Goal: Task Accomplishment & Management: Manage account settings

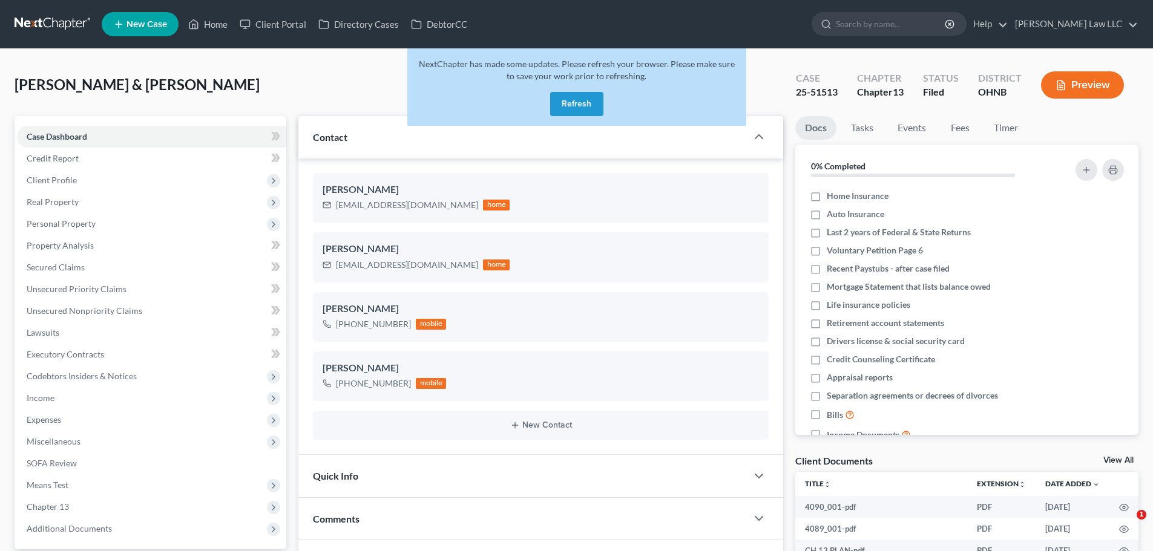
select select "0"
click at [568, 101] on button "Refresh" at bounding box center [576, 104] width 53 height 24
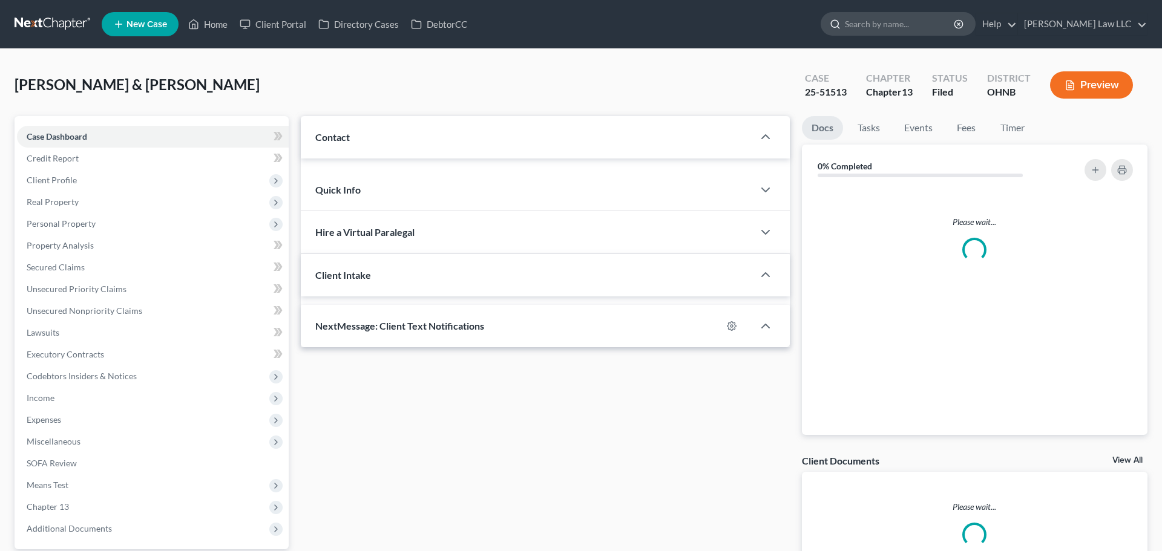
click at [899, 25] on input "search" at bounding box center [900, 24] width 111 height 22
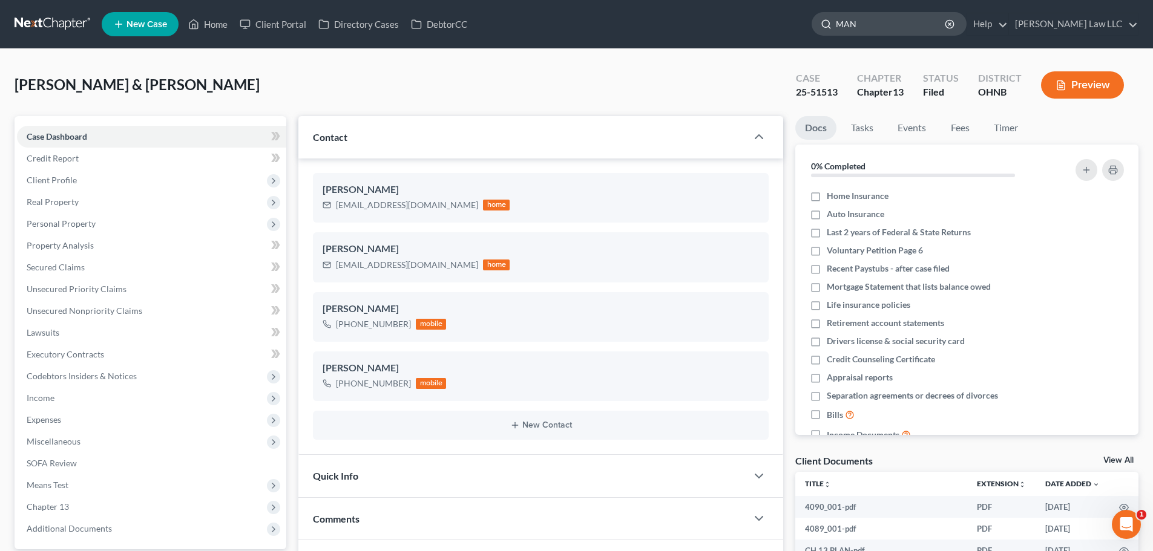
type input "MANN"
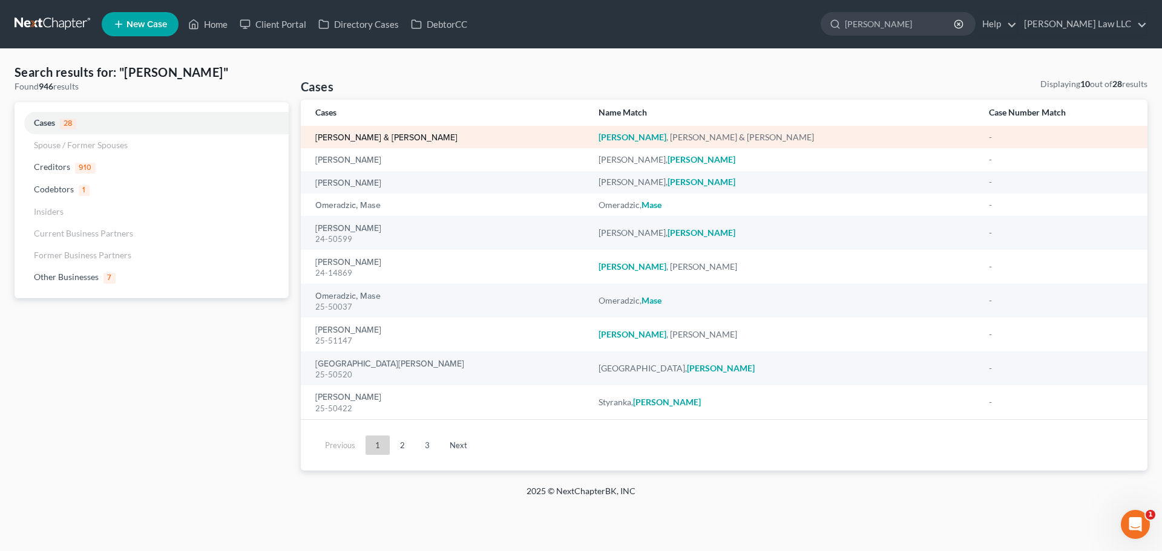
click at [382, 140] on link "[PERSON_NAME] & [PERSON_NAME]" at bounding box center [386, 138] width 142 height 8
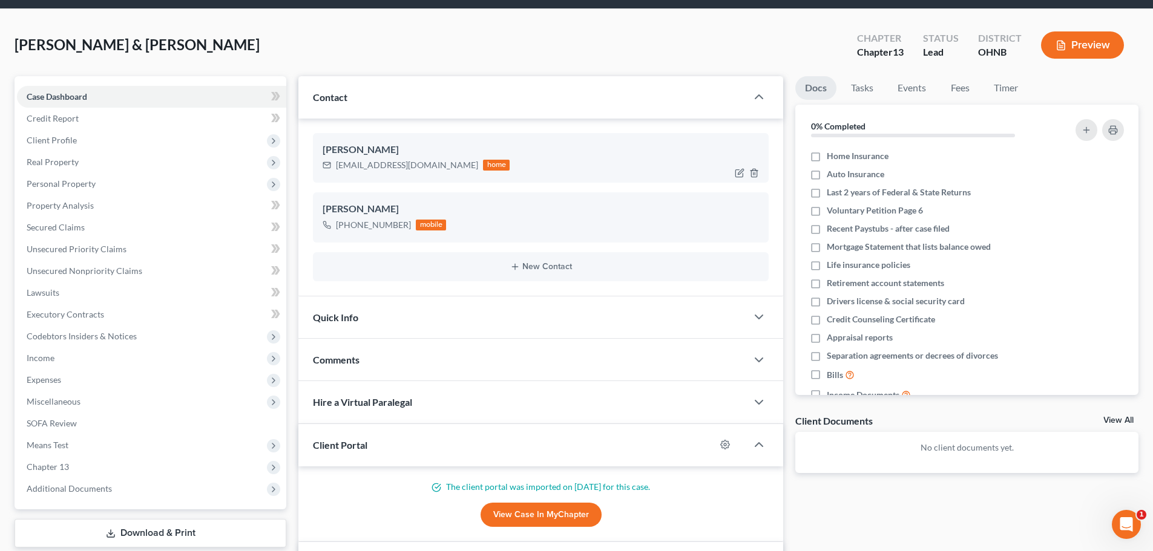
scroll to position [61, 0]
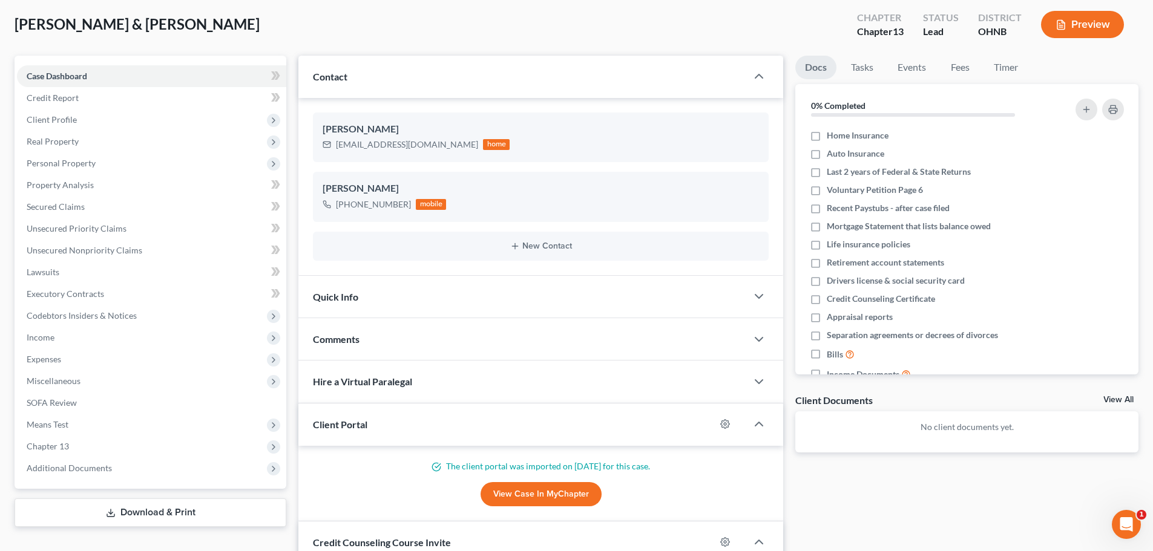
click at [344, 294] on span "Quick Info" at bounding box center [335, 296] width 45 height 11
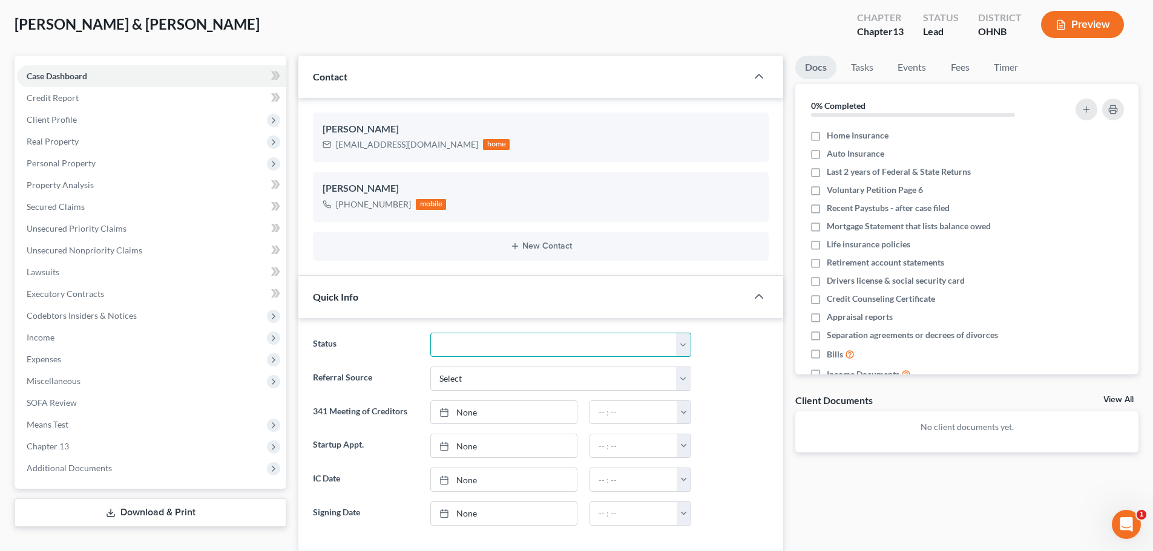
click at [510, 346] on select "Discharged Discharged & Reported Discharge Litigation Dismissal Notice Dismisse…" at bounding box center [560, 345] width 261 height 24
click at [297, 17] on div "Mann, Kevin & Laura Upgraded Chapter Chapter 13 Status Lead District OHNB Previ…" at bounding box center [577, 29] width 1124 height 53
click at [182, 33] on div "Mann, Kevin & Laura Upgraded Chapter Chapter 13 Status Lead District OHNB Previ…" at bounding box center [577, 29] width 1124 height 53
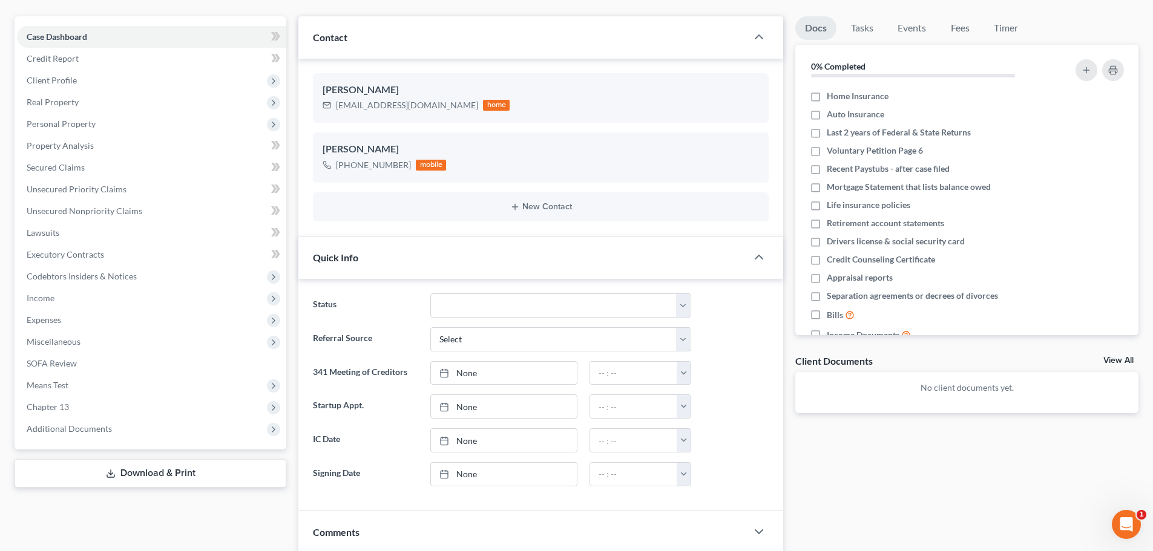
scroll to position [121, 0]
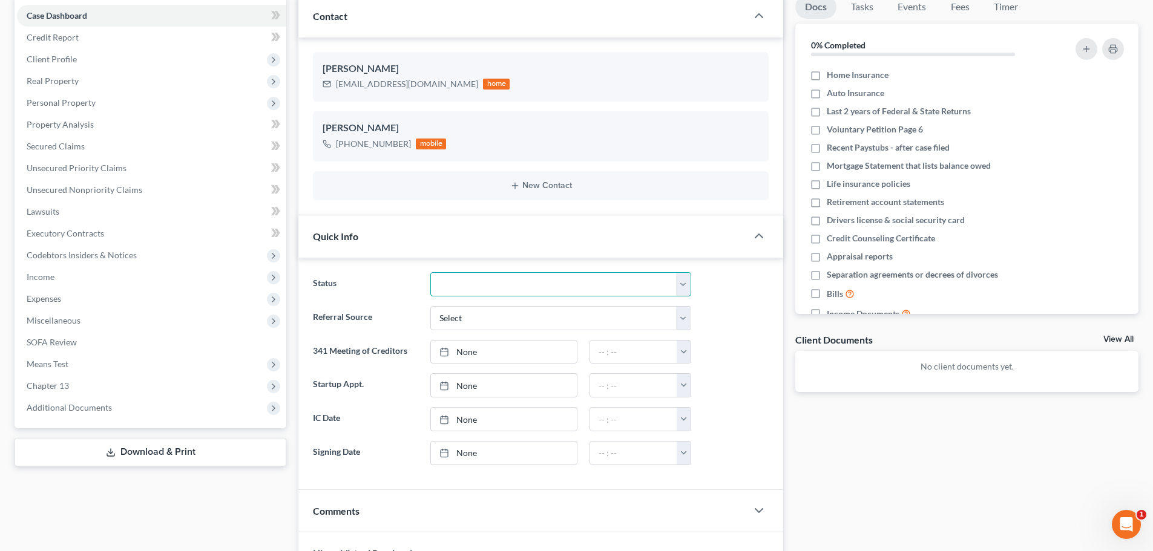
click at [470, 280] on select "Discharged Discharged & Reported Discharge Litigation Dismissal Notice Dismisse…" at bounding box center [560, 284] width 261 height 24
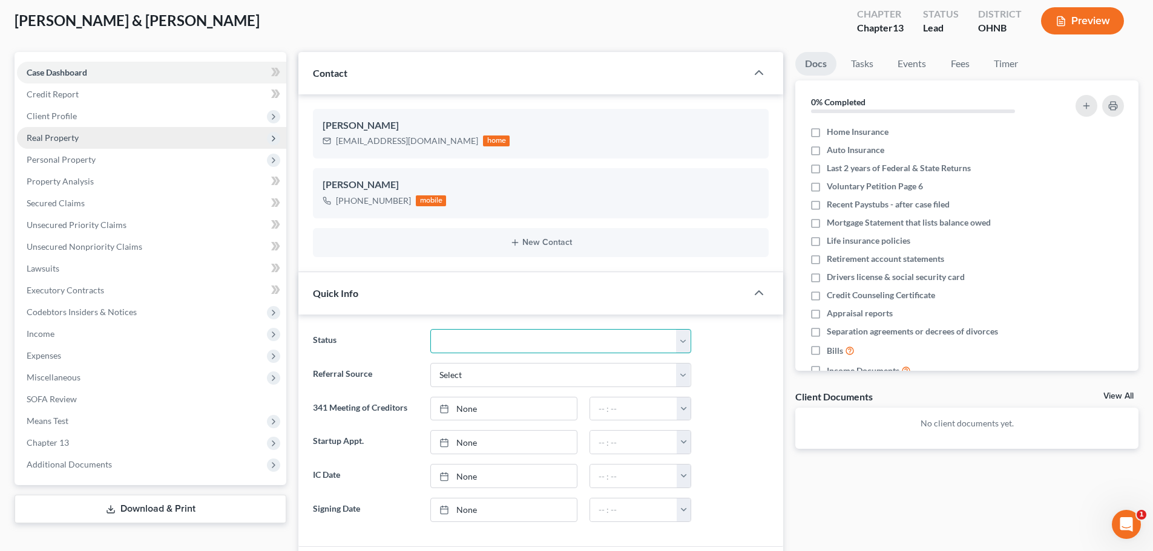
scroll to position [0, 0]
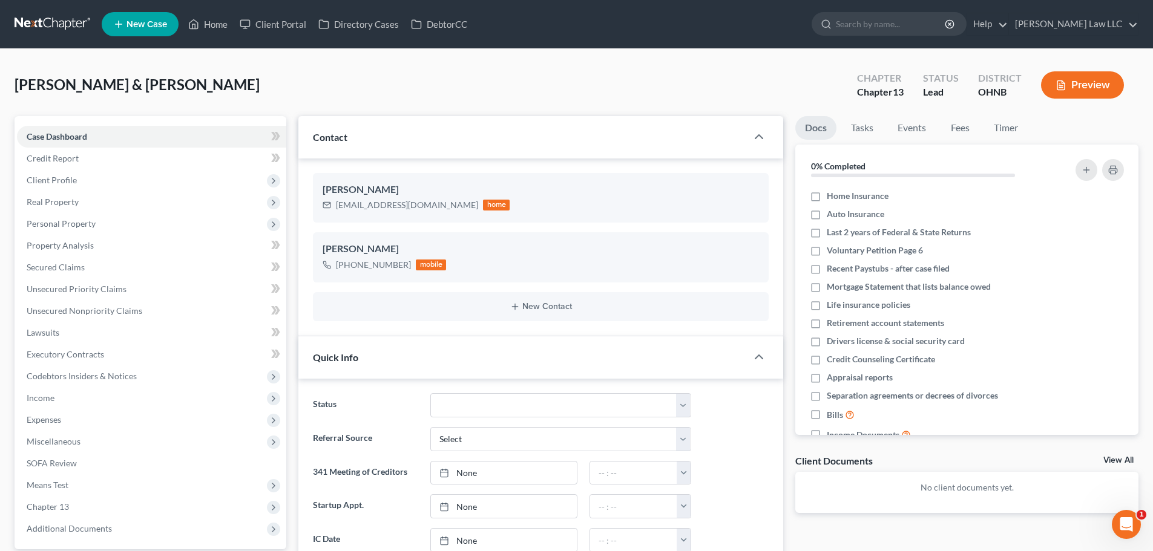
click at [198, 111] on div "Mann, Kevin & Laura Upgraded Chapter Chapter 13 Status Lead District OHNB Previ…" at bounding box center [577, 90] width 1124 height 53
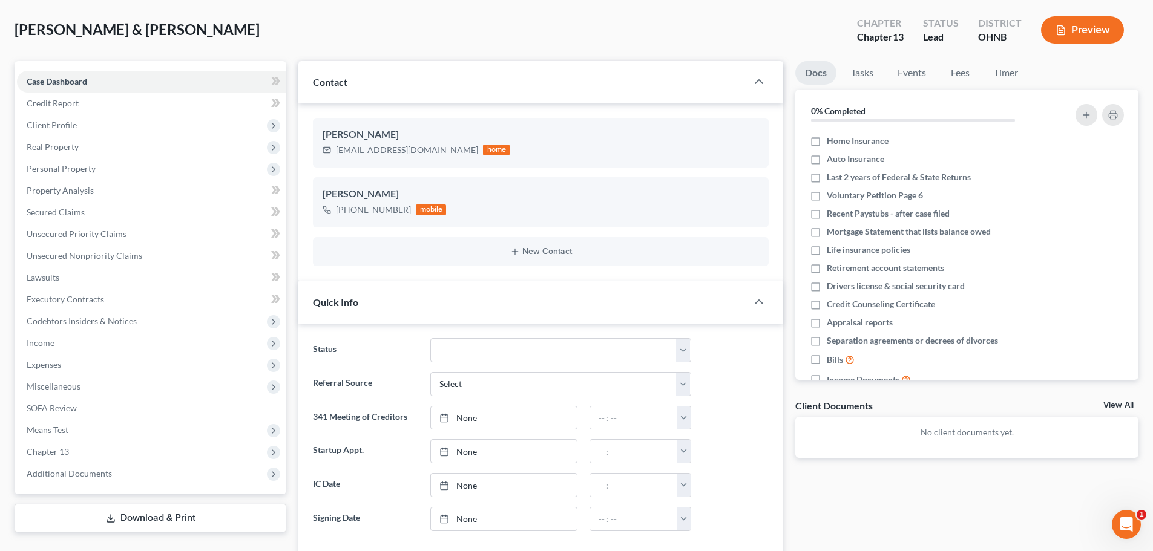
scroll to position [121, 0]
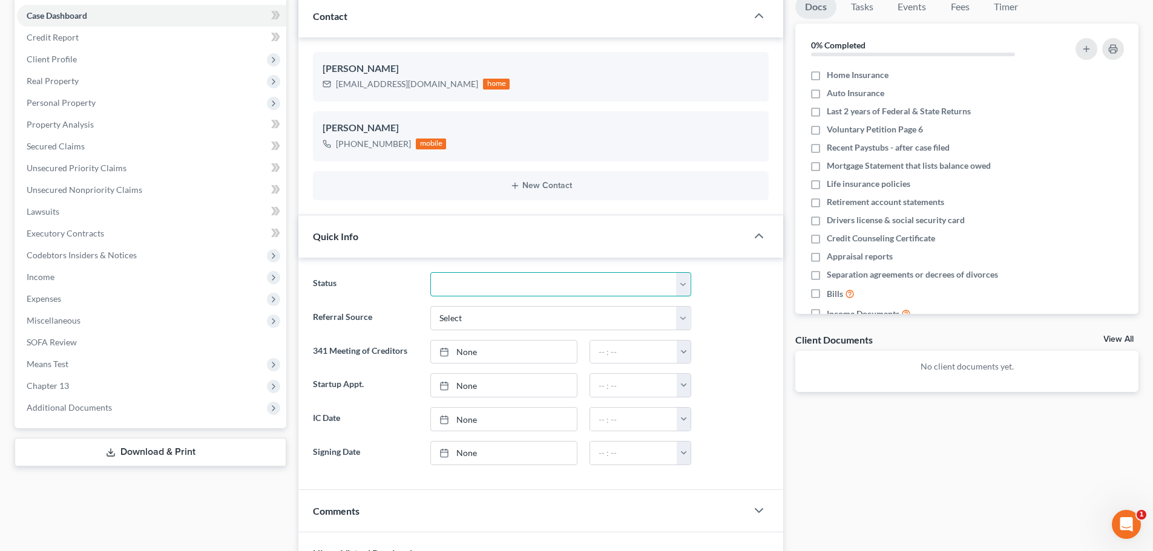
click at [483, 287] on select "Discharged Discharged & Reported Discharge Litigation Dismissal Notice Dismisse…" at bounding box center [560, 284] width 261 height 24
select select "8"
click at [430, 272] on select "Discharged Discharged & Reported Discharge Litigation Dismissal Notice Dismisse…" at bounding box center [560, 284] width 261 height 24
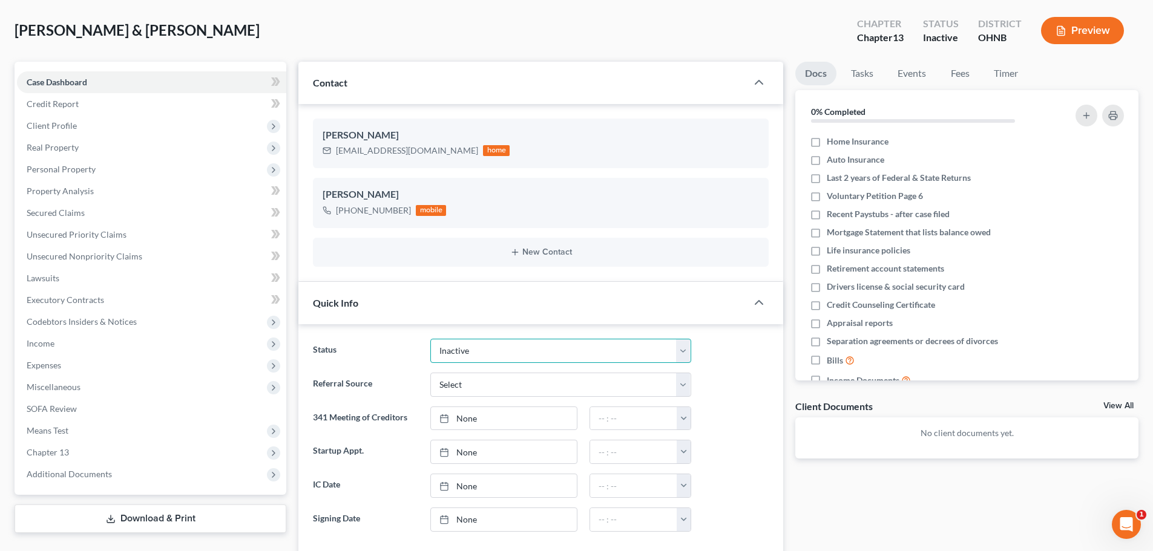
scroll to position [0, 0]
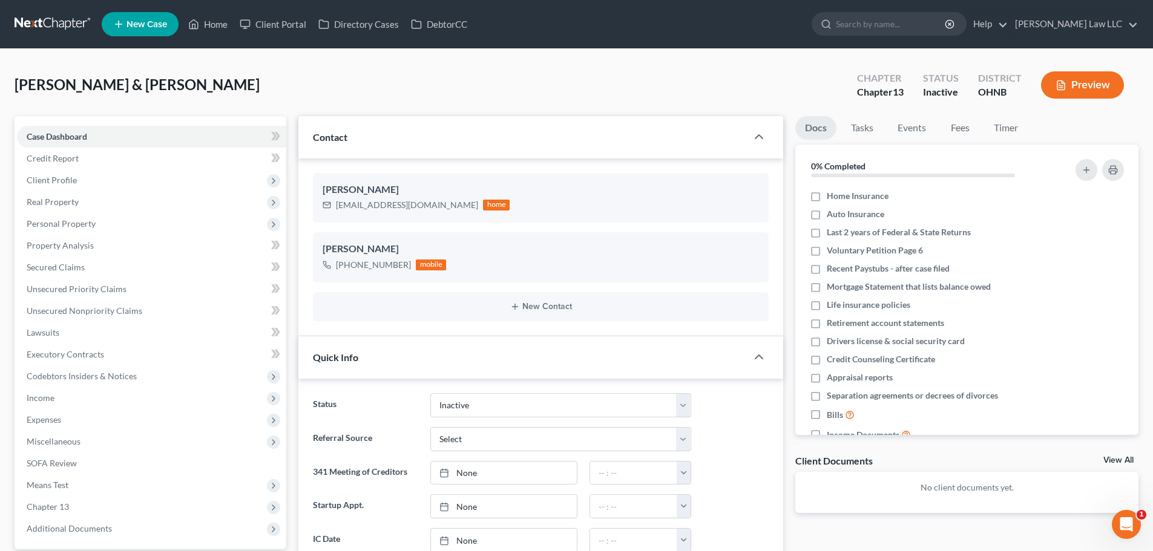
click at [232, 69] on div "Mann, Kevin & Laura Upgraded Chapter Chapter 13 Status Inactive District OHNB P…" at bounding box center [577, 90] width 1124 height 53
click at [131, 162] on link "Credit Report" at bounding box center [151, 159] width 269 height 22
click at [92, 189] on span "Client Profile" at bounding box center [151, 180] width 269 height 22
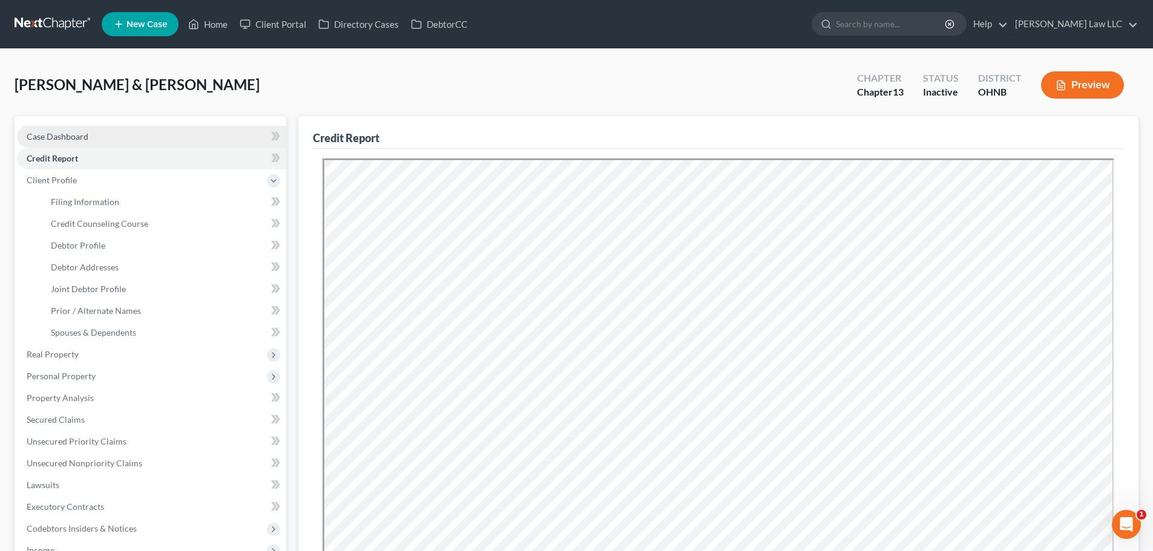
click at [94, 131] on link "Case Dashboard" at bounding box center [151, 137] width 269 height 22
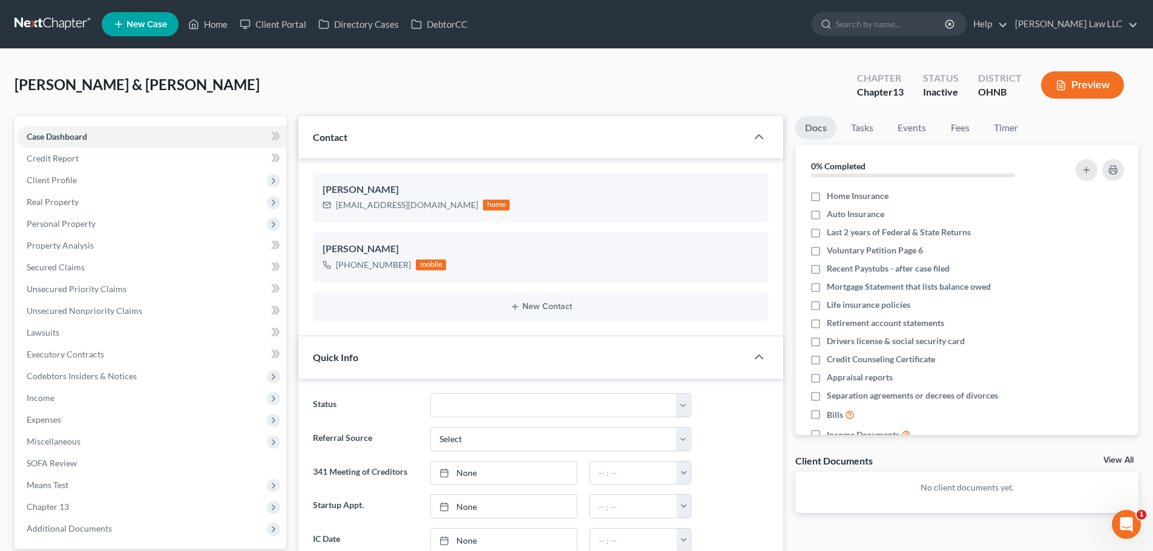
click at [629, 68] on div "Mann, Kevin & Laura Upgraded Chapter Chapter 13 Status Inactive District OHNB P…" at bounding box center [577, 90] width 1124 height 53
click at [900, 22] on input "search" at bounding box center [891, 24] width 111 height 22
type input "howell"
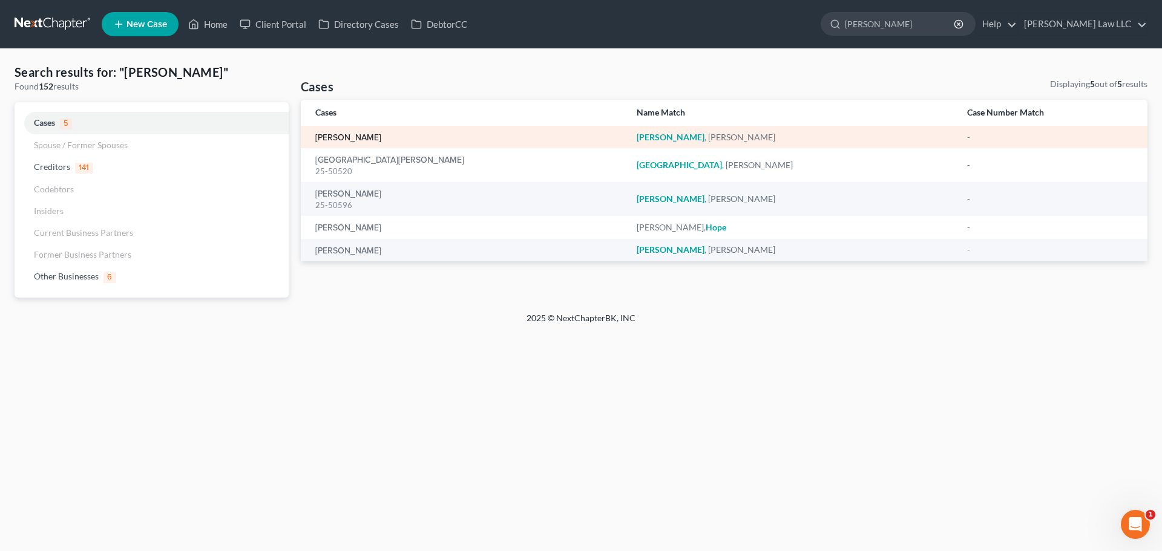
click at [362, 136] on link "[PERSON_NAME]" at bounding box center [348, 138] width 66 height 8
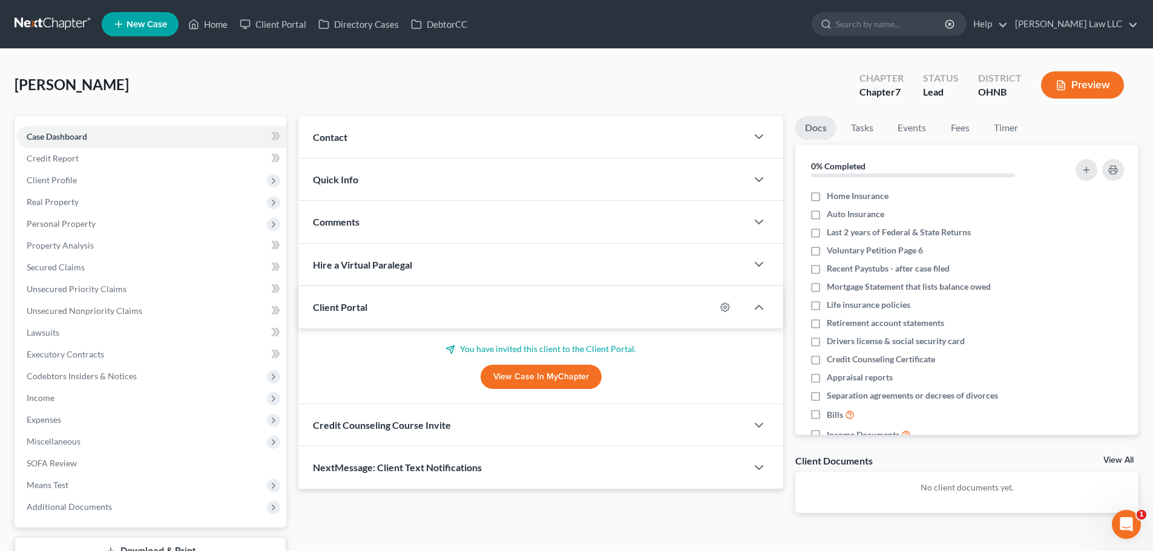
click at [347, 218] on span "Comments" at bounding box center [336, 221] width 47 height 11
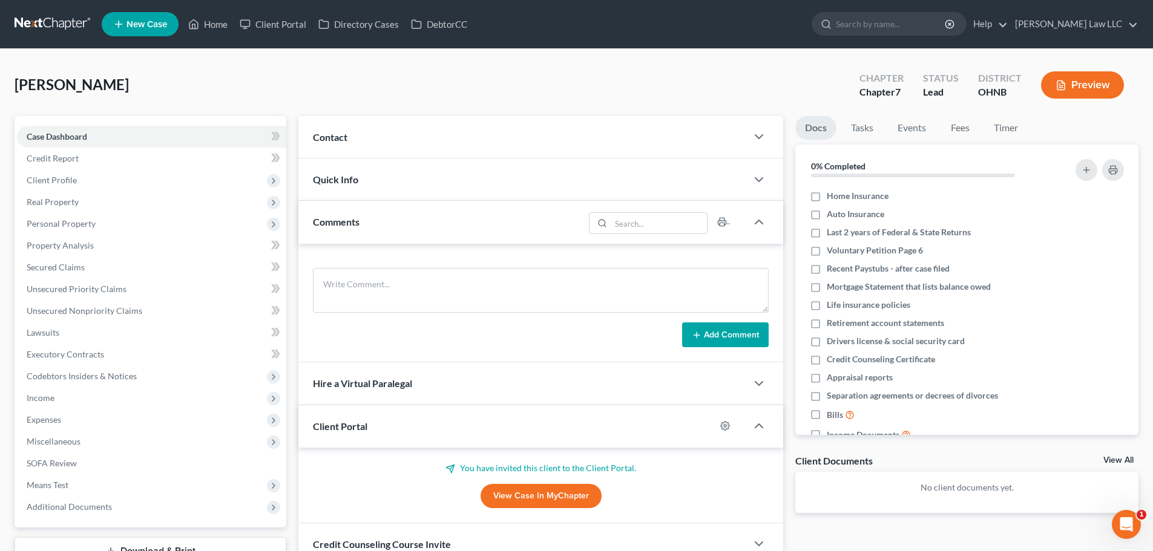
click at [345, 424] on span "Client Portal" at bounding box center [340, 426] width 54 height 11
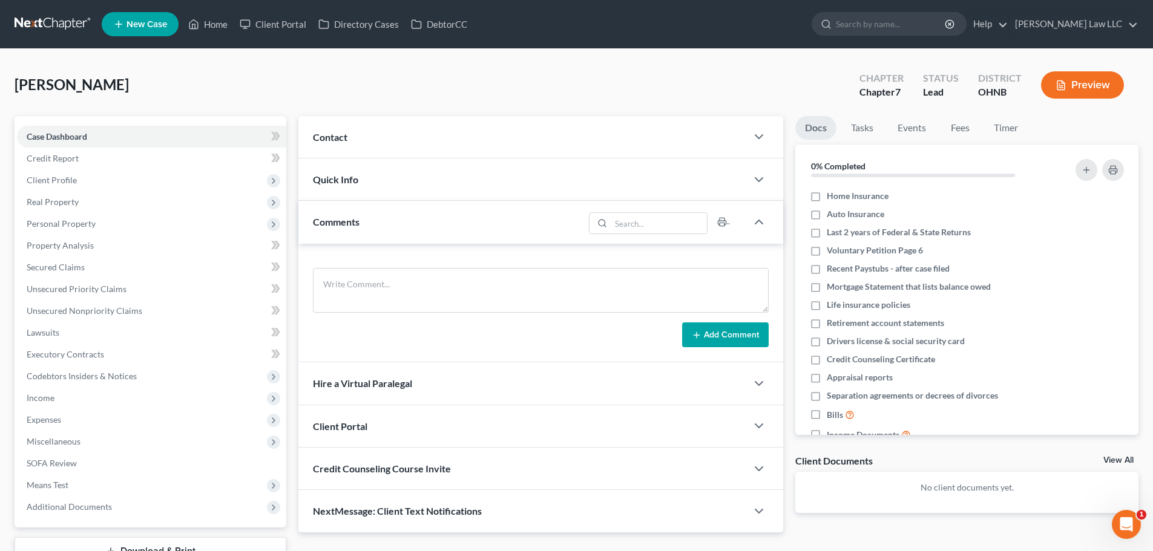
click at [352, 131] on div "Contact" at bounding box center [522, 137] width 448 height 42
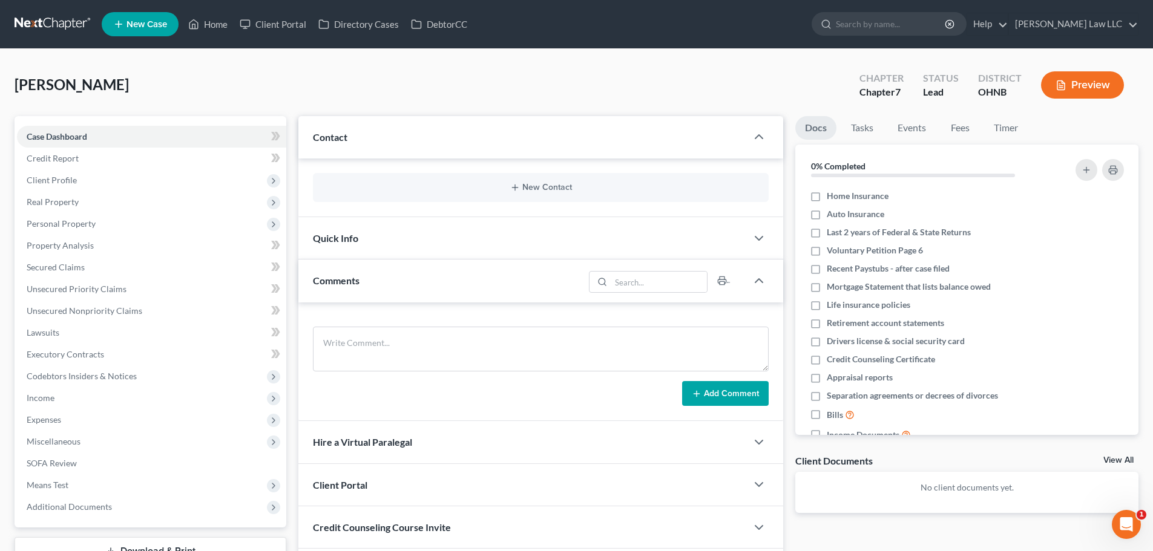
click at [339, 238] on span "Quick Info" at bounding box center [335, 237] width 45 height 11
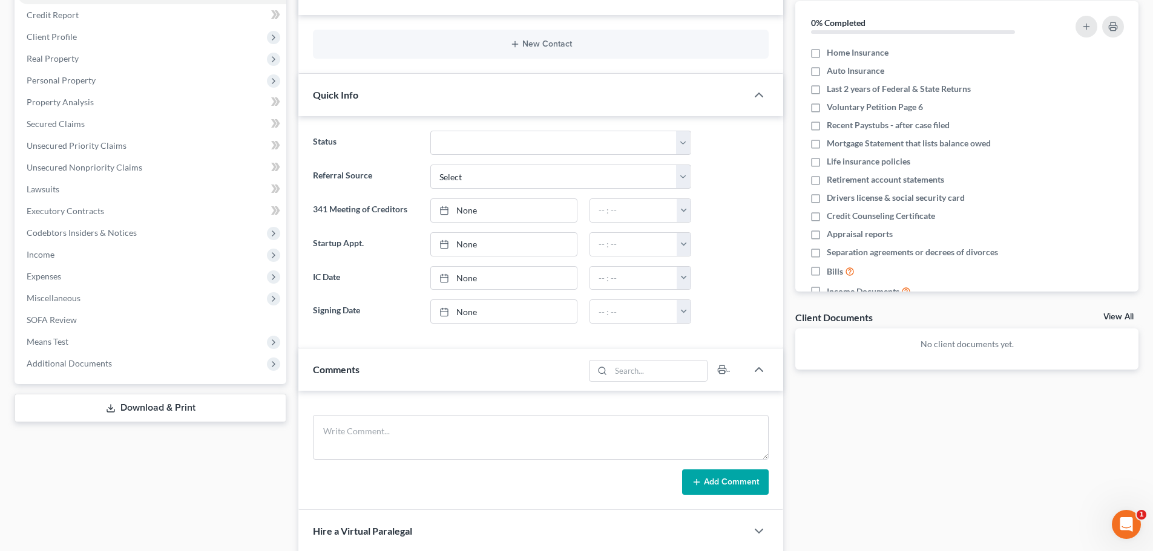
scroll to position [121, 0]
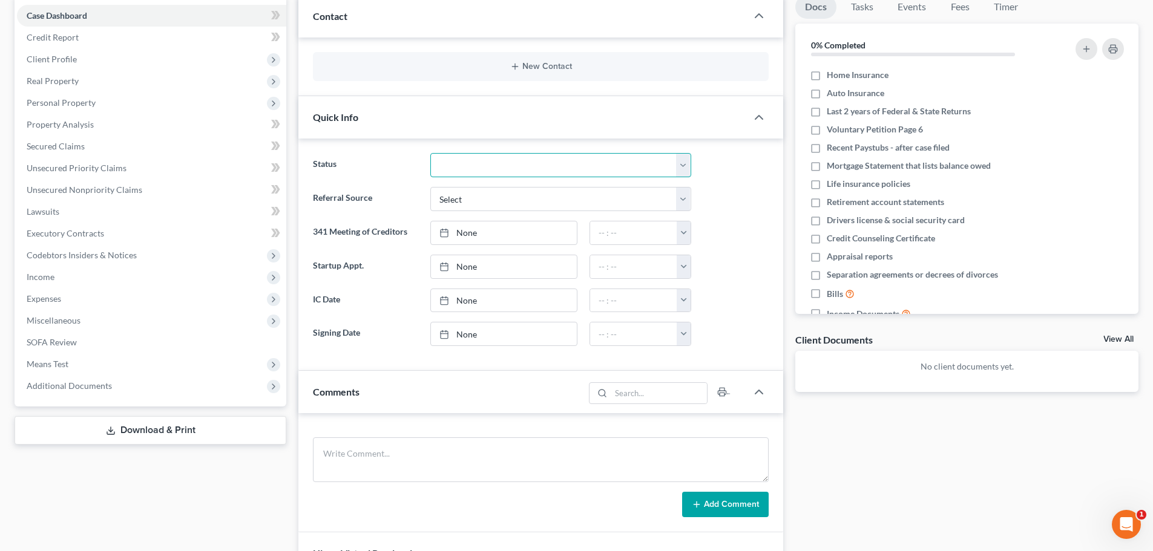
click at [458, 162] on select "Discharged Discharged & Reported Discharge Litigation Dismissal Notice Dismisse…" at bounding box center [560, 165] width 261 height 24
select select "8"
click at [430, 153] on select "Discharged Discharged & Reported Discharge Litigation Dismissal Notice Dismisse…" at bounding box center [560, 165] width 261 height 24
click at [384, 140] on div "Status Discharged Discharged & Reported Discharge Litigation Dismissal Notice D…" at bounding box center [540, 255] width 485 height 232
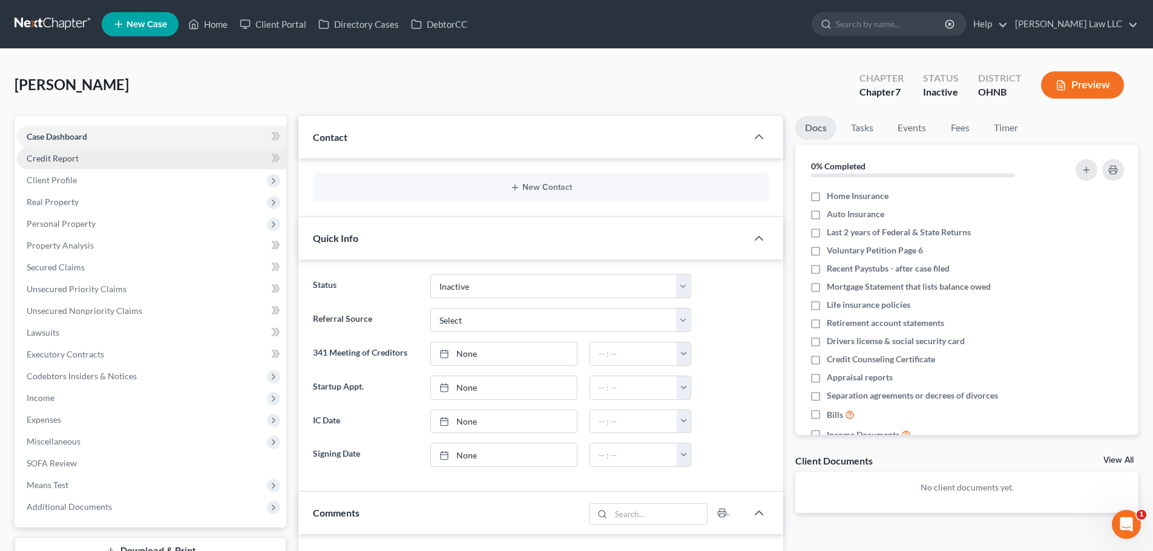
click at [72, 160] on span "Credit Report" at bounding box center [53, 158] width 52 height 10
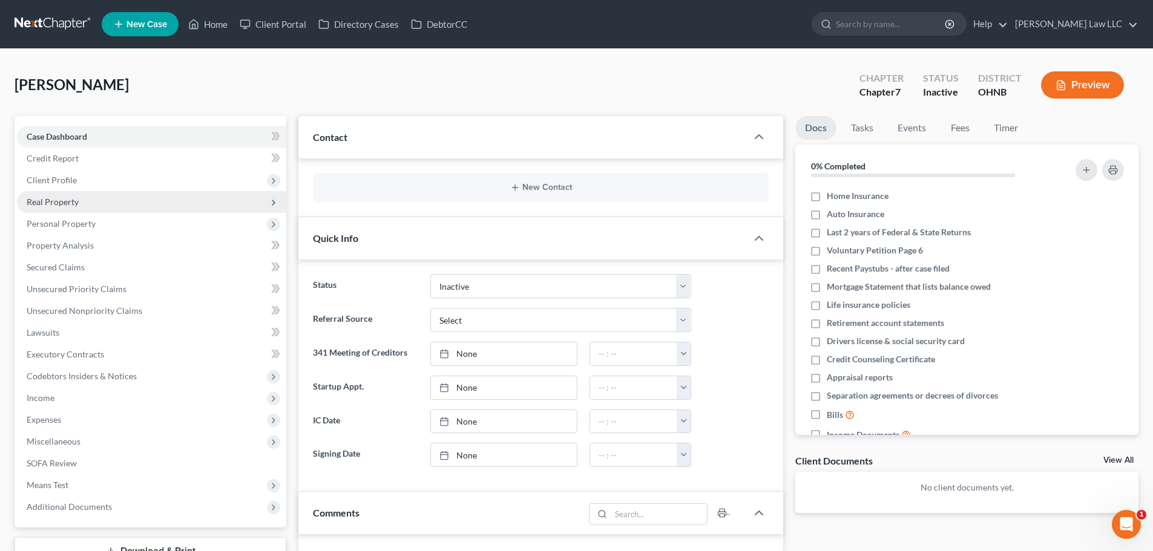
click at [74, 191] on span "Real Property" at bounding box center [151, 202] width 269 height 22
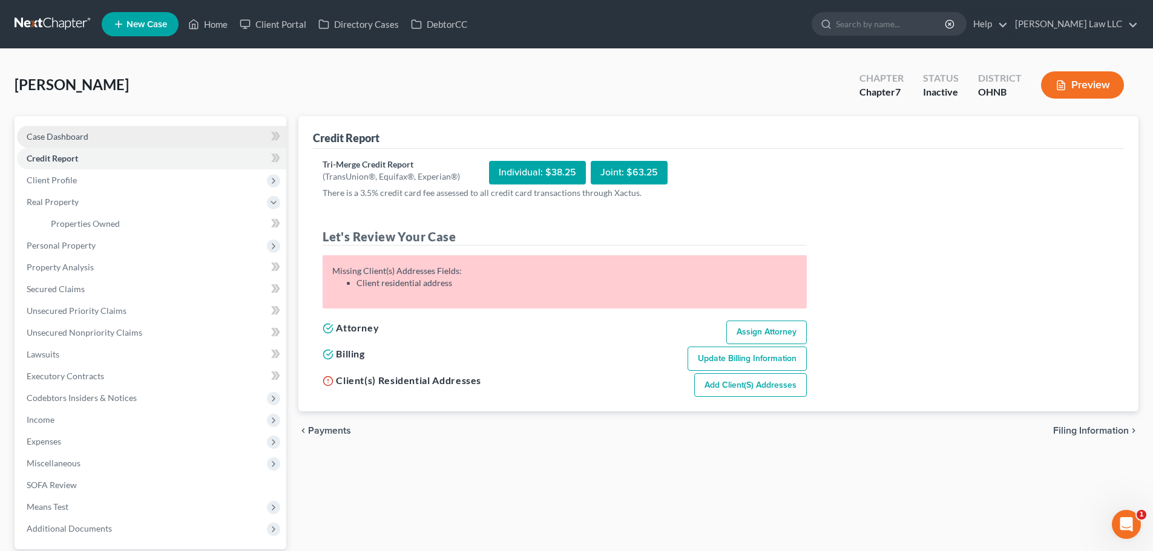
click at [75, 137] on span "Case Dashboard" at bounding box center [58, 136] width 62 height 10
select select "8"
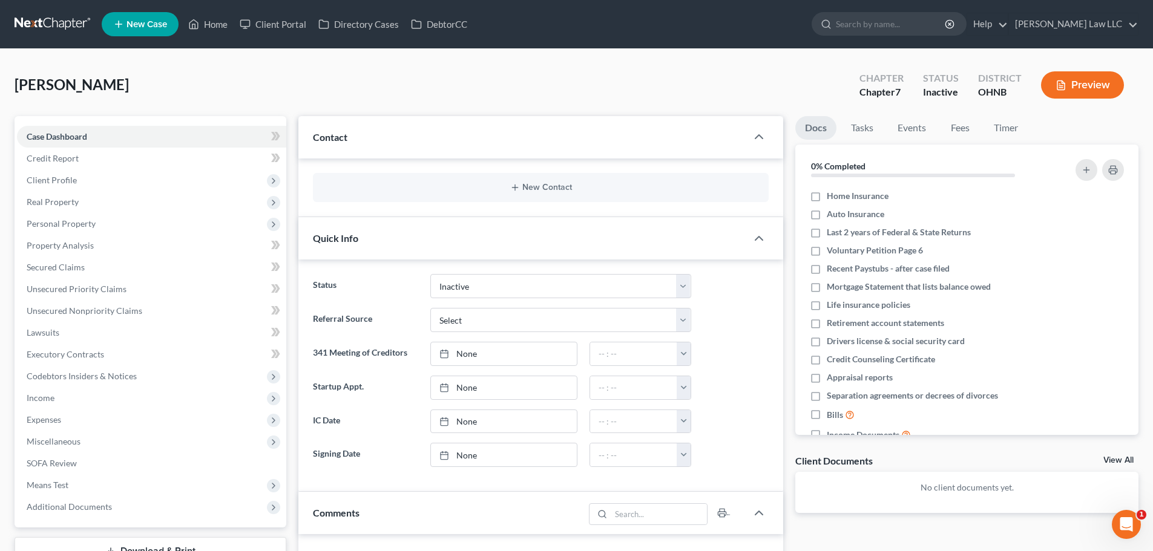
click at [37, 22] on link at bounding box center [53, 24] width 77 height 22
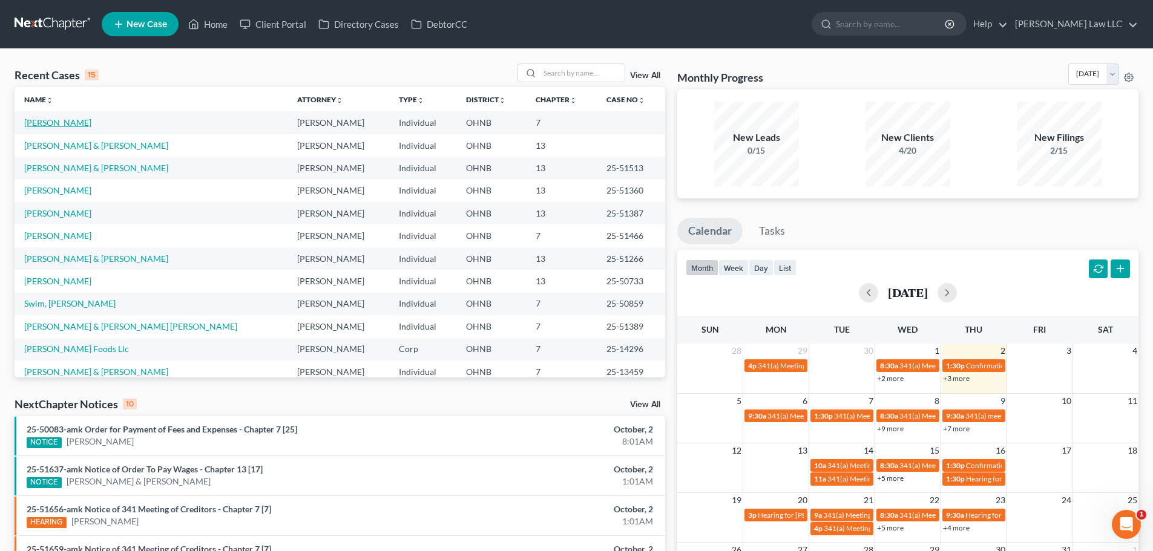
click at [73, 126] on link "[PERSON_NAME]" at bounding box center [57, 122] width 67 height 10
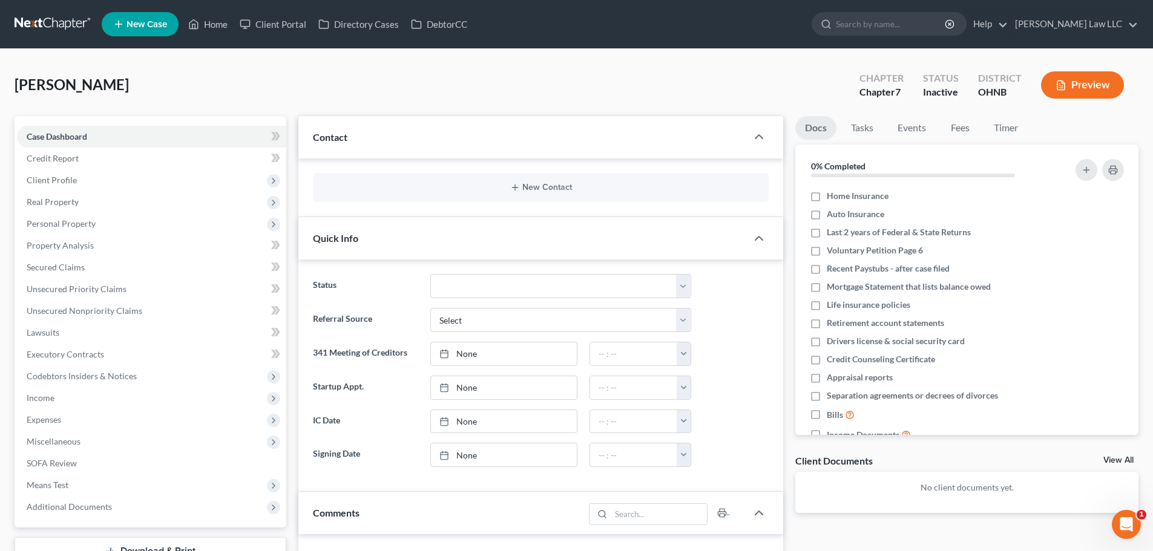
click at [239, 83] on div "Howell, Nicole Upgraded Chapter Chapter 7 Status Inactive District OHNB Preview" at bounding box center [577, 90] width 1124 height 53
drag, startPoint x: 37, startPoint y: 22, endPoint x: 169, endPoint y: 444, distance: 442.1
click at [37, 22] on link at bounding box center [53, 24] width 77 height 22
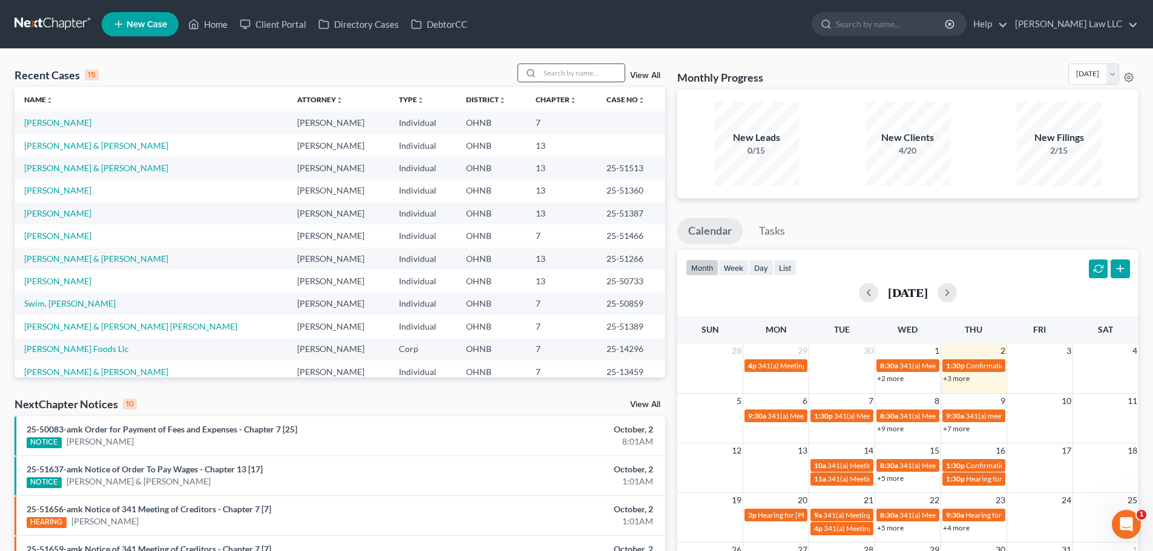
click at [555, 71] on input "search" at bounding box center [582, 73] width 85 height 18
type input "hayes"
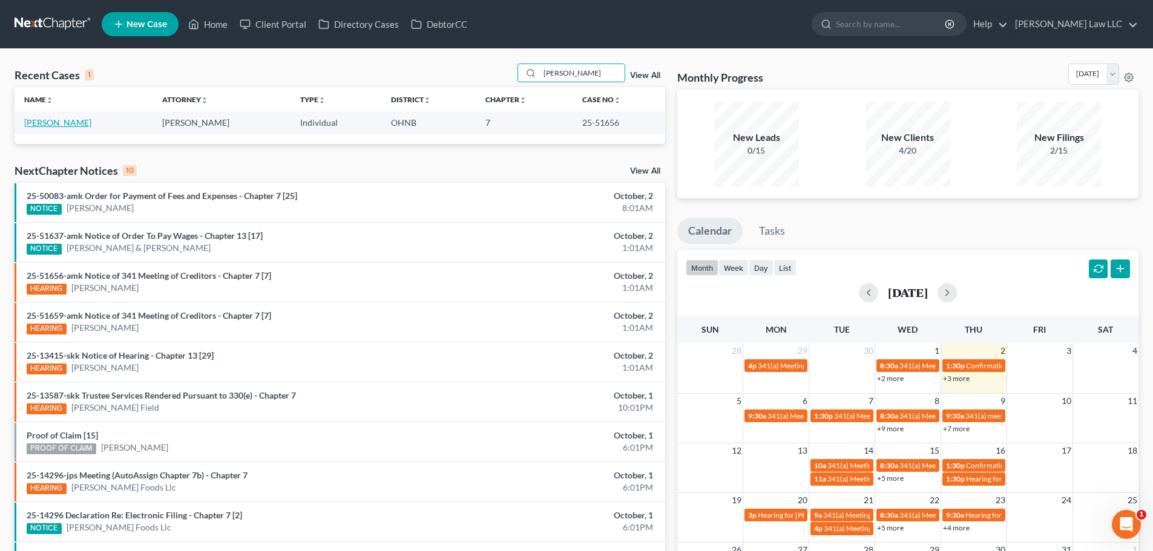
click at [68, 125] on link "[PERSON_NAME]" at bounding box center [57, 122] width 67 height 10
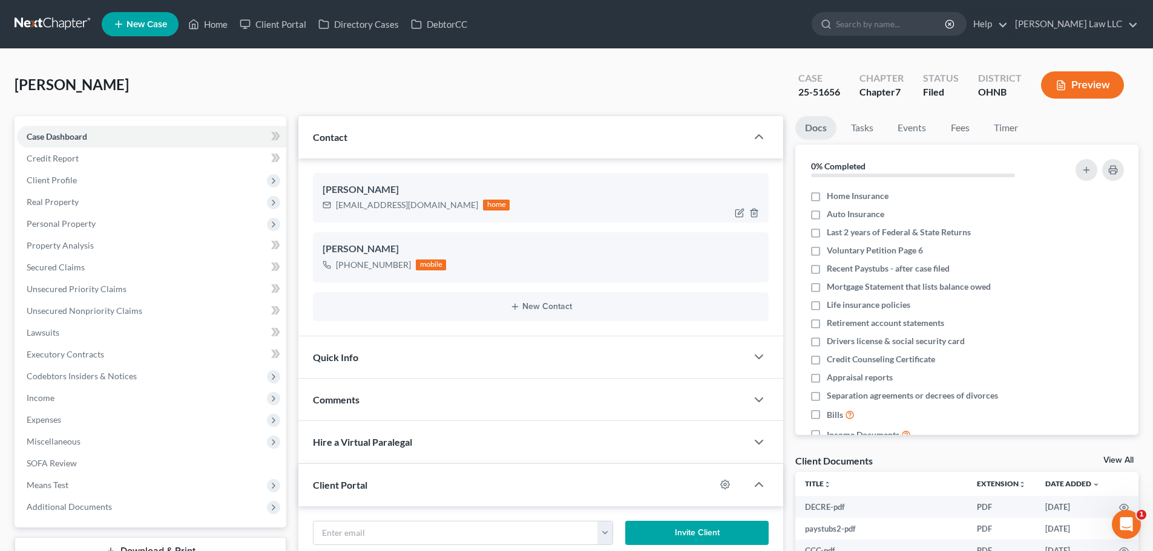
click at [361, 208] on div "Rinregs123@gmail.com" at bounding box center [407, 205] width 142 height 12
copy div "Rinregs123@gmail.com"
click at [86, 224] on span "Personal Property" at bounding box center [61, 223] width 69 height 10
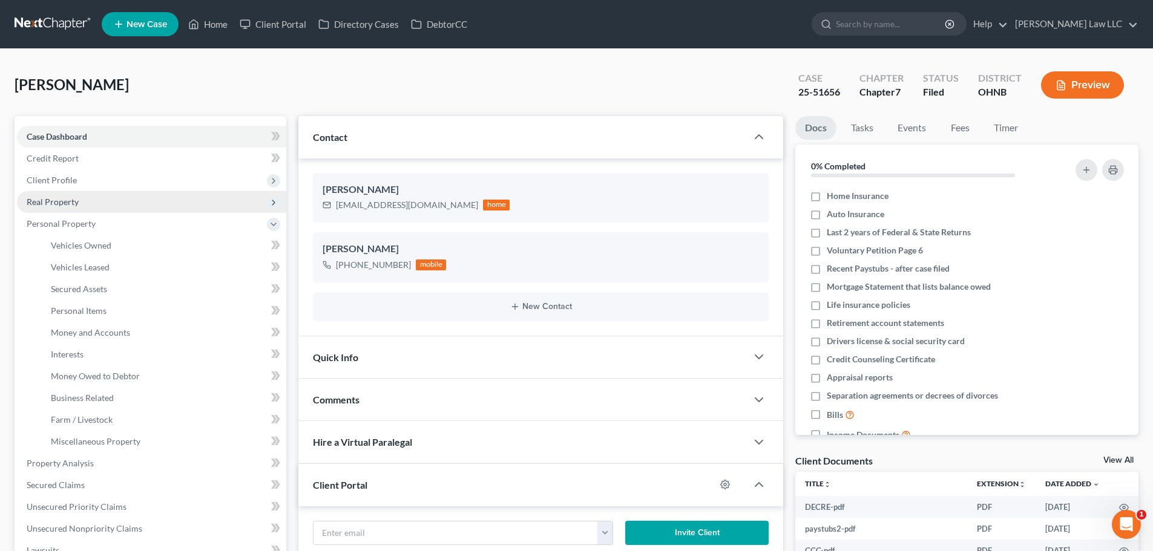
click at [84, 198] on span "Real Property" at bounding box center [151, 202] width 269 height 22
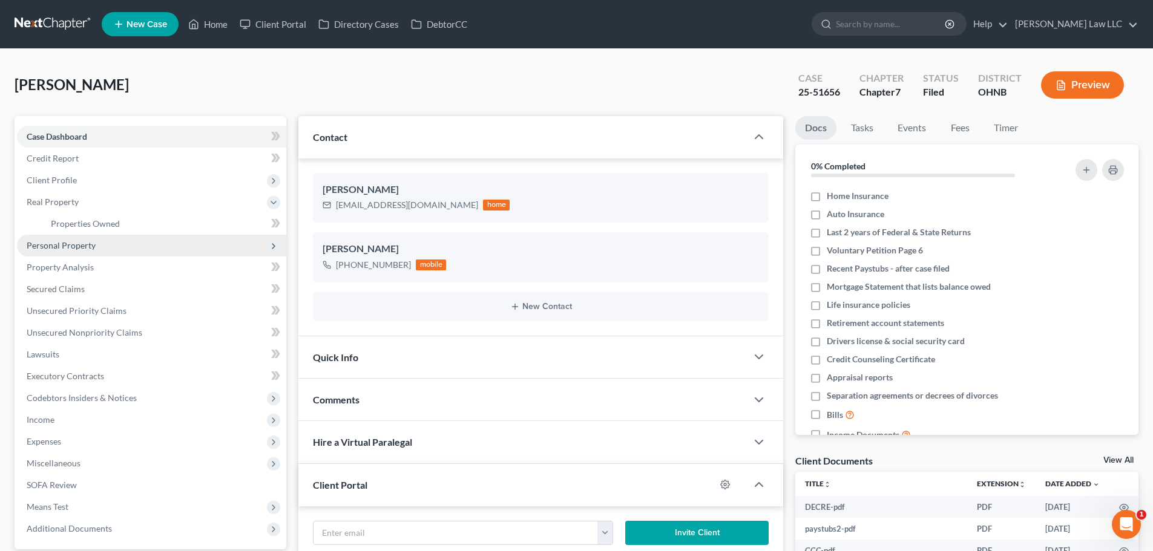
click at [98, 244] on span "Personal Property" at bounding box center [151, 246] width 269 height 22
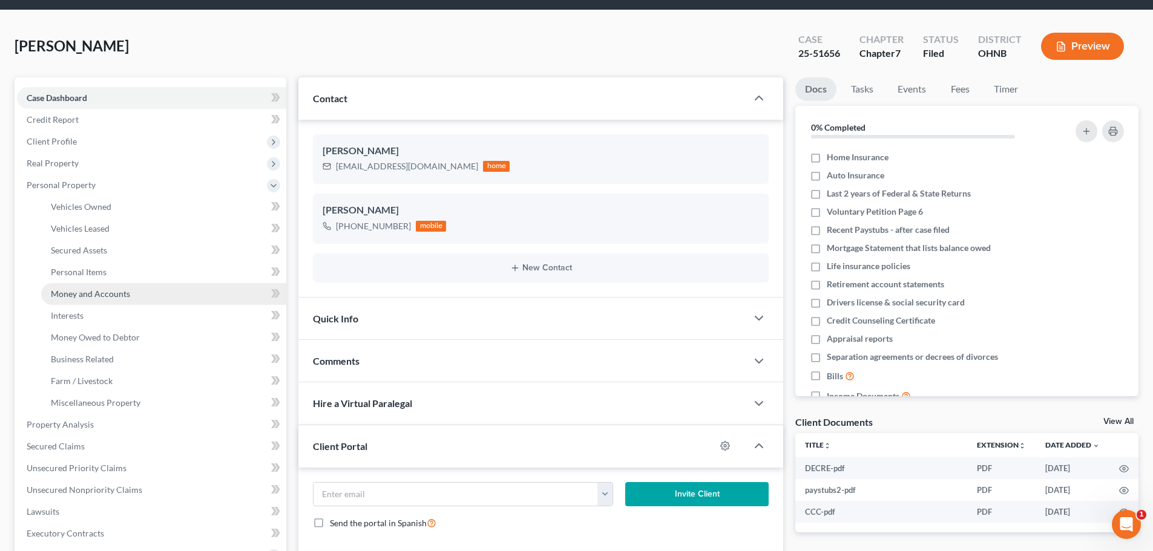
scroll to position [61, 0]
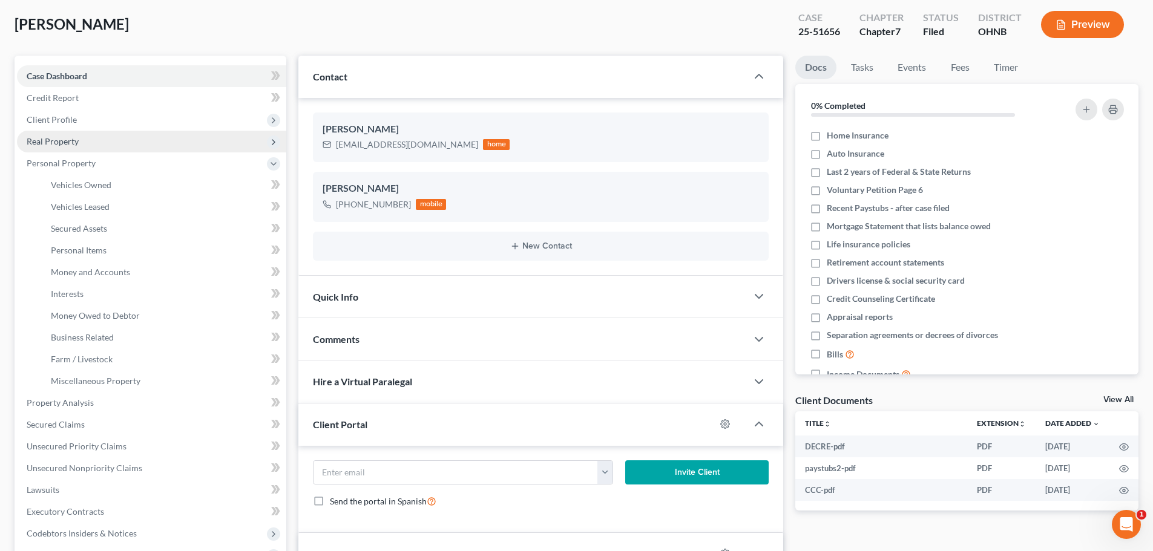
click at [70, 137] on span "Real Property" at bounding box center [53, 141] width 52 height 10
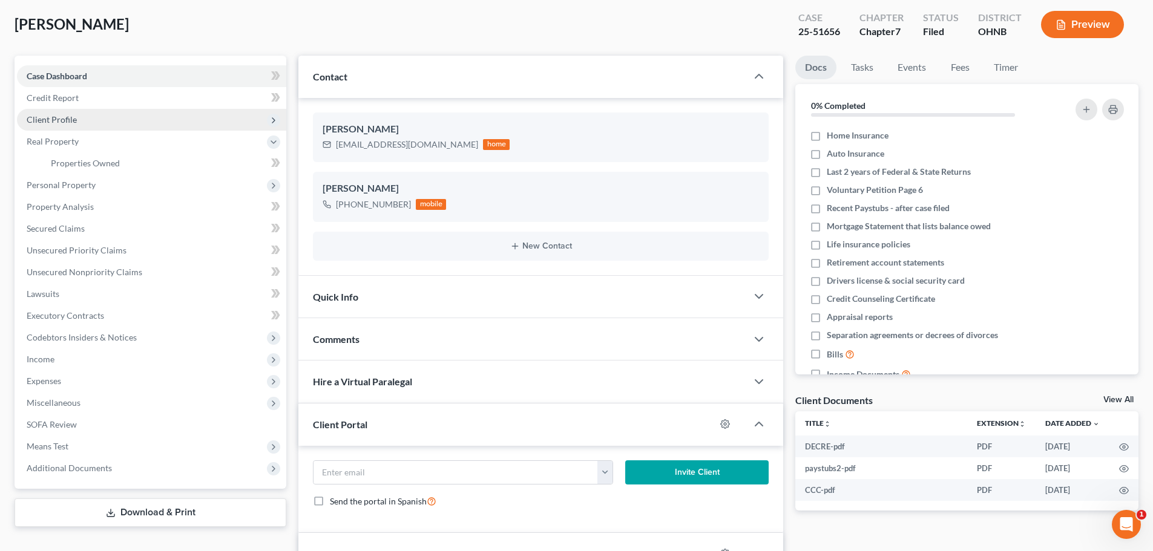
click at [80, 119] on span "Client Profile" at bounding box center [151, 120] width 269 height 22
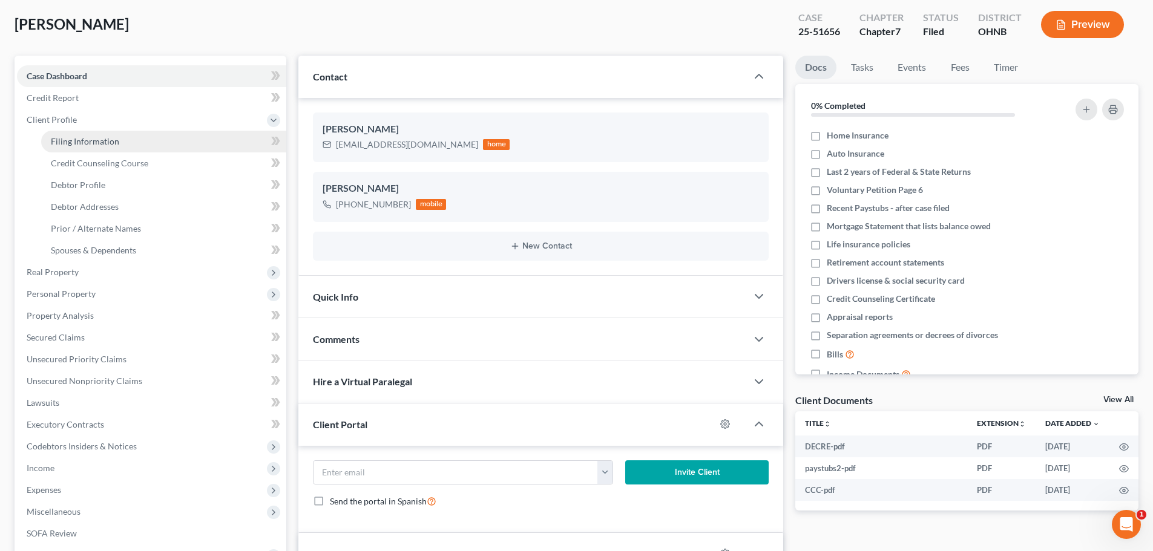
click at [97, 140] on span "Filing Information" at bounding box center [85, 141] width 68 height 10
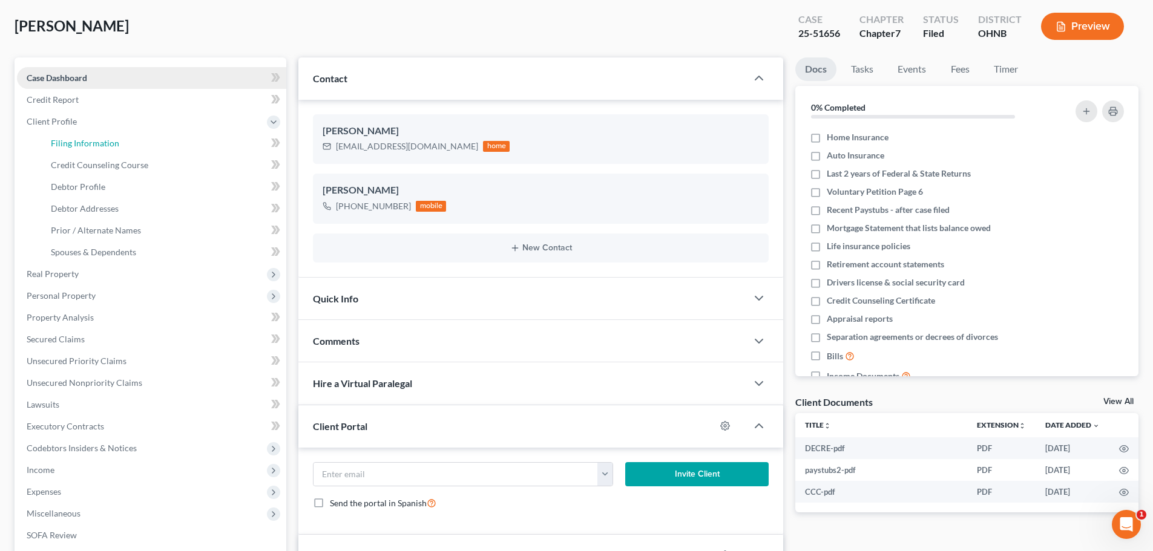
select select "1"
select select "0"
select select "36"
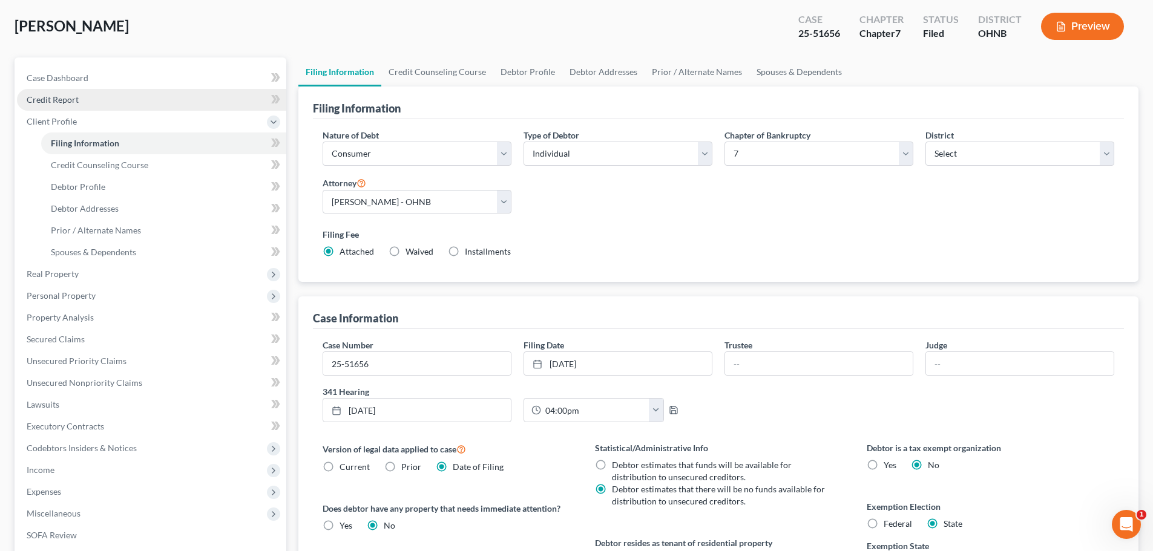
scroll to position [0, 0]
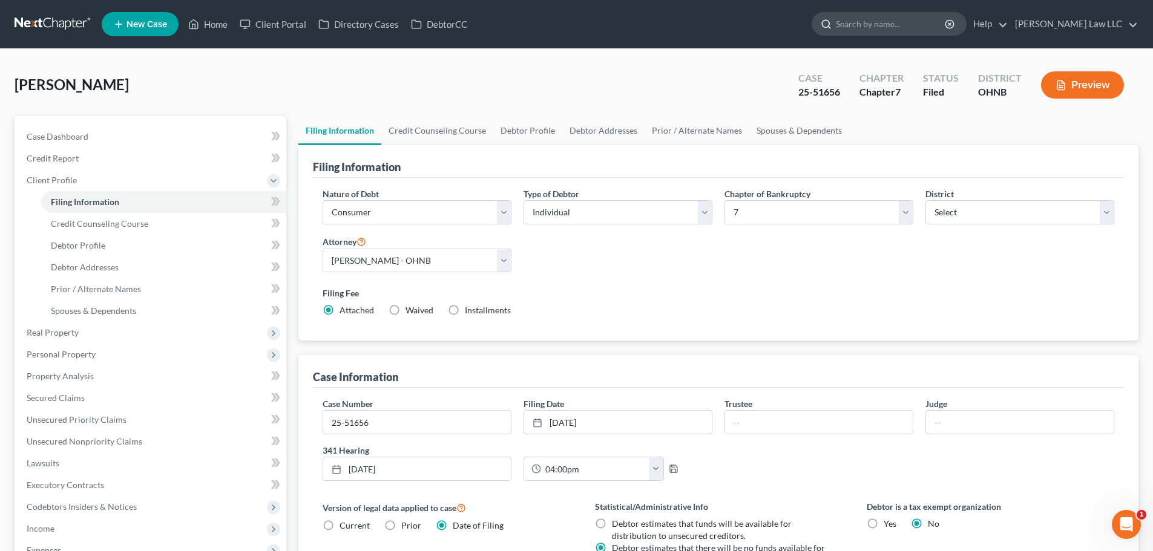
click at [946, 28] on input "search" at bounding box center [891, 24] width 111 height 22
type input "jonas"
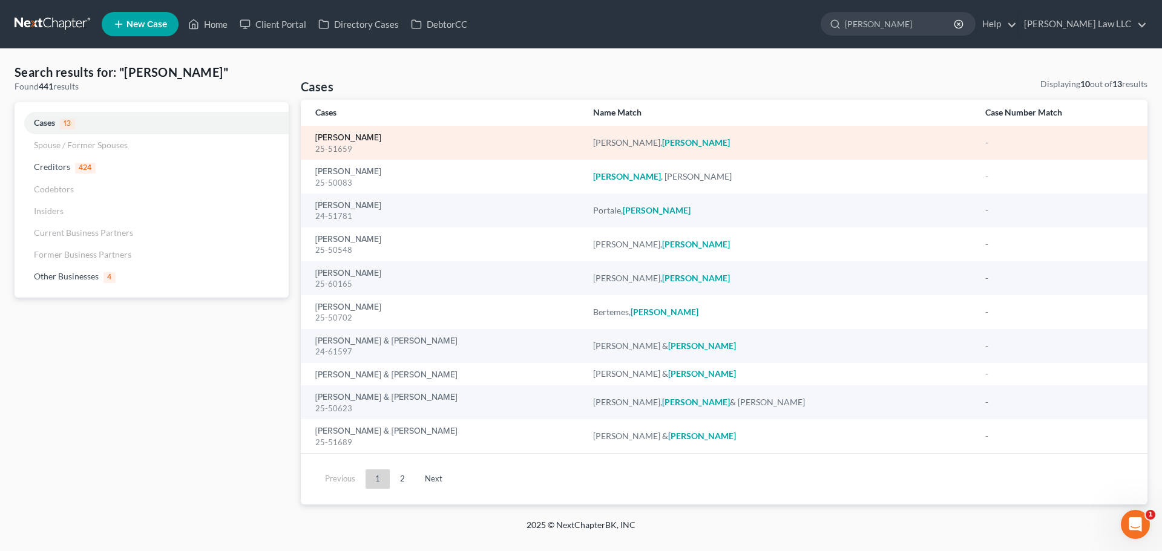
click at [361, 137] on link "[PERSON_NAME]" at bounding box center [348, 138] width 66 height 8
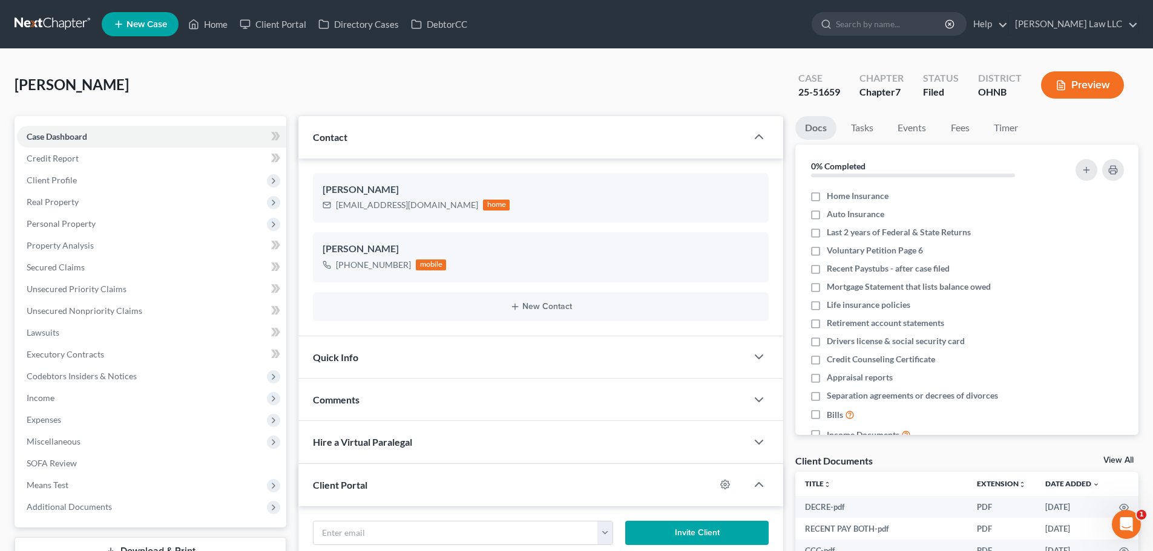
click at [338, 362] on span "Quick Info" at bounding box center [335, 357] width 45 height 11
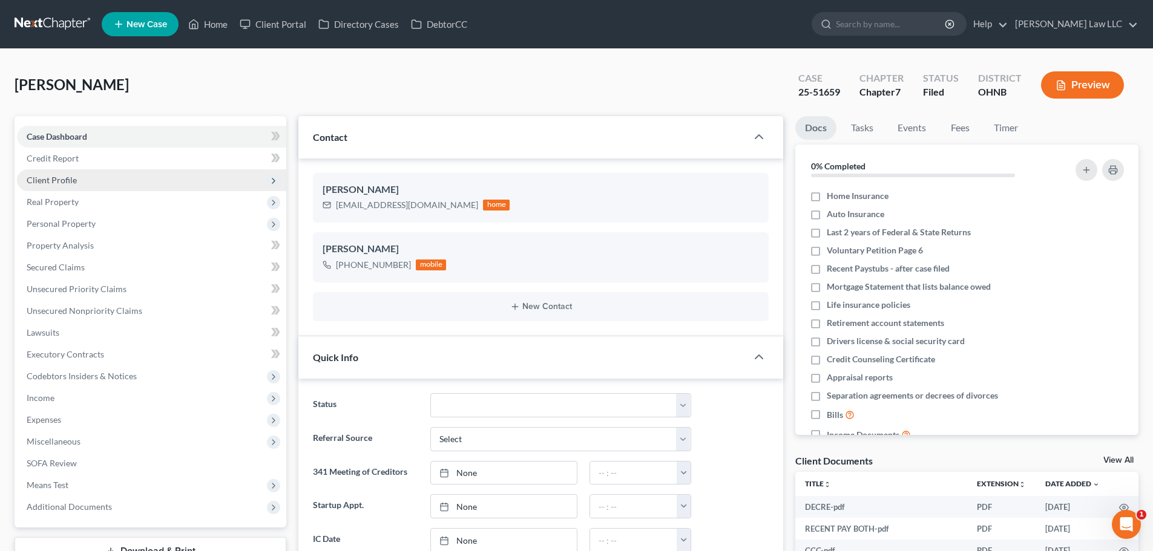
click at [75, 180] on span "Client Profile" at bounding box center [52, 180] width 50 height 10
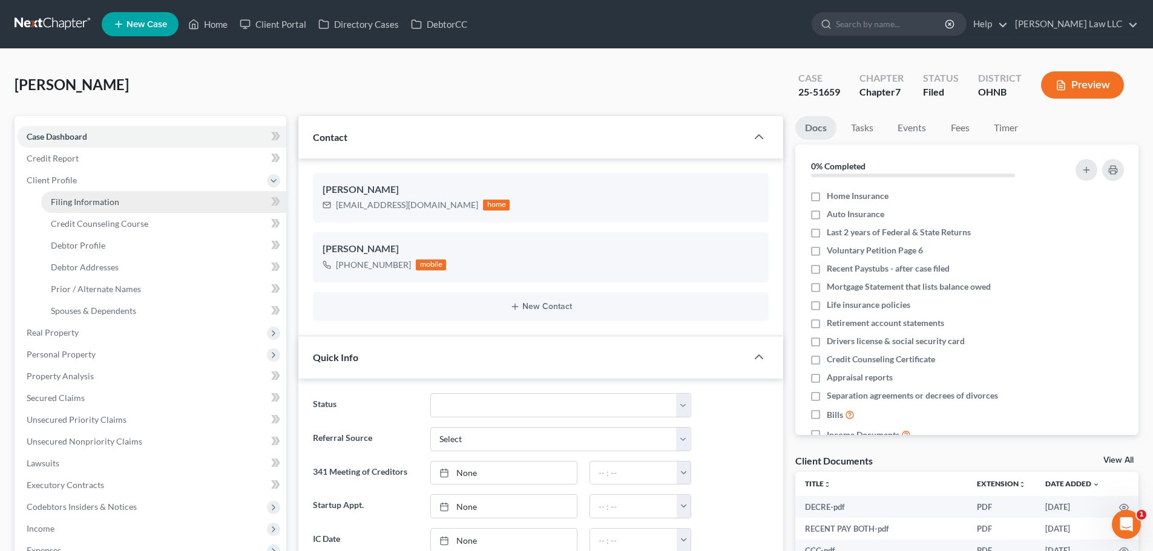
click at [101, 209] on link "Filing Information" at bounding box center [163, 202] width 245 height 22
select select "1"
select select "0"
select select "61"
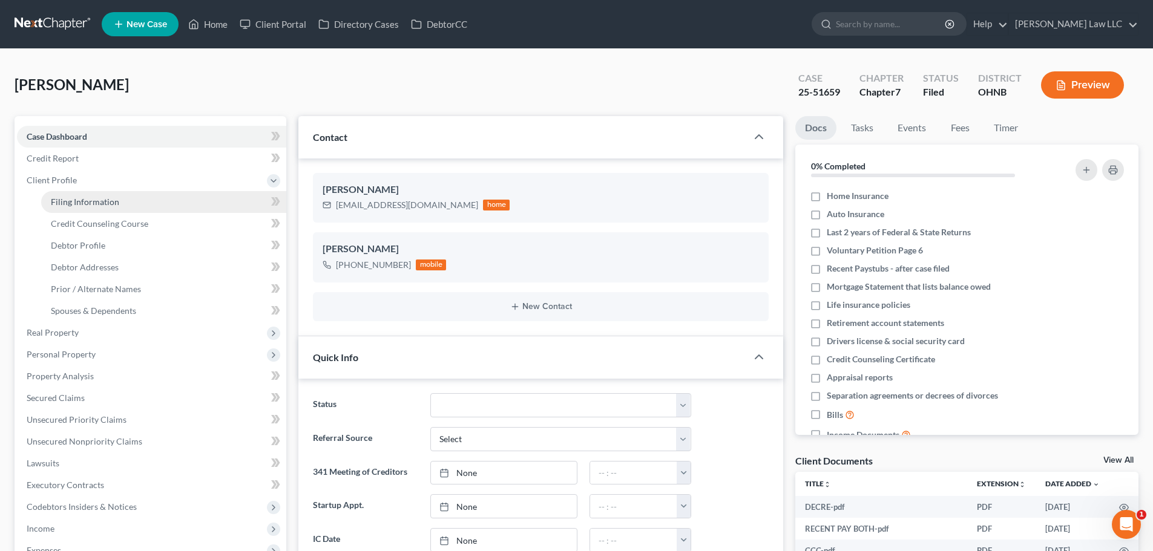
select select "0"
select select "36"
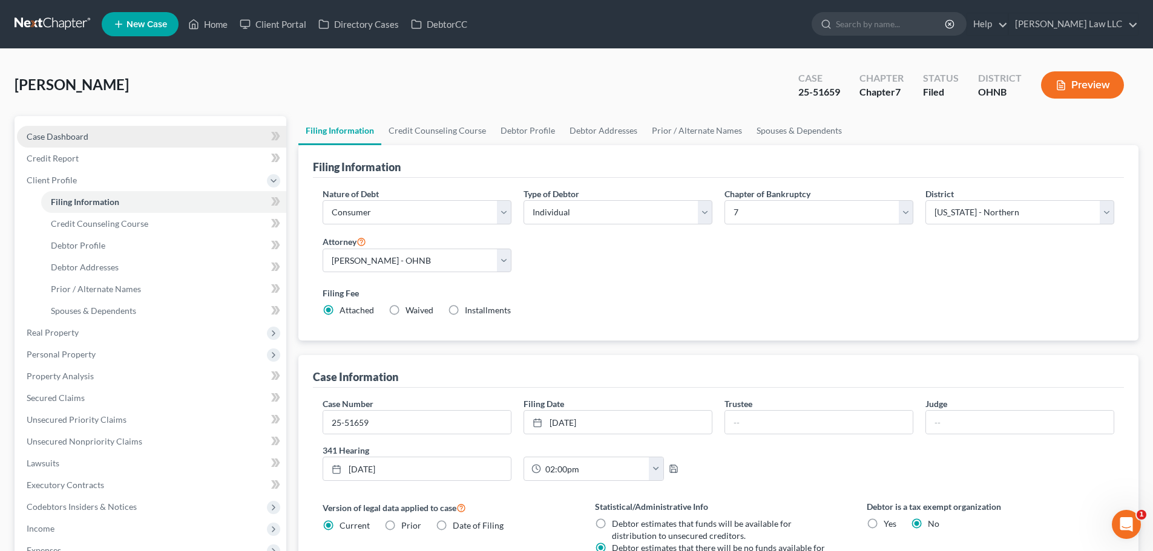
click at [80, 132] on span "Case Dashboard" at bounding box center [58, 136] width 62 height 10
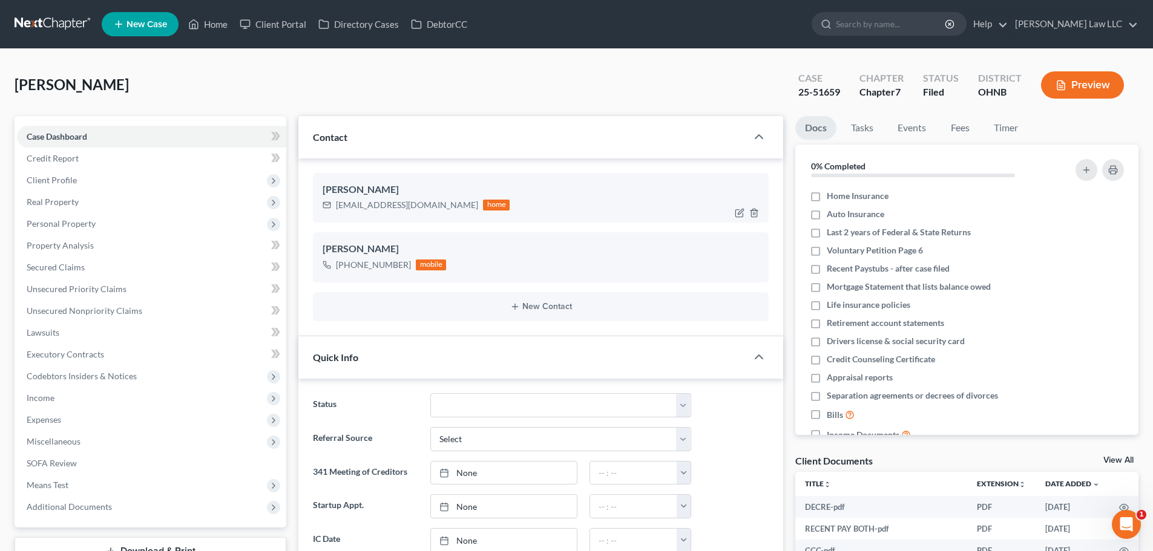
click at [398, 205] on div "kmcnulty786@gmail.com" at bounding box center [407, 205] width 142 height 12
copy div "kmcnulty786@gmail.com"
click at [57, 197] on span "Real Property" at bounding box center [53, 202] width 52 height 10
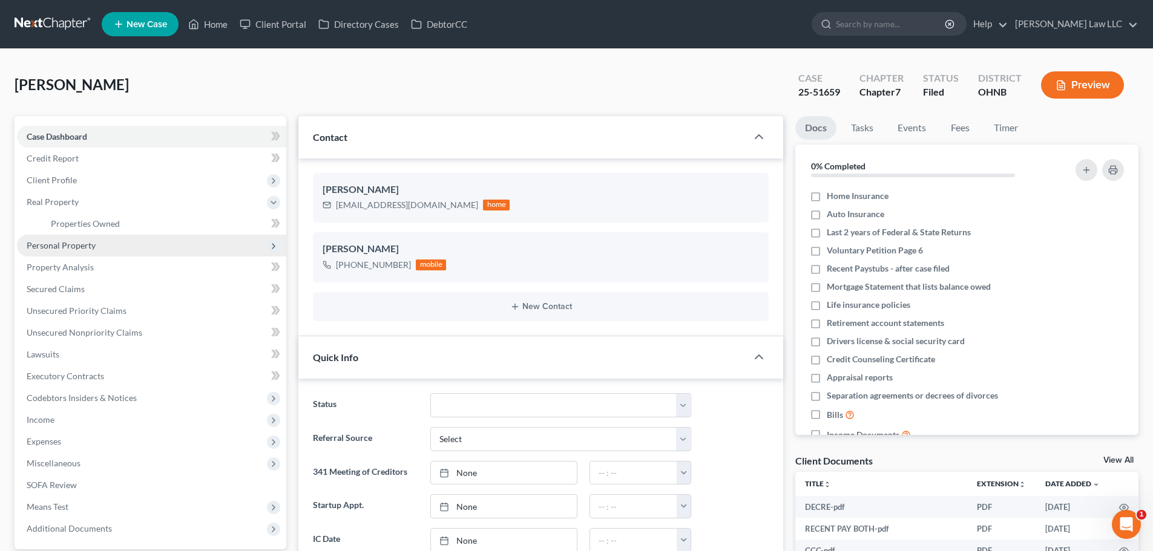
click at [75, 252] on span "Personal Property" at bounding box center [151, 246] width 269 height 22
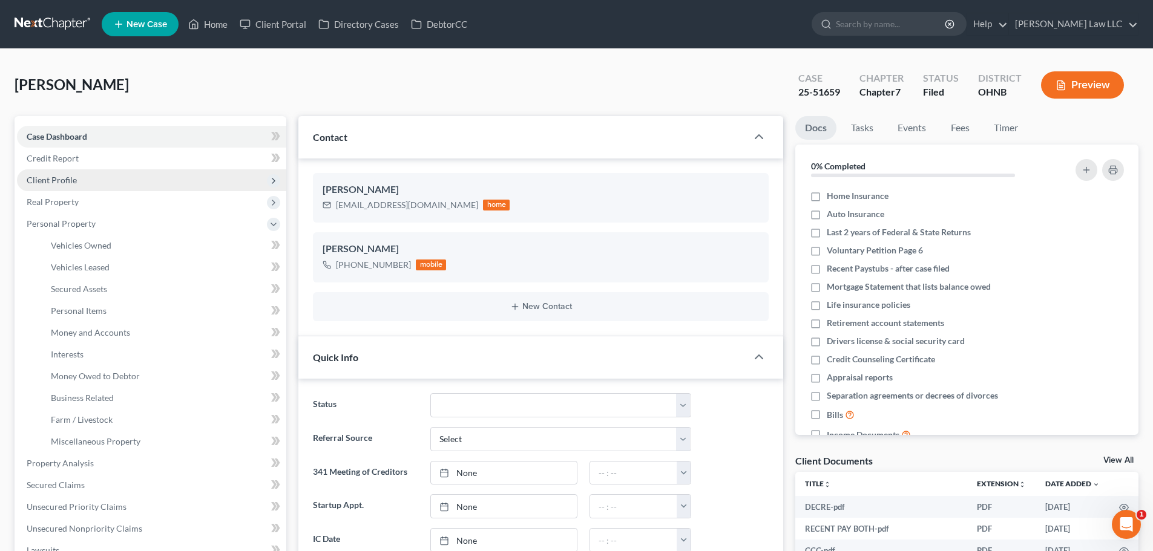
click at [85, 185] on span "Client Profile" at bounding box center [151, 180] width 269 height 22
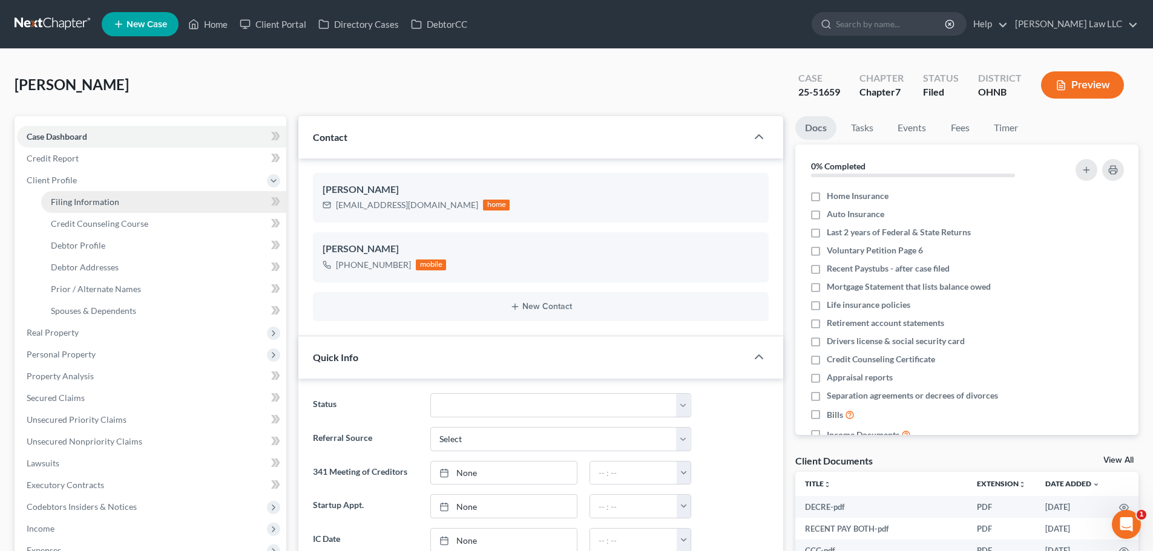
click at [83, 199] on span "Filing Information" at bounding box center [85, 202] width 68 height 10
select select "1"
select select "0"
select select "61"
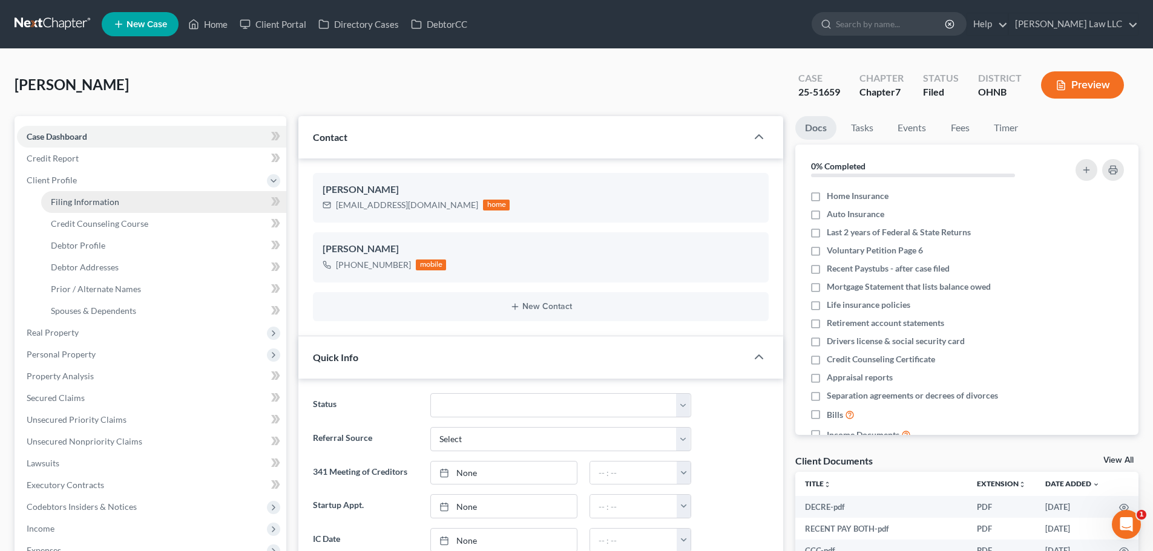
select select "0"
select select "36"
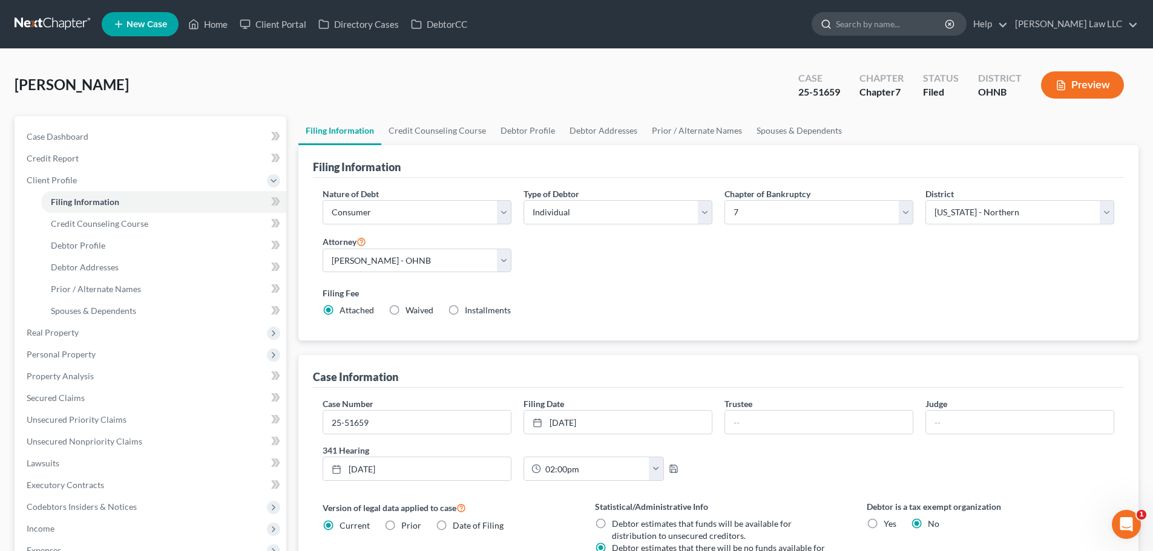
click at [881, 20] on input "search" at bounding box center [891, 24] width 111 height 22
type input "townsend"
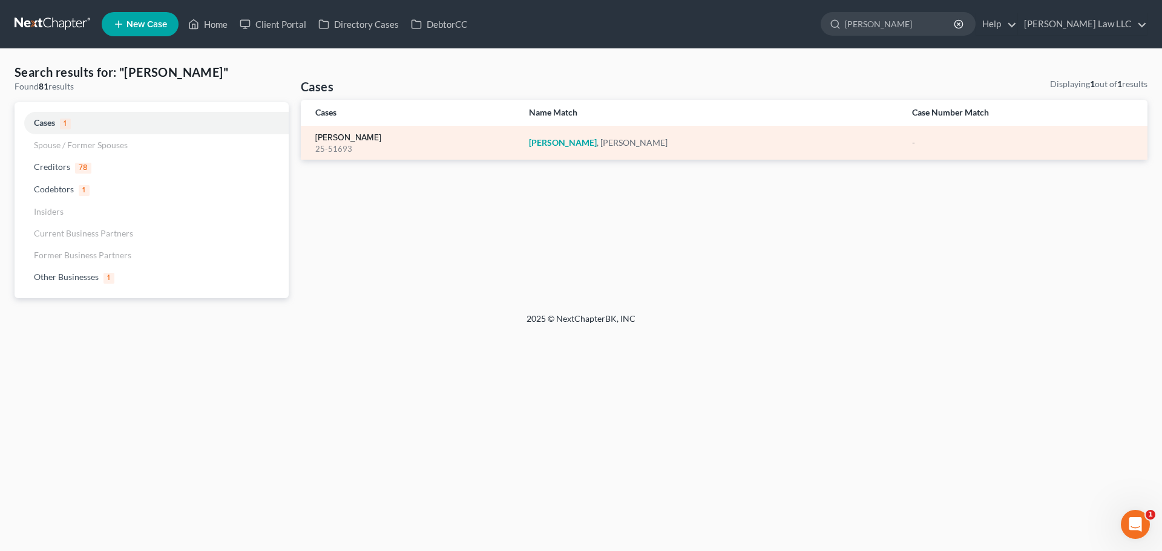
click at [359, 134] on link "[PERSON_NAME]" at bounding box center [348, 138] width 66 height 8
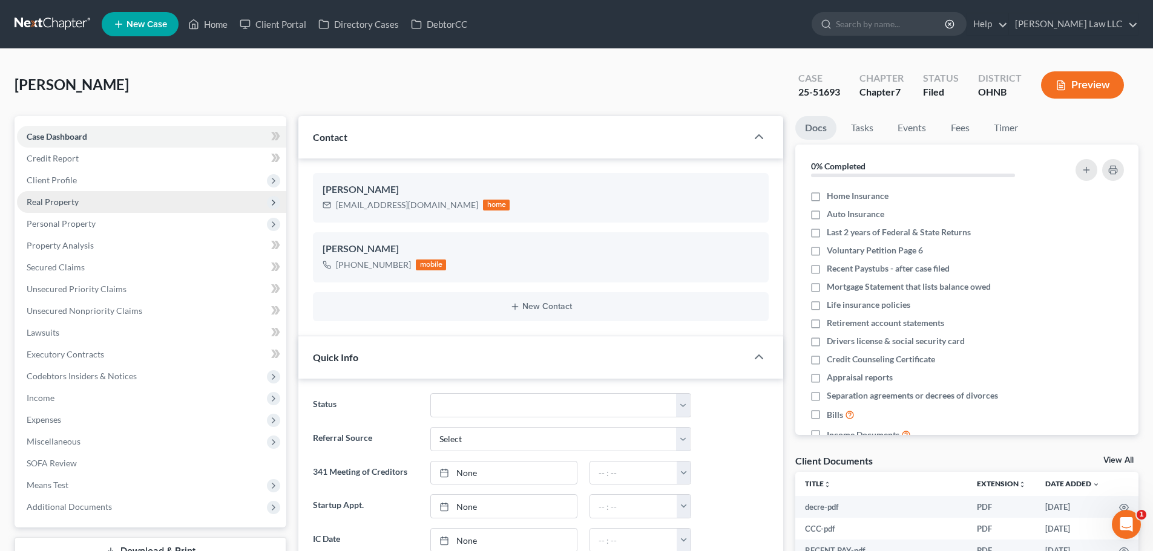
click at [45, 210] on span "Real Property" at bounding box center [151, 202] width 269 height 22
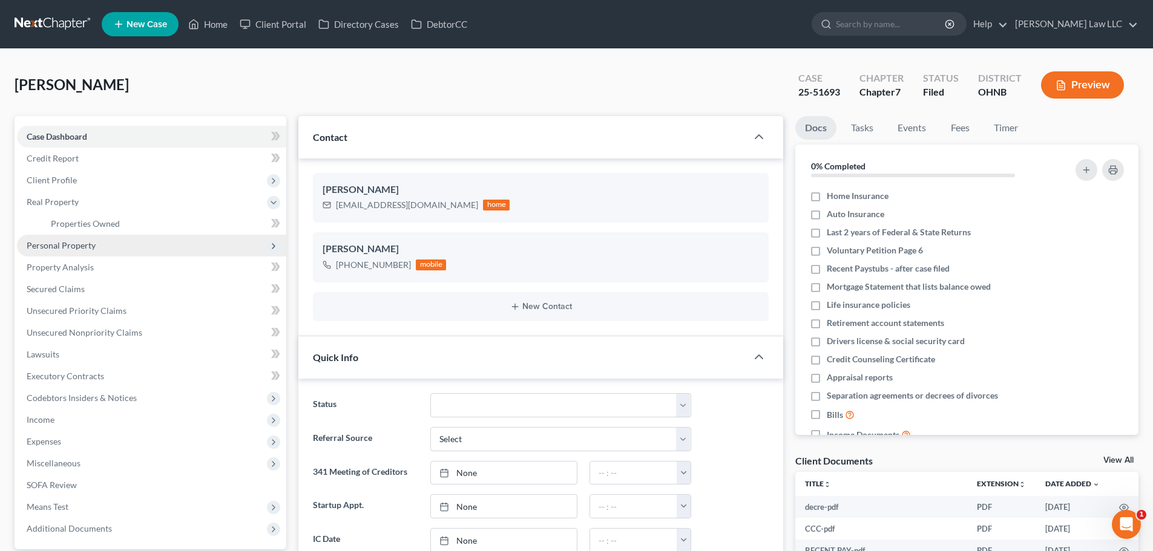
click at [73, 240] on span "Personal Property" at bounding box center [61, 245] width 69 height 10
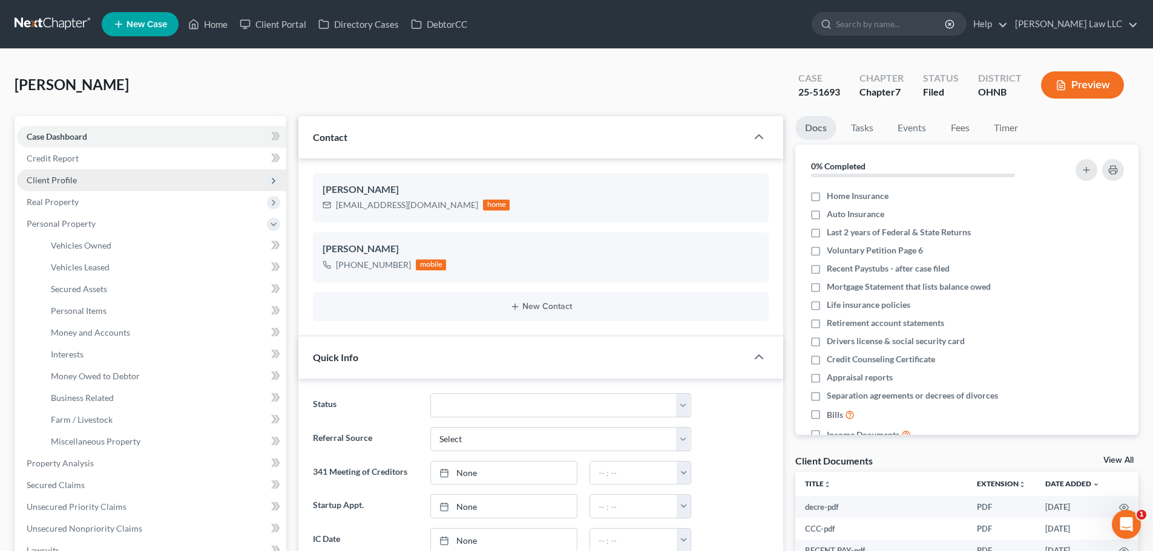
click at [73, 179] on span "Client Profile" at bounding box center [52, 180] width 50 height 10
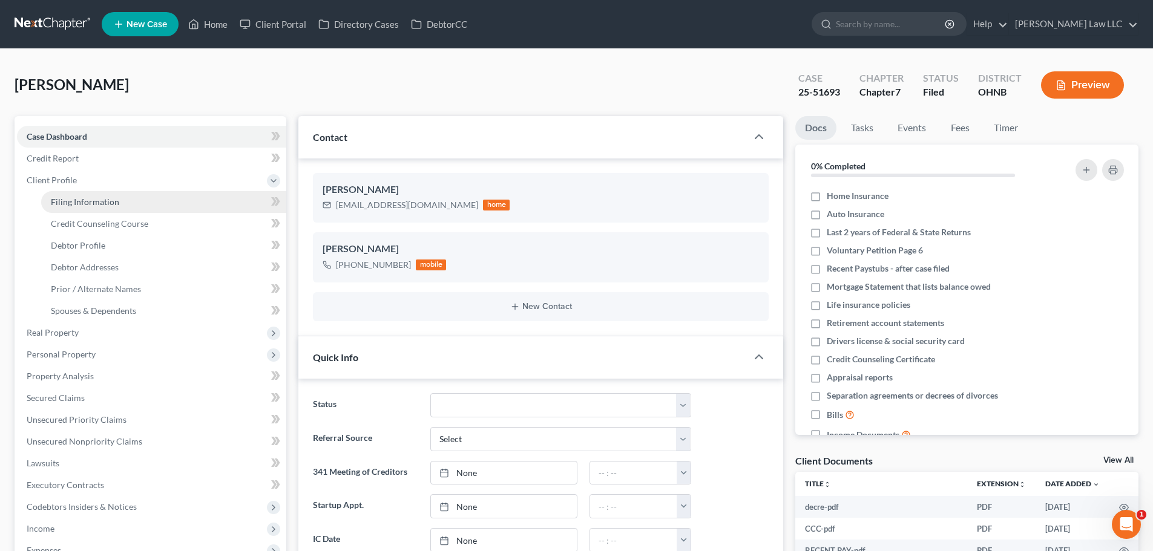
click at [81, 198] on span "Filing Information" at bounding box center [85, 202] width 68 height 10
select select "1"
select select "0"
select select "61"
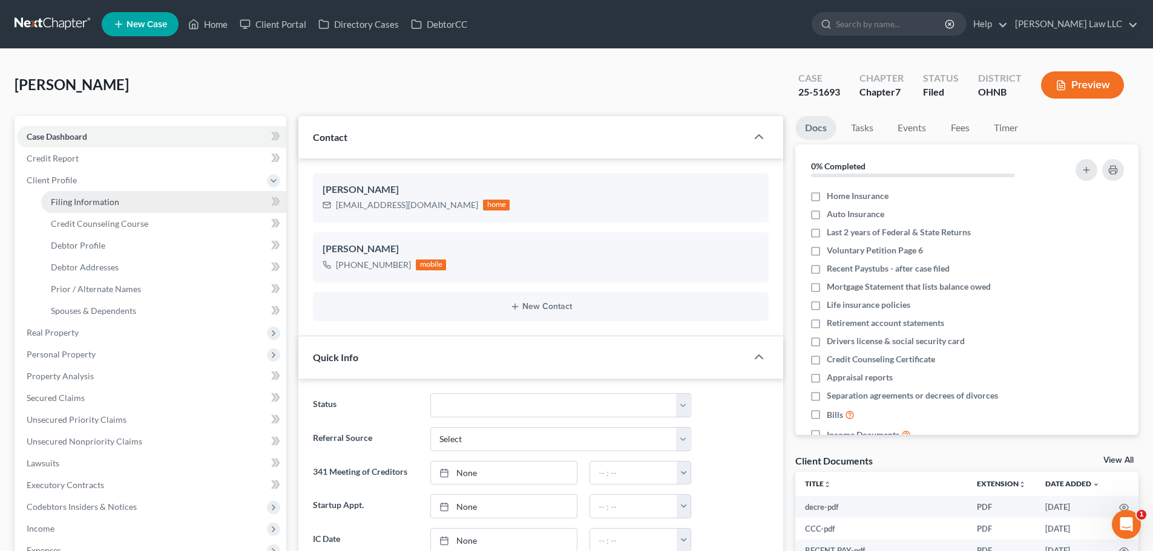
select select "0"
select select "36"
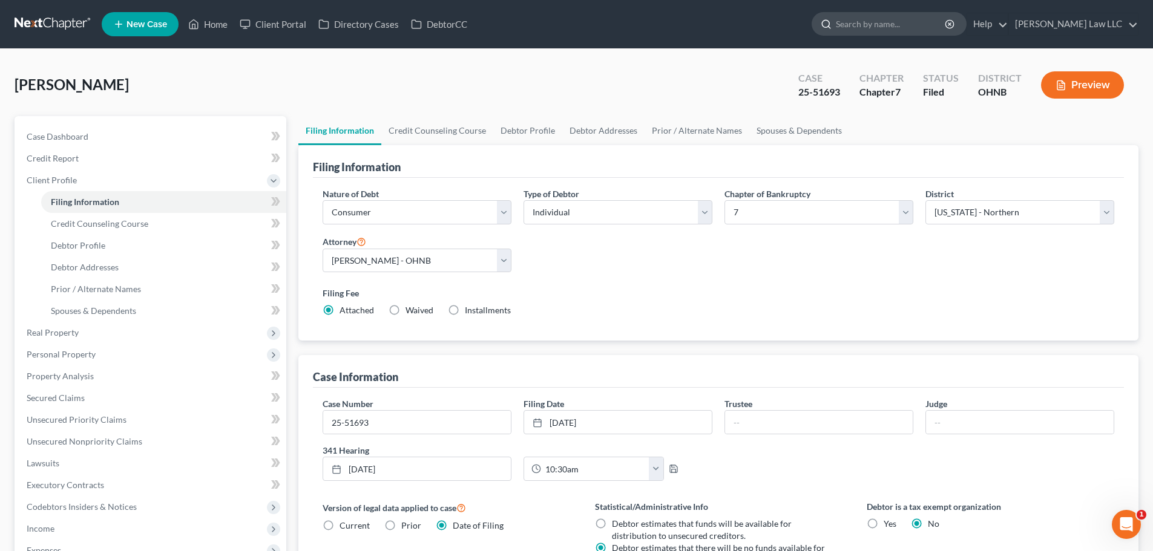
click at [911, 33] on input "search" at bounding box center [891, 24] width 111 height 22
type input "BUTTOLPH"
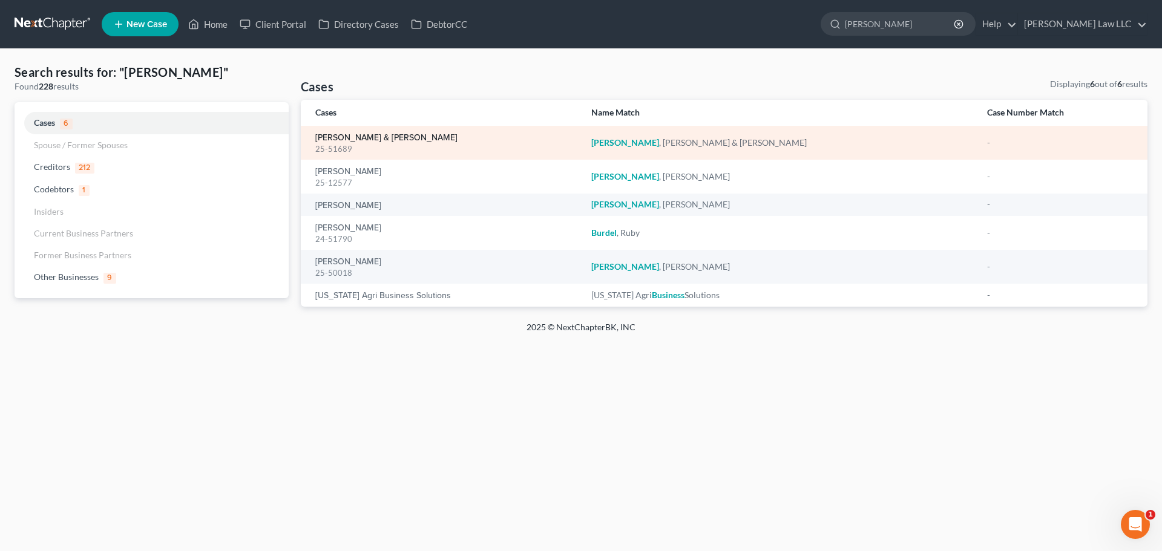
click at [401, 138] on link "[PERSON_NAME] & [PERSON_NAME]" at bounding box center [386, 138] width 142 height 8
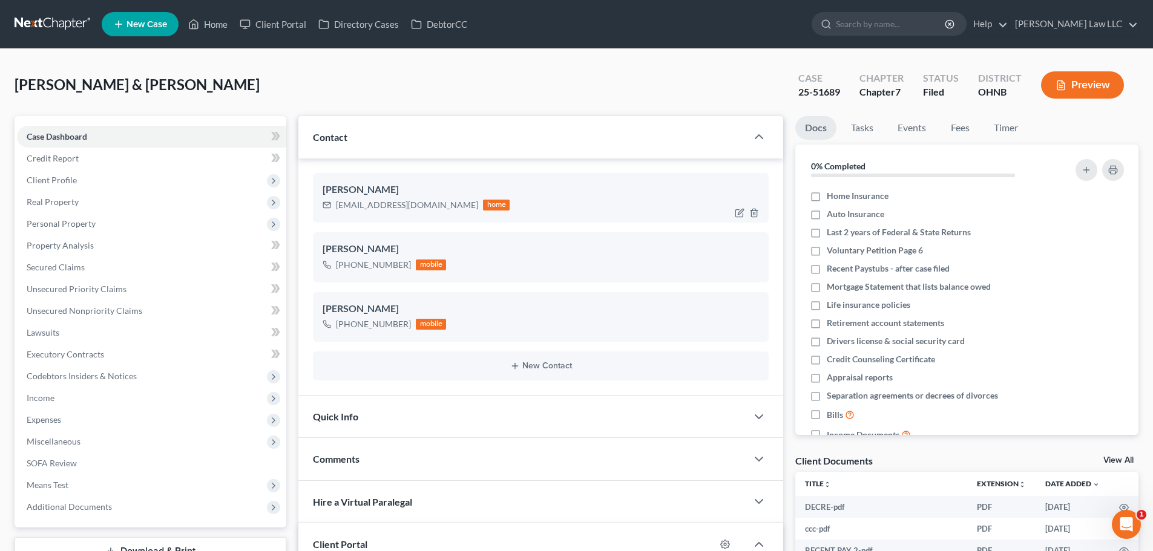
click at [363, 205] on div "Josiesue2000@yahoo.com" at bounding box center [407, 205] width 142 height 12
copy div "Josiesue2000@yahoo.com"
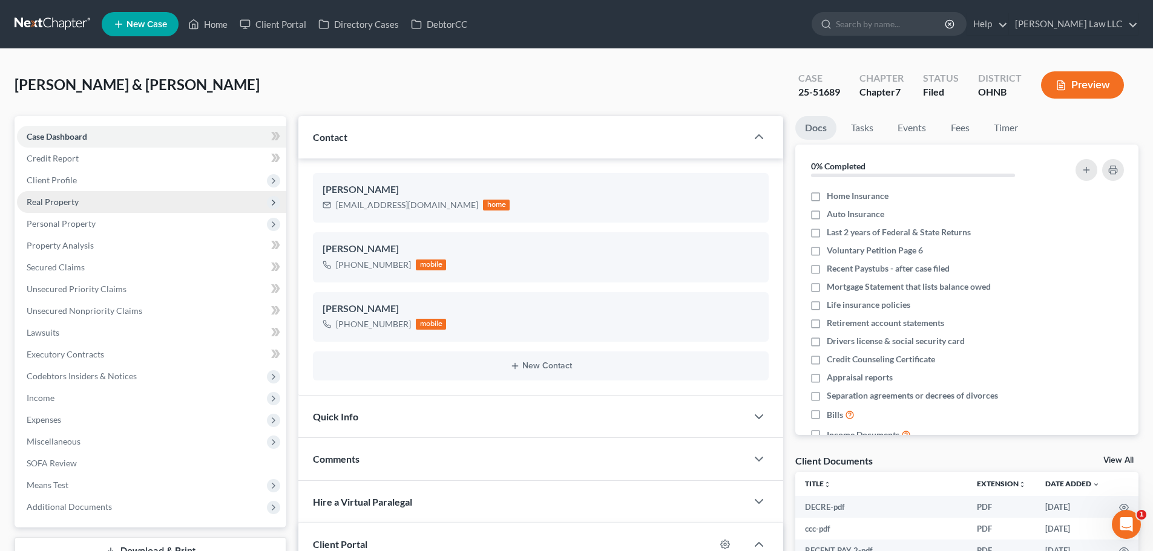
click at [97, 203] on span "Real Property" at bounding box center [151, 202] width 269 height 22
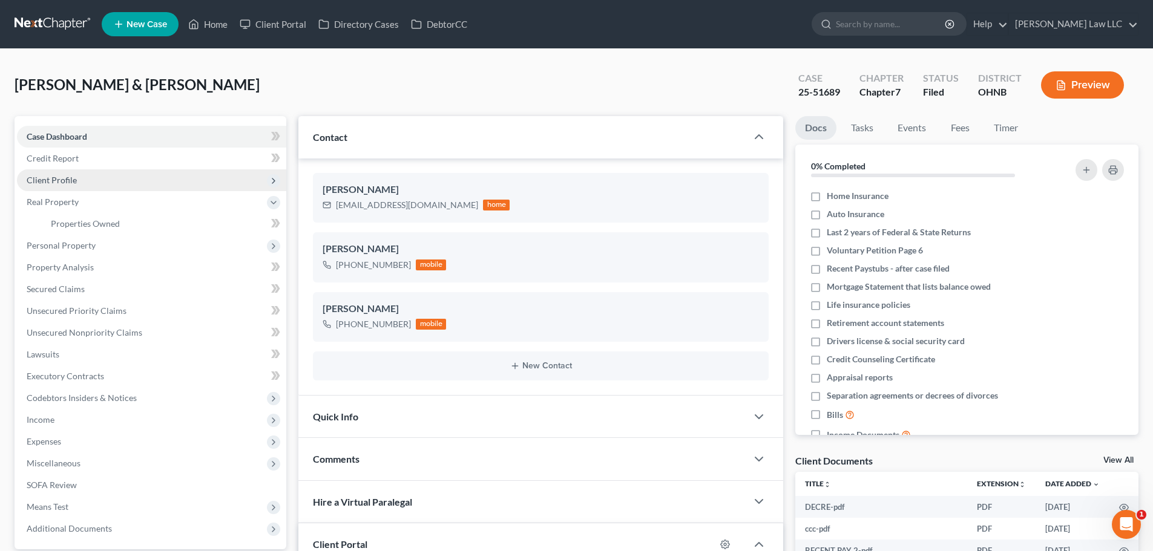
click at [80, 179] on span "Client Profile" at bounding box center [151, 180] width 269 height 22
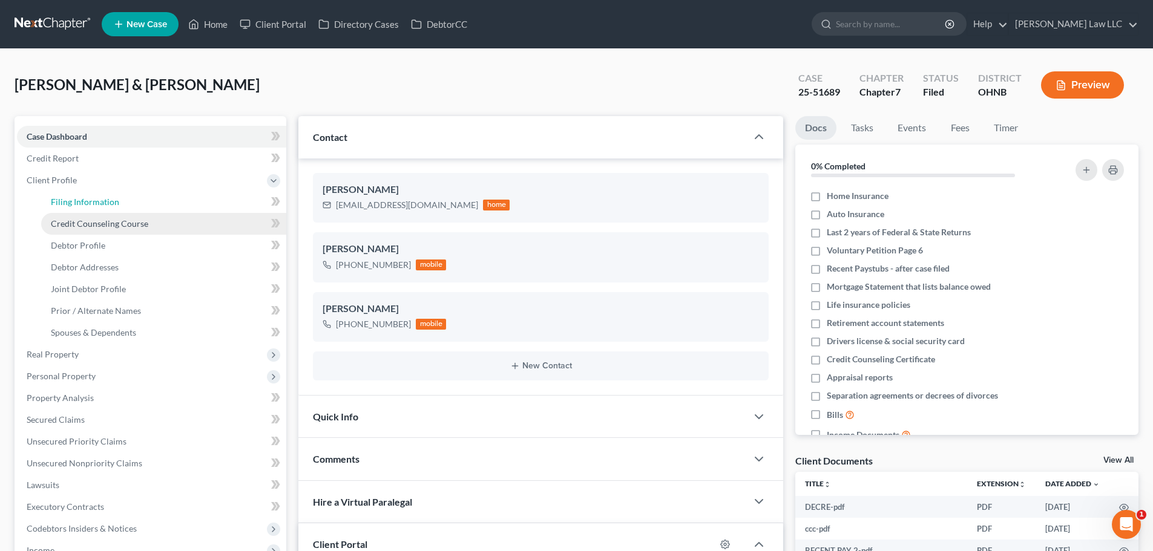
click at [93, 198] on span "Filing Information" at bounding box center [85, 202] width 68 height 10
select select "1"
select select "0"
select select "61"
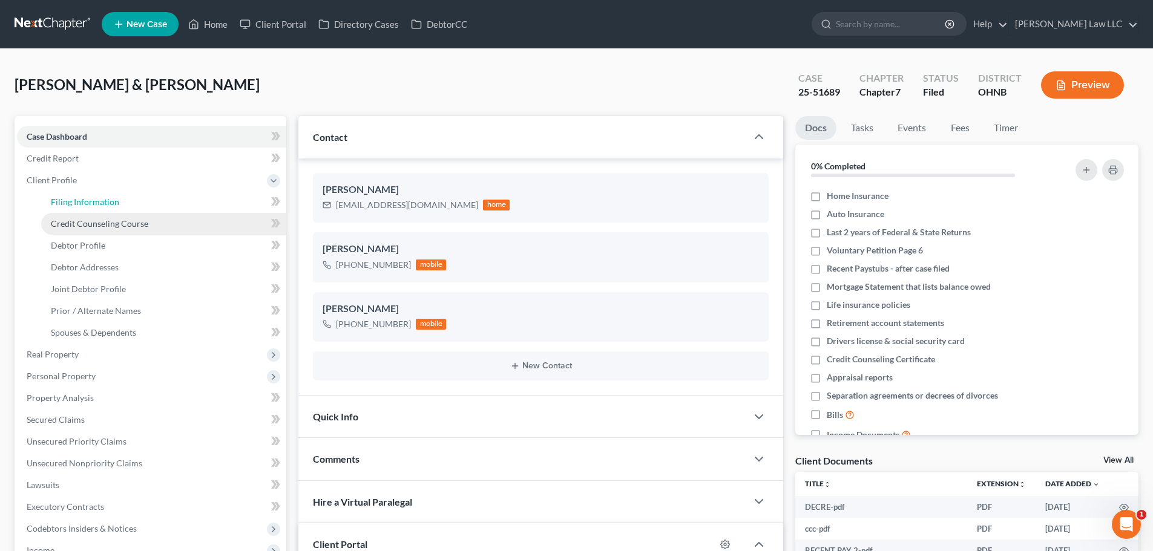
select select "0"
select select "36"
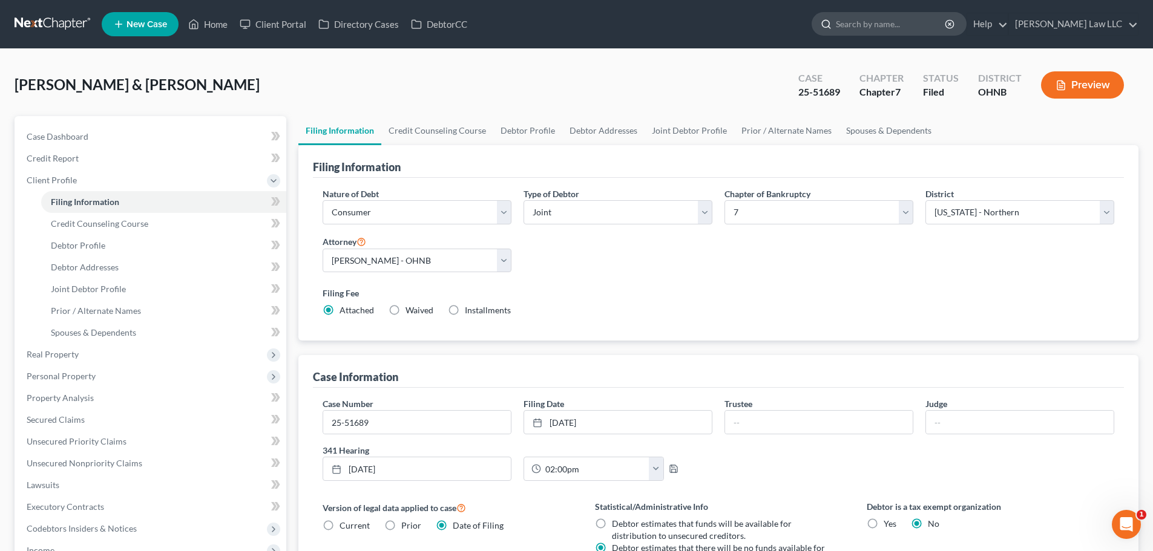
click at [931, 31] on input "search" at bounding box center [891, 24] width 111 height 22
type input "louie"
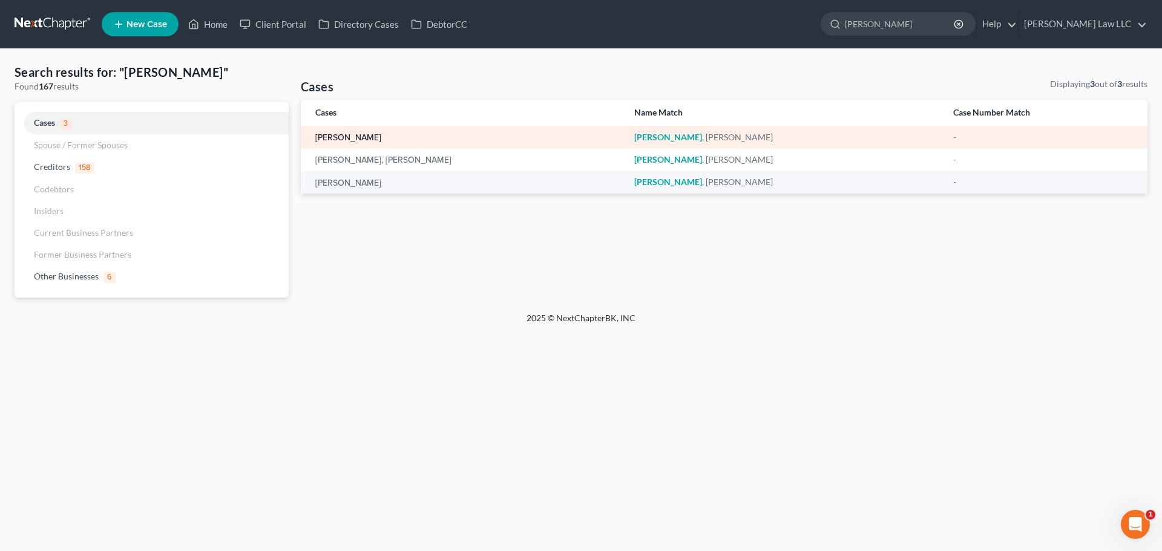
click at [346, 136] on link "[PERSON_NAME]" at bounding box center [348, 138] width 66 height 8
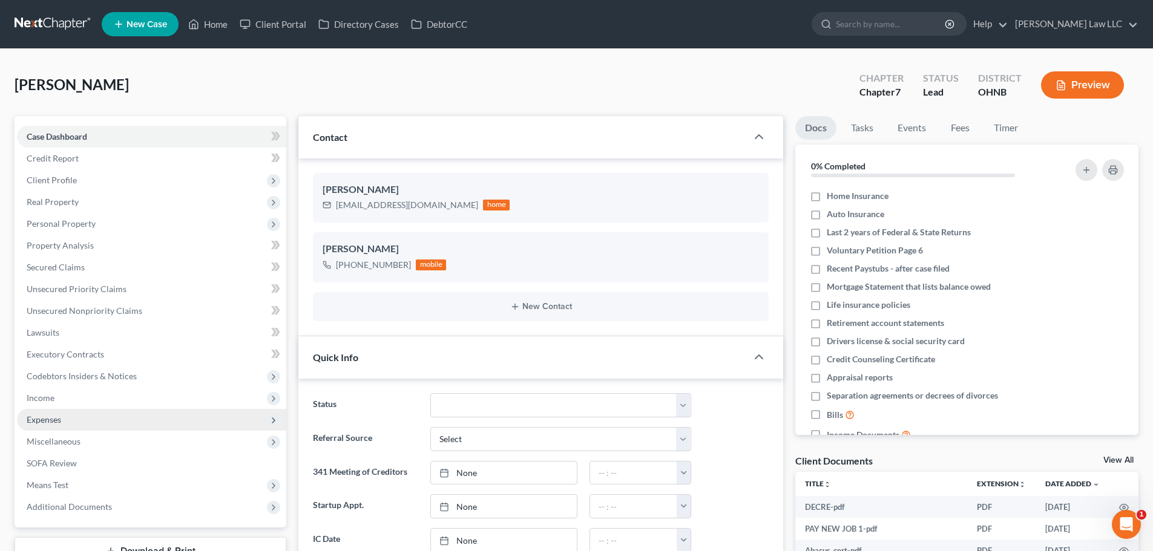
click at [54, 419] on span "Expenses" at bounding box center [44, 420] width 34 height 10
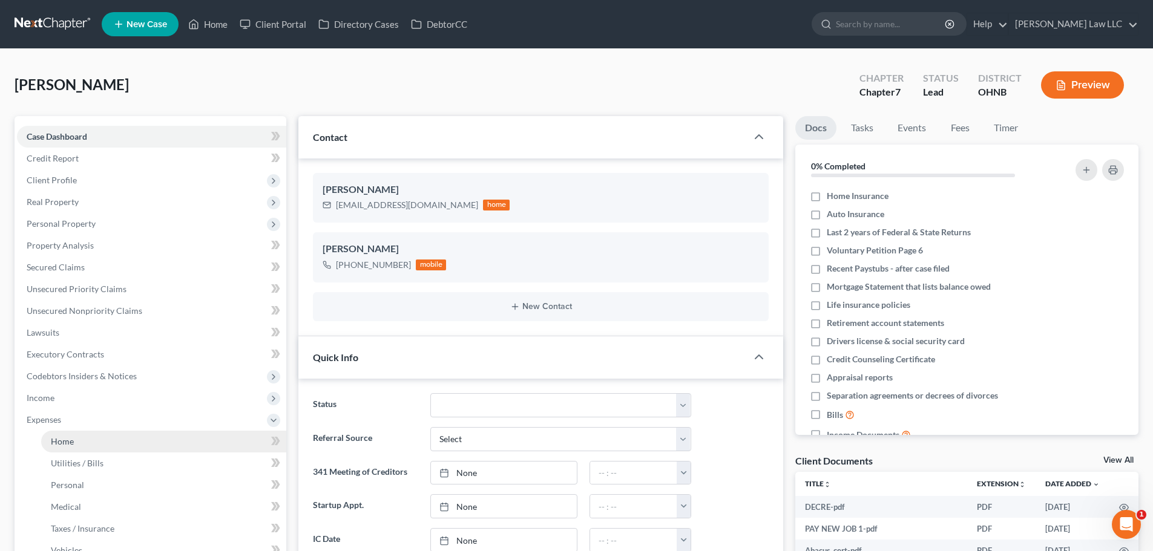
click at [61, 433] on link "Home" at bounding box center [163, 442] width 245 height 22
click at [65, 441] on span "Home" at bounding box center [62, 441] width 23 height 10
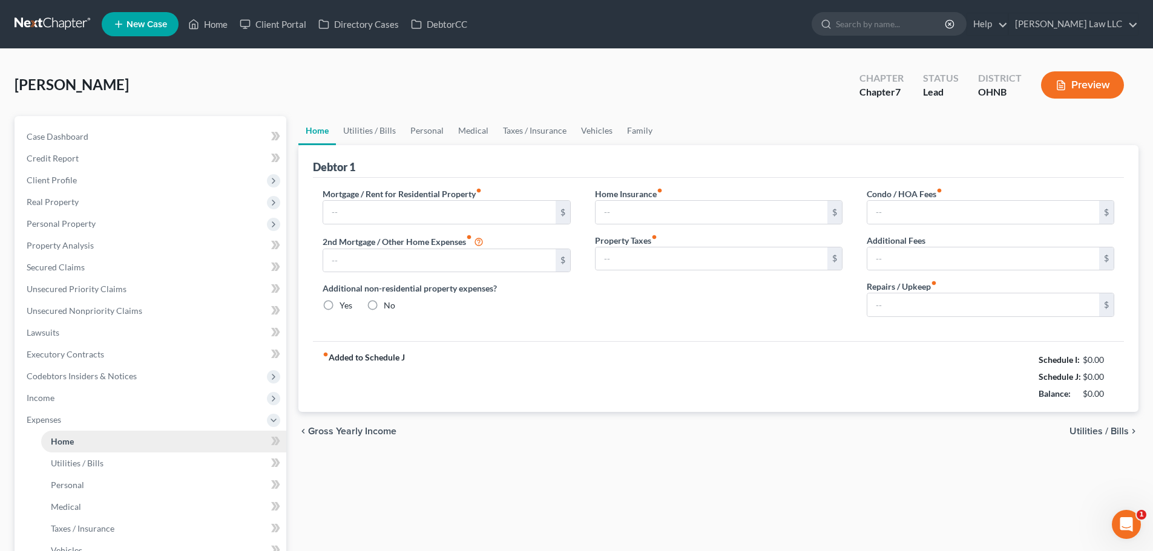
type input "1,935.00"
type input "2,514.00"
radio input "true"
type input "0.00"
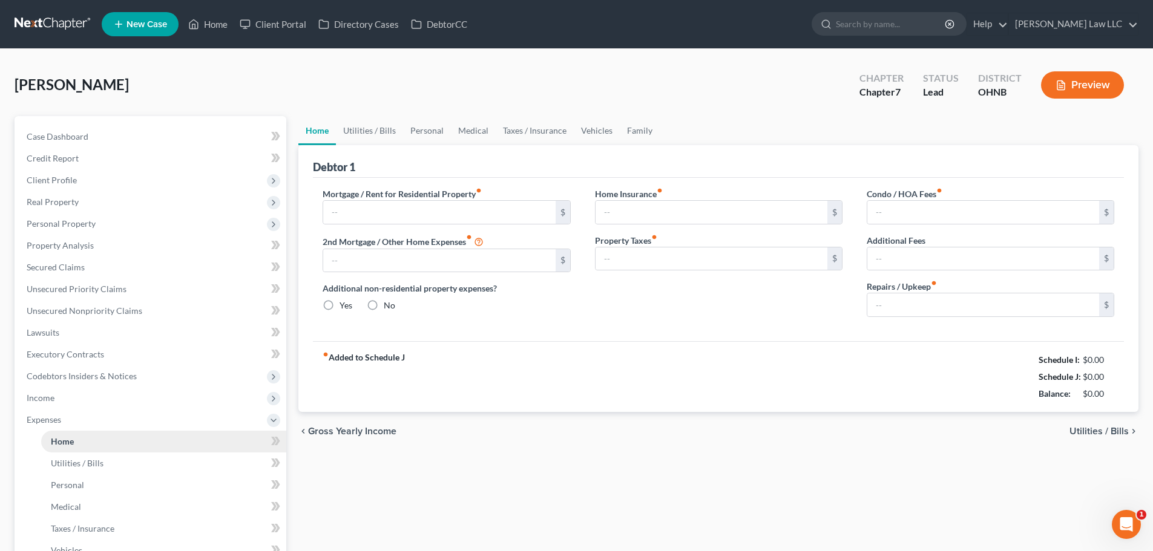
type input "0.00"
type input "50.00"
click at [372, 133] on link "Utilities / Bills" at bounding box center [369, 130] width 67 height 29
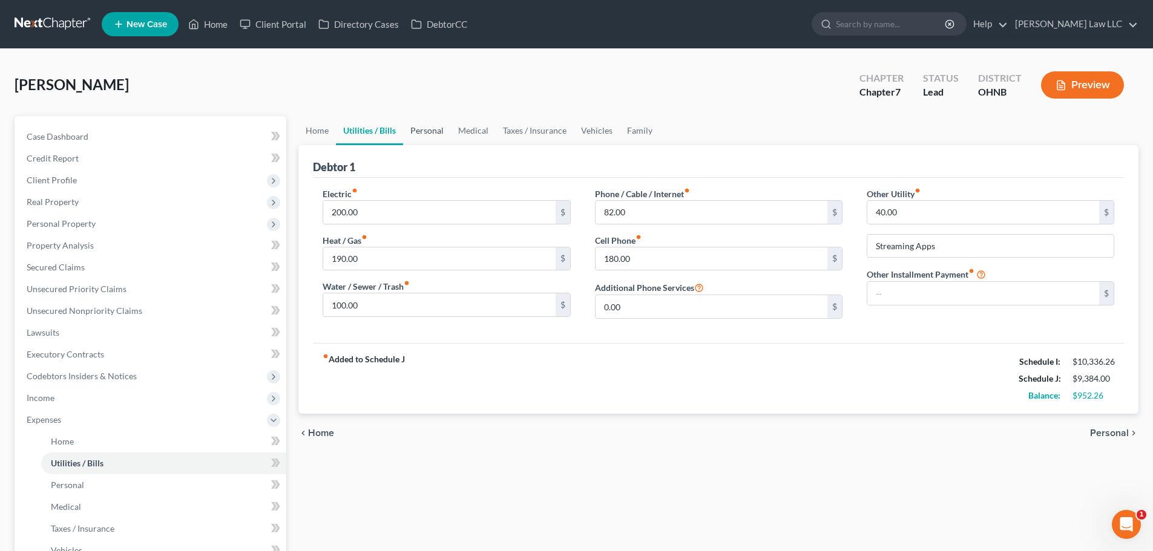
click at [441, 131] on link "Personal" at bounding box center [427, 130] width 48 height 29
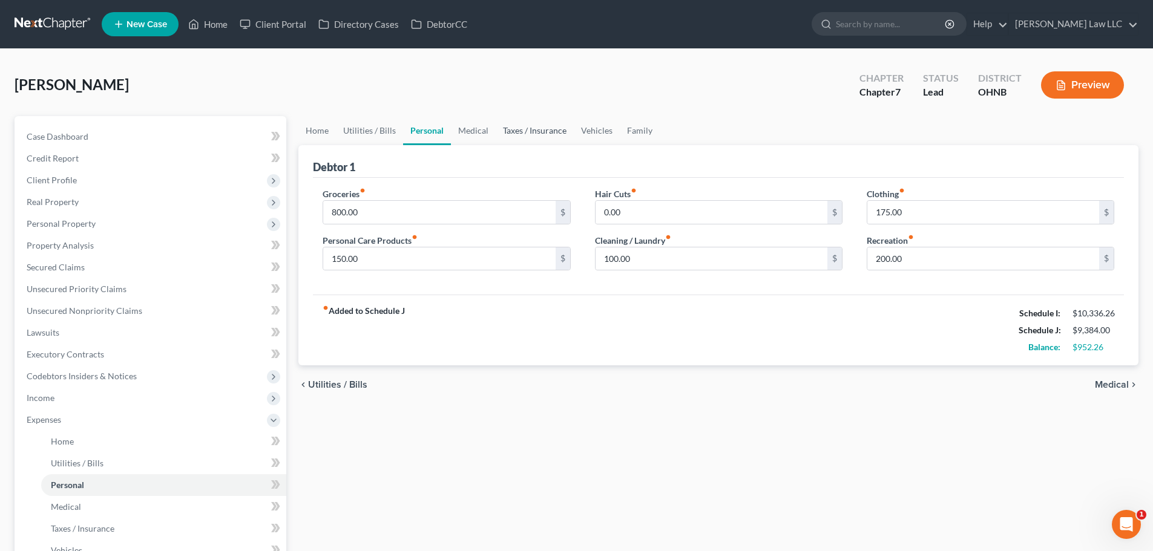
click at [500, 131] on link "Taxes / Insurance" at bounding box center [535, 130] width 78 height 29
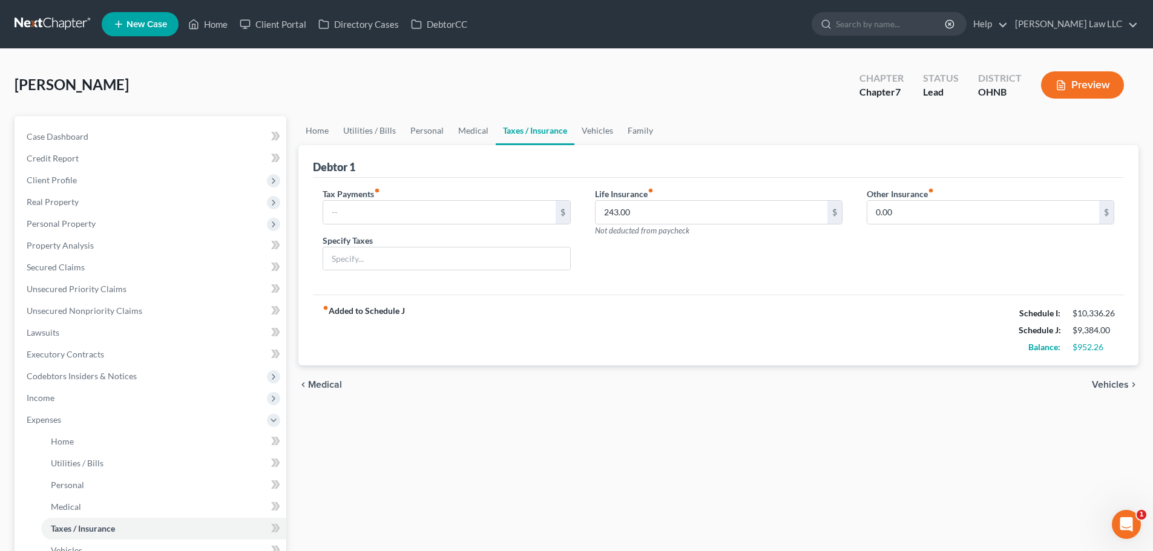
click at [537, 124] on link "Taxes / Insurance" at bounding box center [535, 130] width 79 height 29
click at [589, 124] on link "Vehicles" at bounding box center [597, 130] width 46 height 29
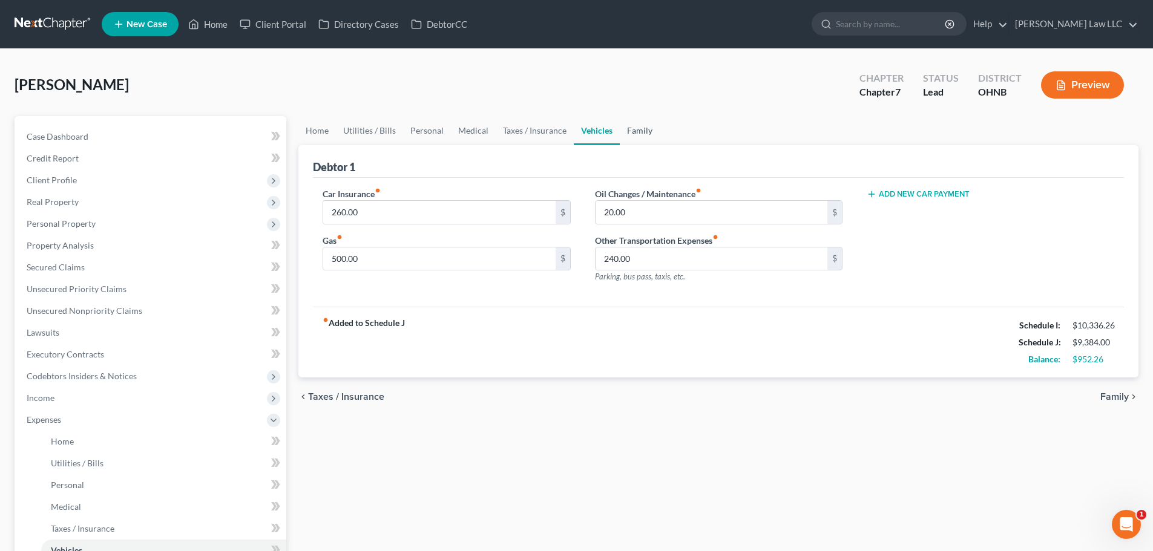
click at [635, 129] on link "Family" at bounding box center [640, 130] width 40 height 29
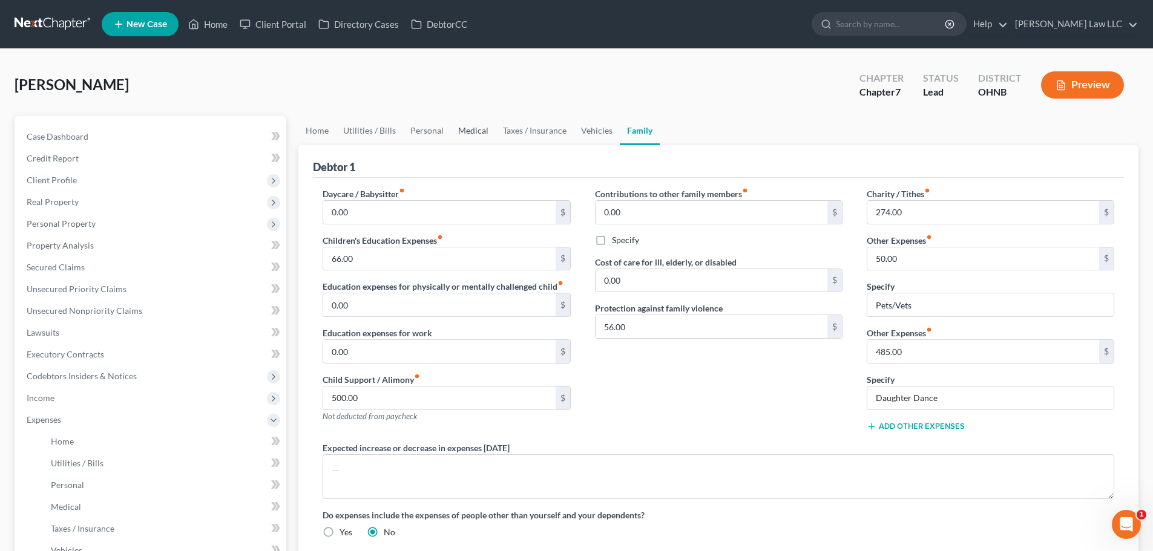
click at [471, 128] on link "Medical" at bounding box center [473, 130] width 45 height 29
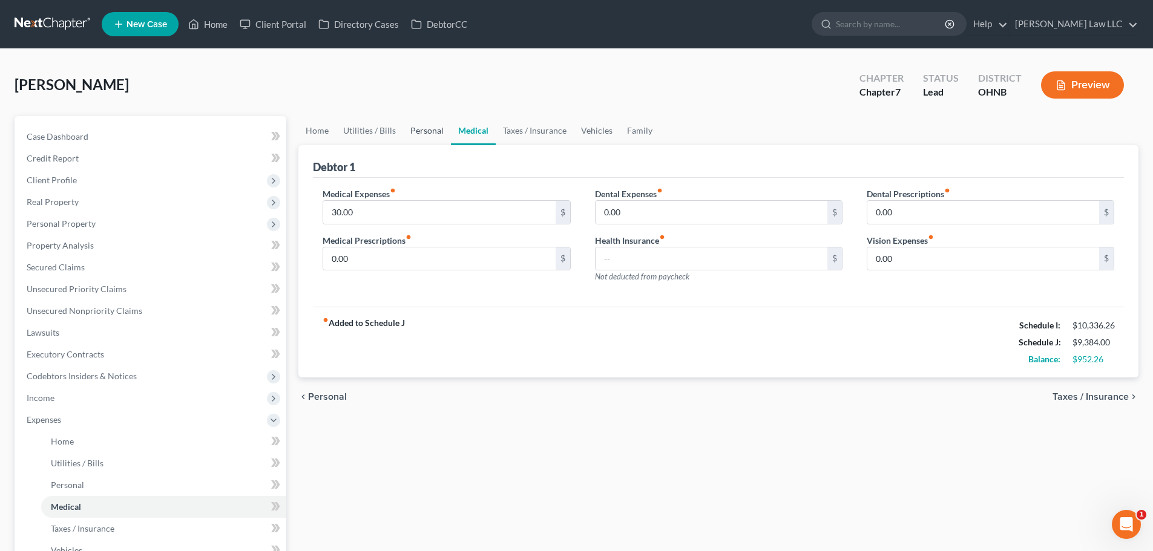
click at [404, 126] on link "Personal" at bounding box center [427, 130] width 48 height 29
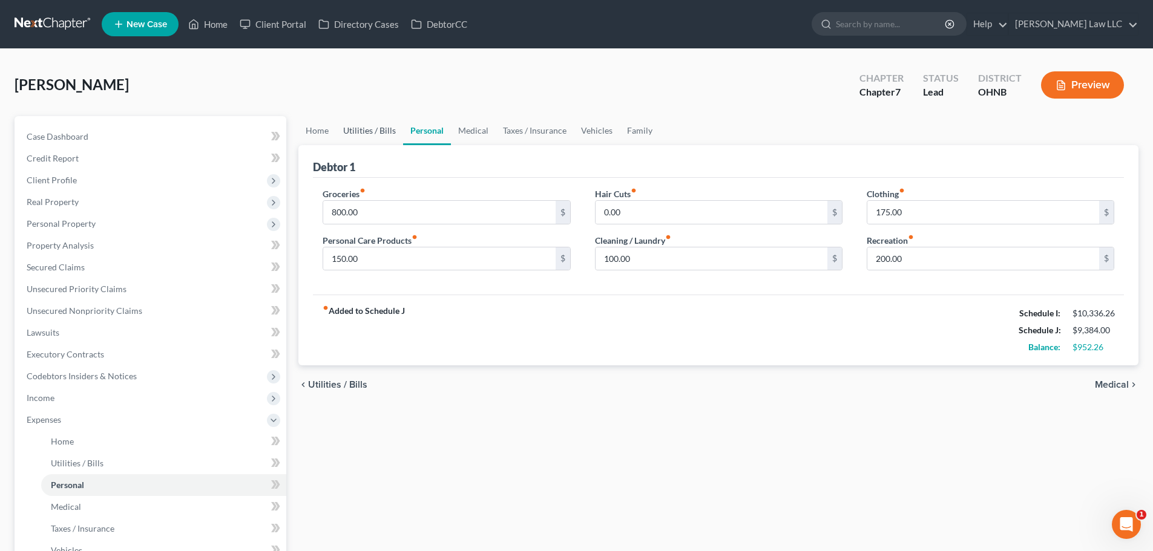
click at [353, 129] on link "Utilities / Bills" at bounding box center [369, 130] width 67 height 29
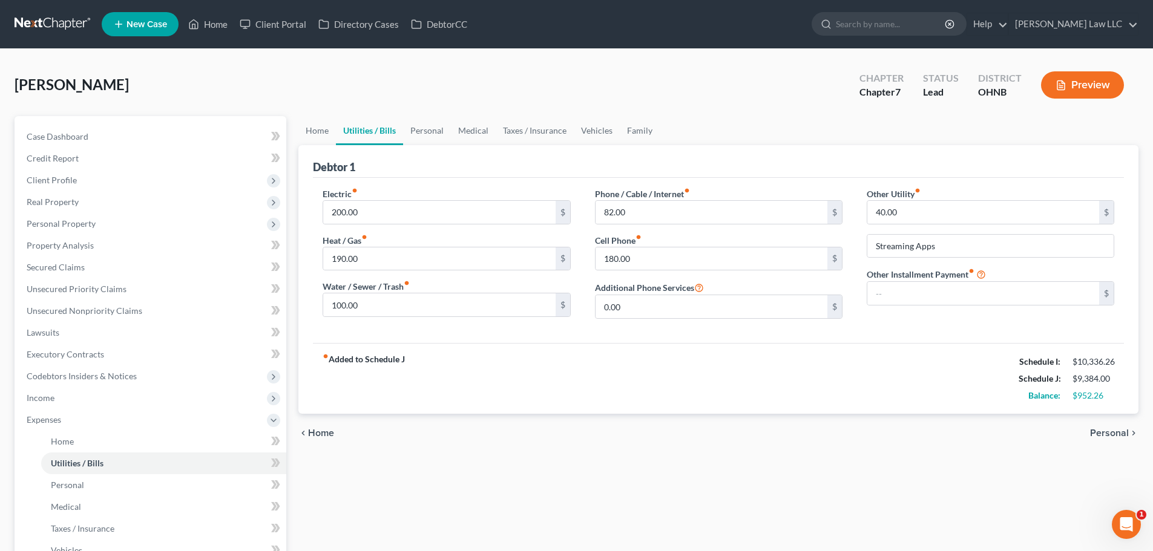
click at [293, 132] on div "Home Utilities / Bills Personal Medical Taxes / Insurance Vehicles Family Debto…" at bounding box center [718, 417] width 852 height 602
click at [315, 129] on link "Home" at bounding box center [317, 130] width 38 height 29
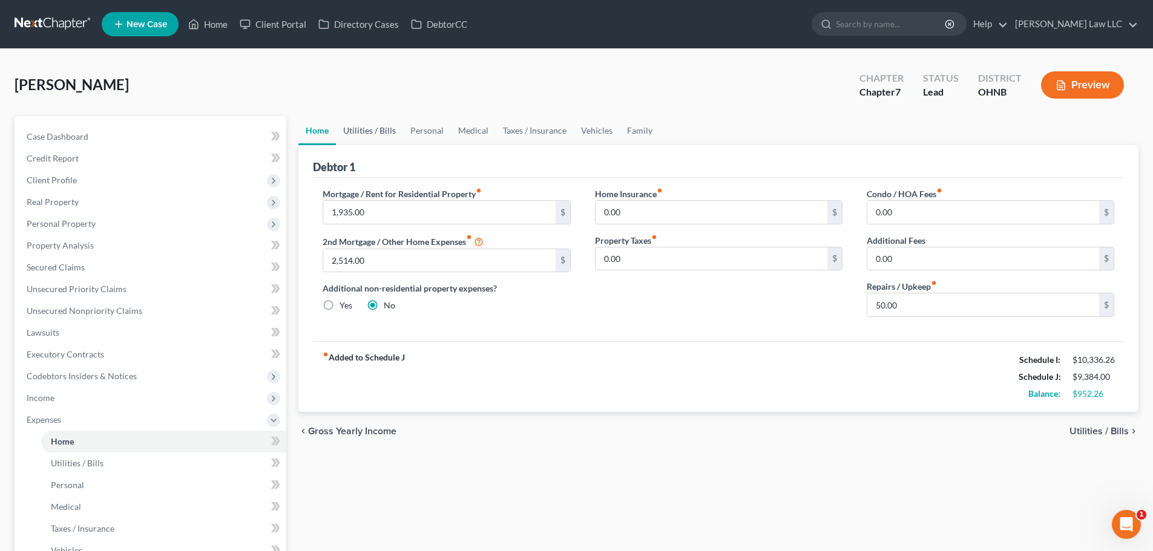
click at [365, 129] on link "Utilities / Bills" at bounding box center [369, 130] width 67 height 29
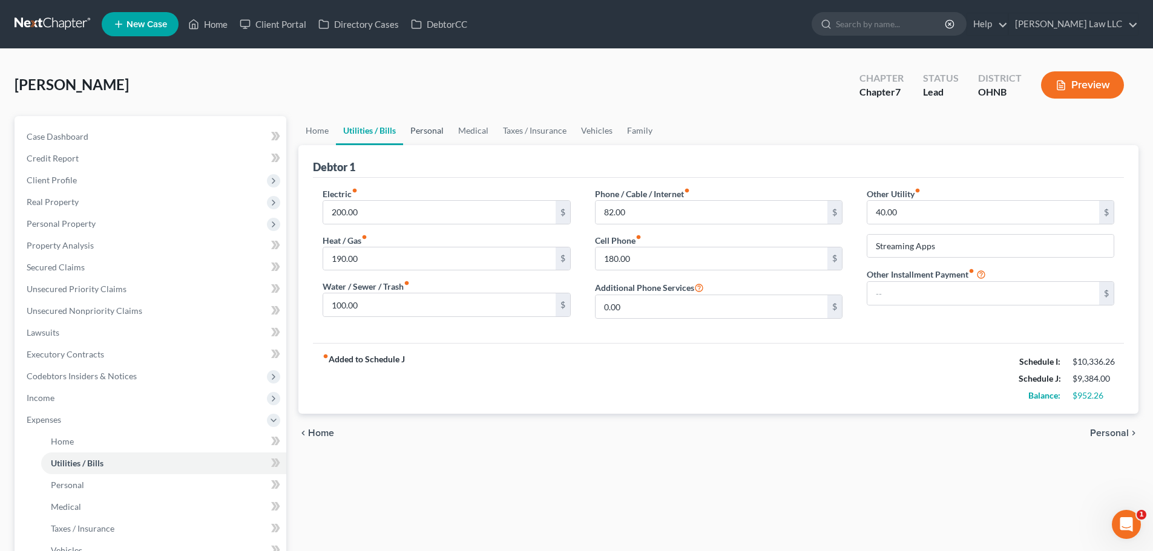
click at [423, 129] on link "Personal" at bounding box center [427, 130] width 48 height 29
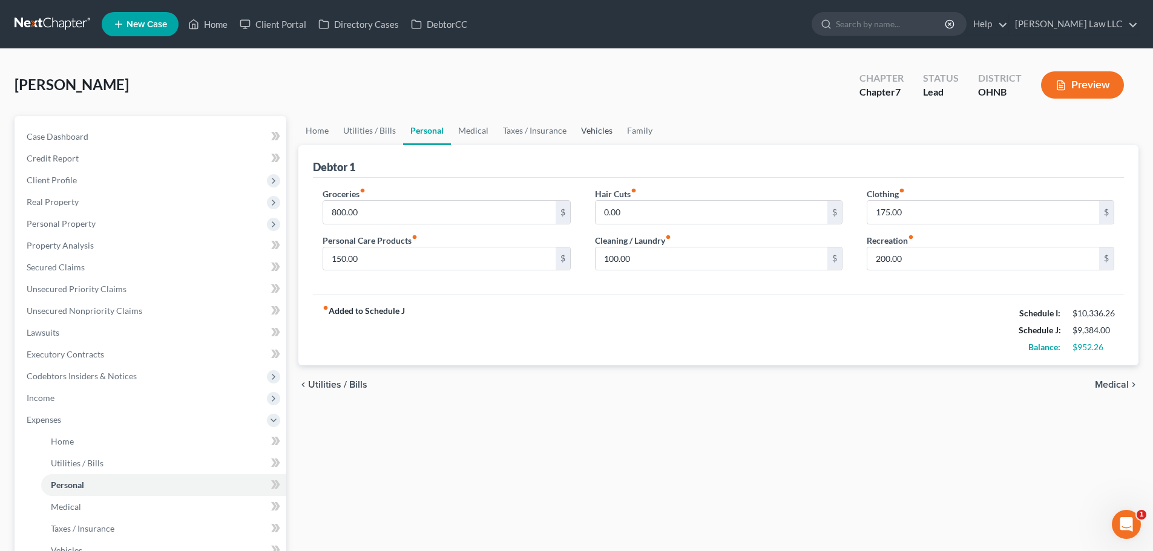
click at [615, 127] on link "Vehicles" at bounding box center [597, 130] width 46 height 29
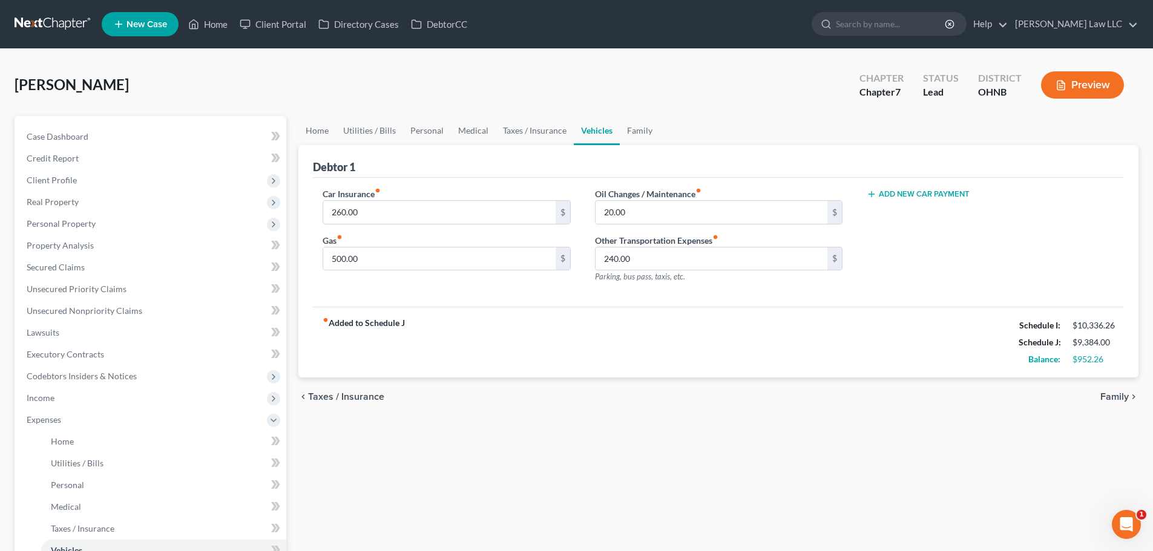
click at [610, 130] on link "Vehicles" at bounding box center [597, 130] width 46 height 29
click at [631, 129] on link "Family" at bounding box center [640, 130] width 40 height 29
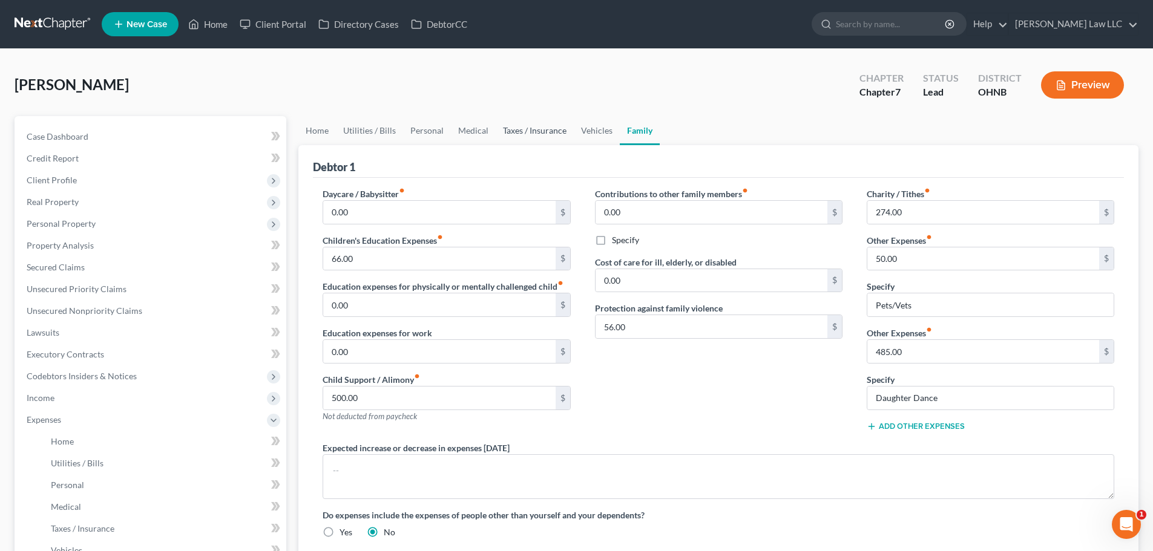
click at [528, 136] on link "Taxes / Insurance" at bounding box center [535, 130] width 78 height 29
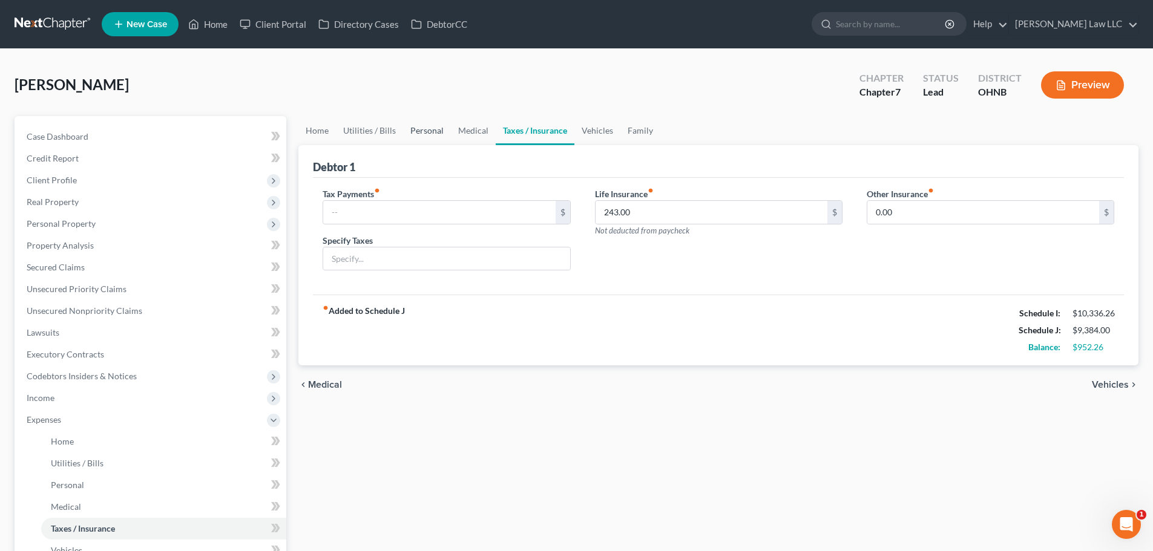
click at [432, 131] on link "Personal" at bounding box center [427, 130] width 48 height 29
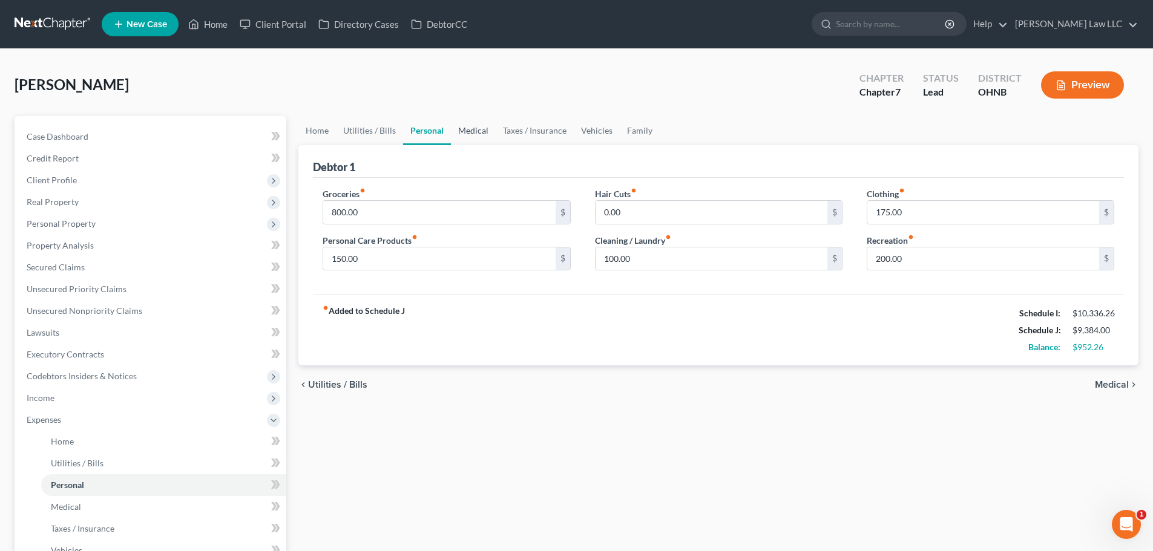
click at [472, 129] on link "Medical" at bounding box center [473, 130] width 45 height 29
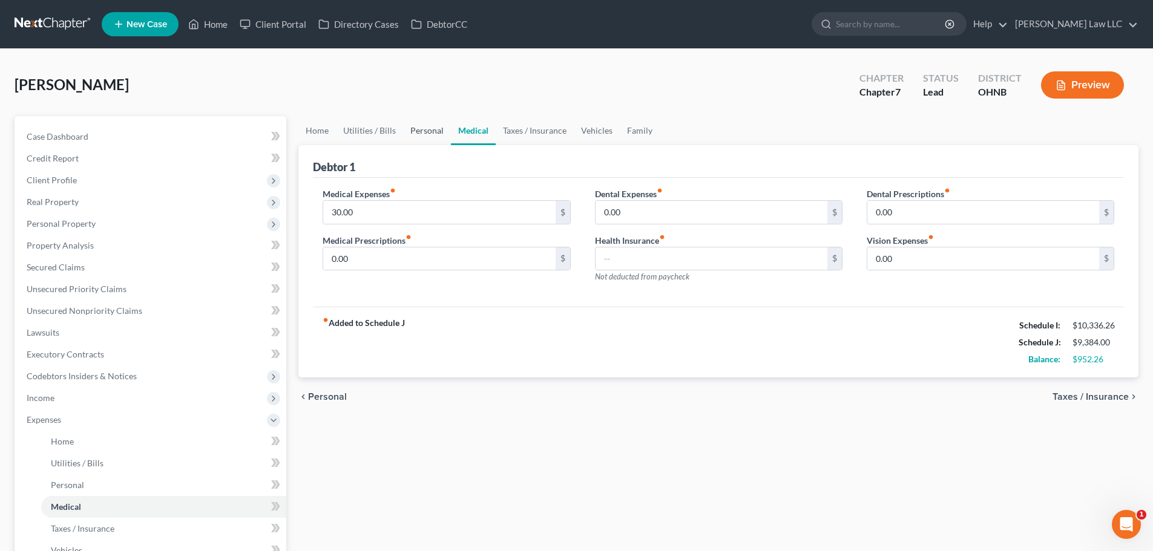
click at [403, 131] on link "Personal" at bounding box center [427, 130] width 48 height 29
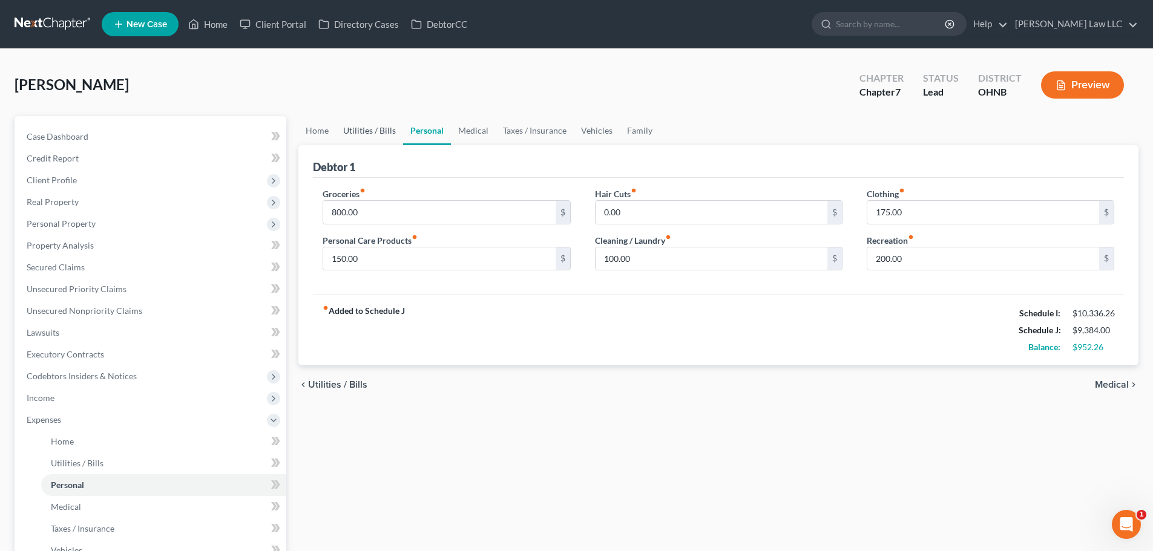
click at [344, 131] on link "Utilities / Bills" at bounding box center [369, 130] width 67 height 29
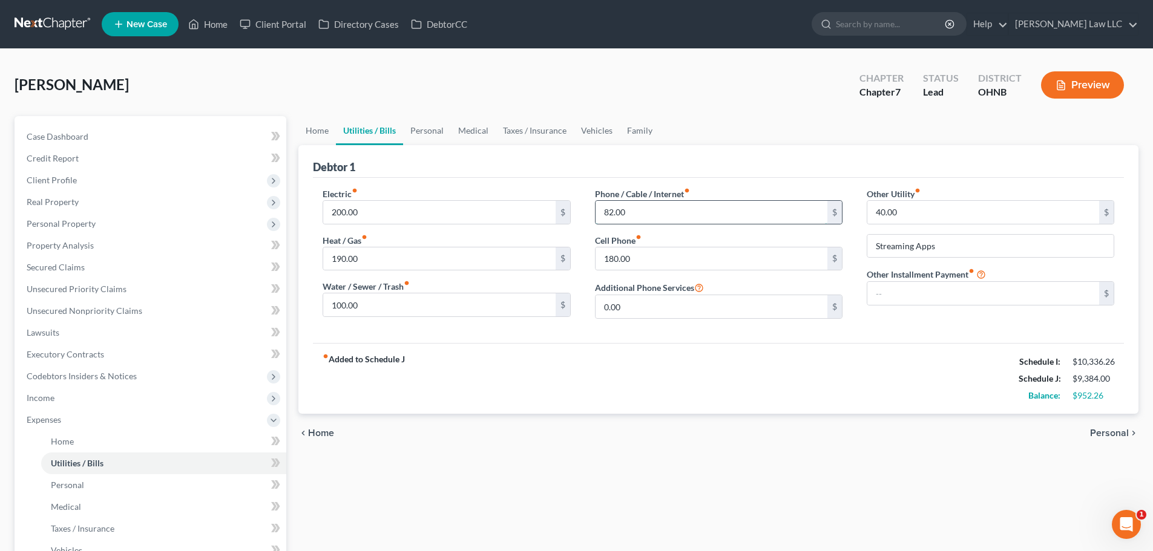
click at [651, 212] on input "82.00" at bounding box center [711, 212] width 232 height 23
click at [643, 270] on div "180.00 $" at bounding box center [718, 259] width 247 height 24
click at [647, 261] on input "180.00" at bounding box center [711, 258] width 232 height 23
type input "196"
click at [721, 120] on ul "Home Utilities / Bills Personal Medical Taxes / Insurance Vehicles Family" at bounding box center [718, 130] width 840 height 29
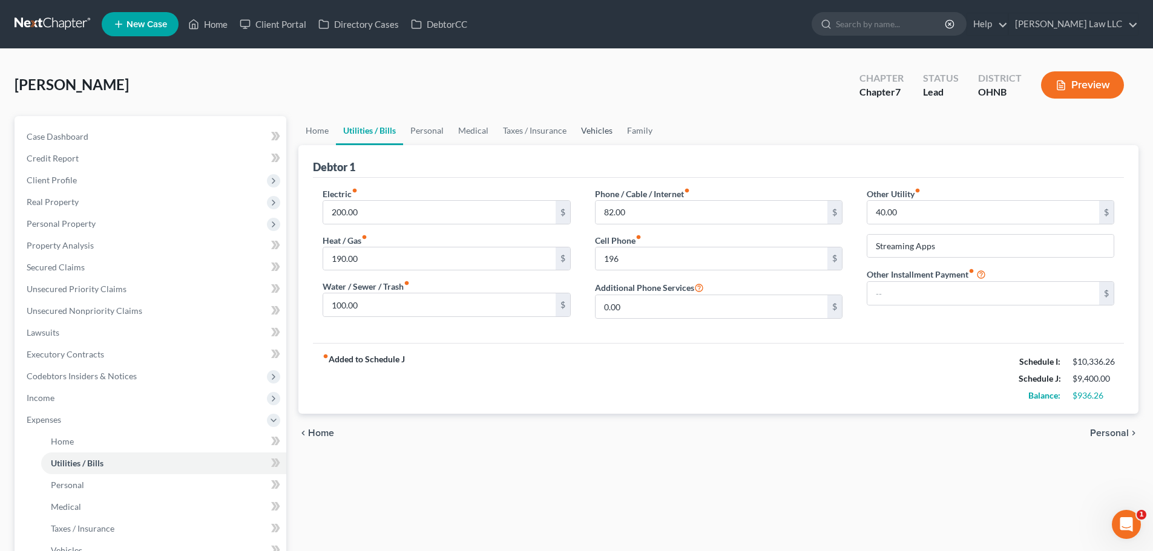
click at [608, 137] on link "Vehicles" at bounding box center [597, 130] width 46 height 29
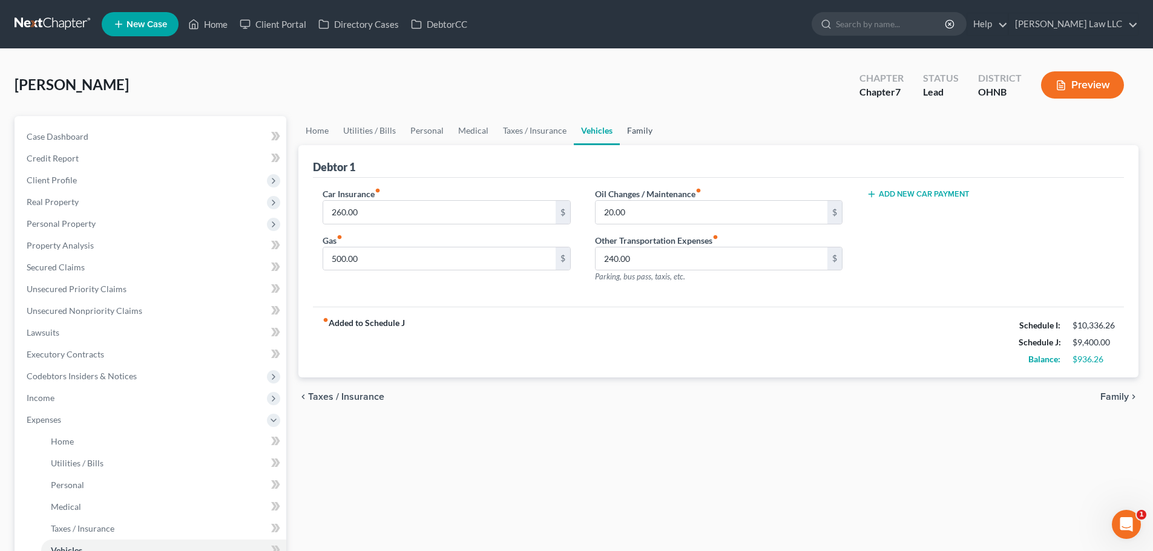
click at [643, 129] on link "Family" at bounding box center [640, 130] width 40 height 29
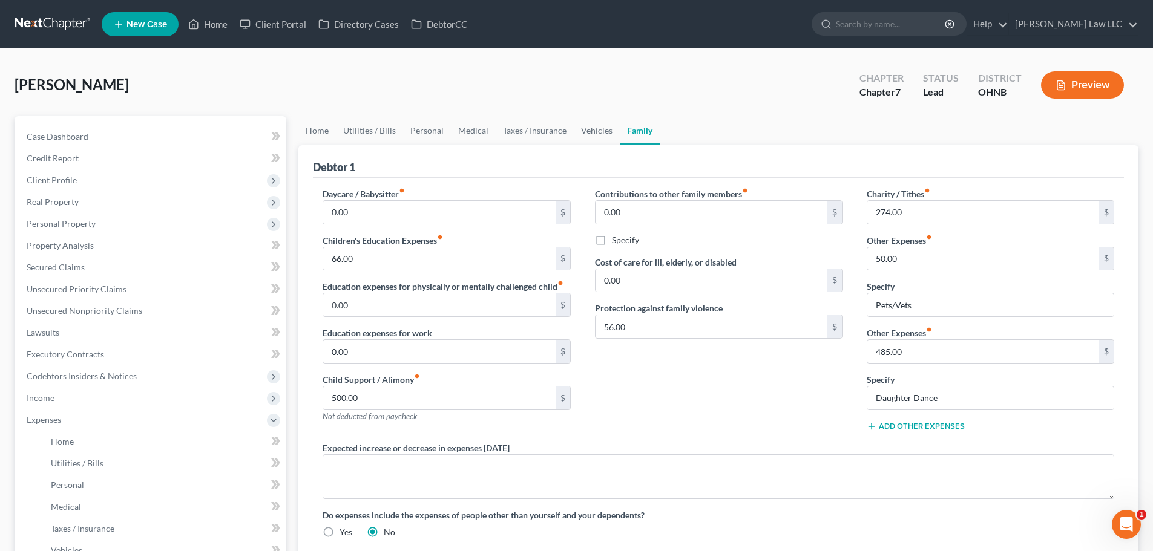
click at [651, 385] on div "Contributions to other family members fiber_manual_record 0.00 $ Specify Cost o…" at bounding box center [719, 315] width 272 height 254
click at [364, 258] on input "66.00" at bounding box center [439, 258] width 232 height 23
type input "40"
click at [441, 72] on div "Louie, Denise Upgraded Chapter Chapter 7 Status Lead District OHNB Preview" at bounding box center [577, 90] width 1124 height 53
click at [585, 120] on link "Vehicles" at bounding box center [597, 130] width 46 height 29
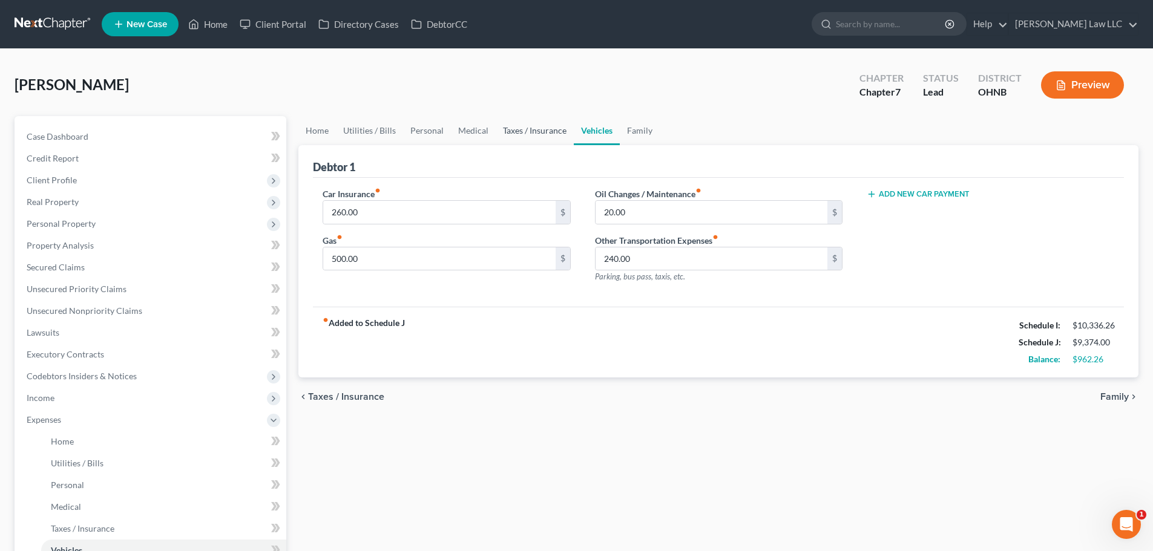
click at [542, 124] on link "Taxes / Insurance" at bounding box center [535, 130] width 78 height 29
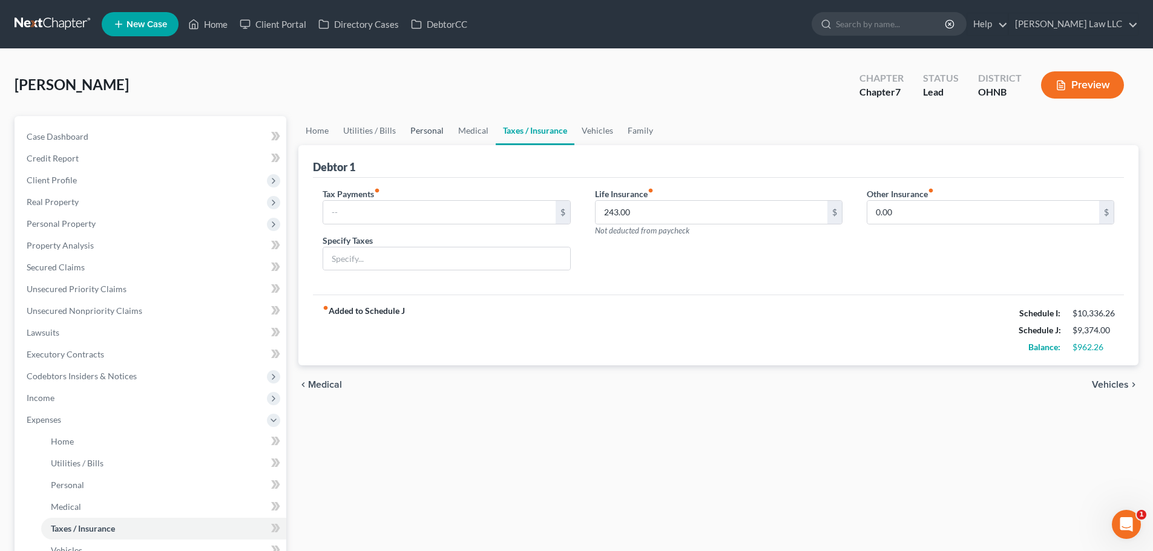
click at [431, 123] on link "Personal" at bounding box center [427, 130] width 48 height 29
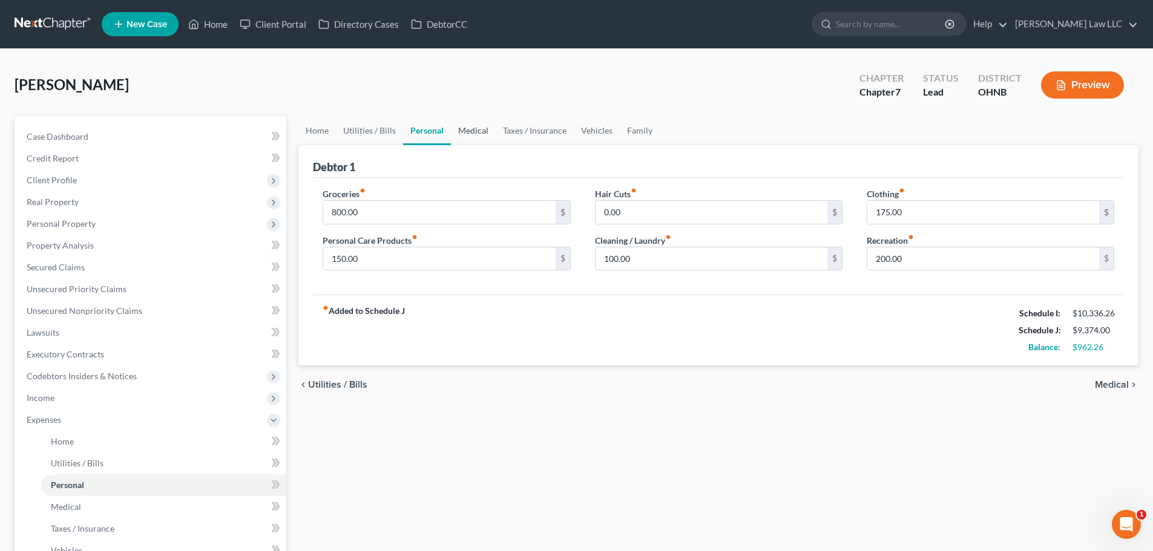
click at [483, 127] on link "Medical" at bounding box center [473, 130] width 45 height 29
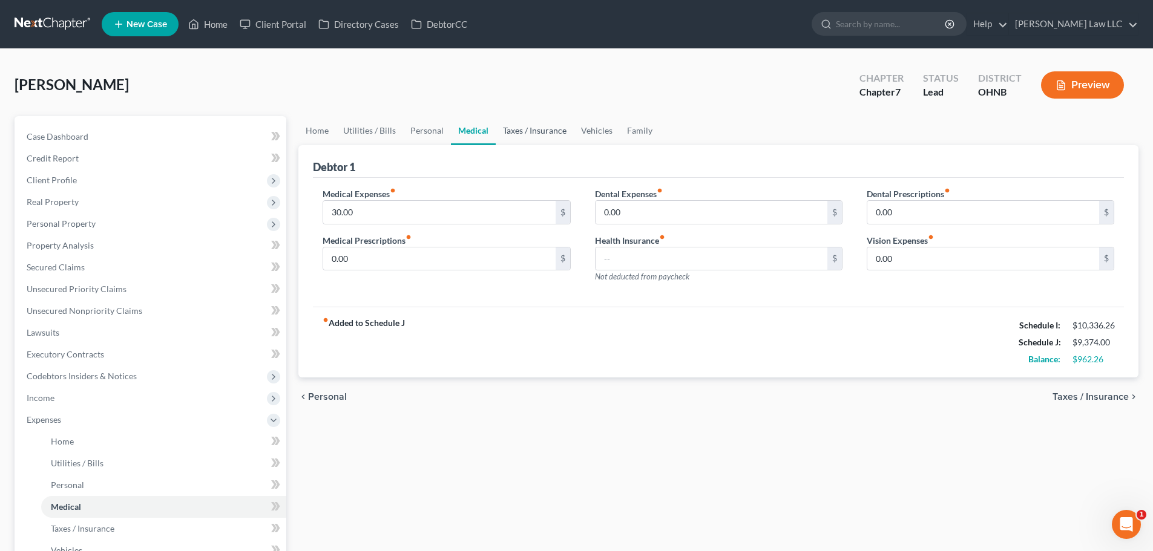
click at [546, 133] on link "Taxes / Insurance" at bounding box center [535, 130] width 78 height 29
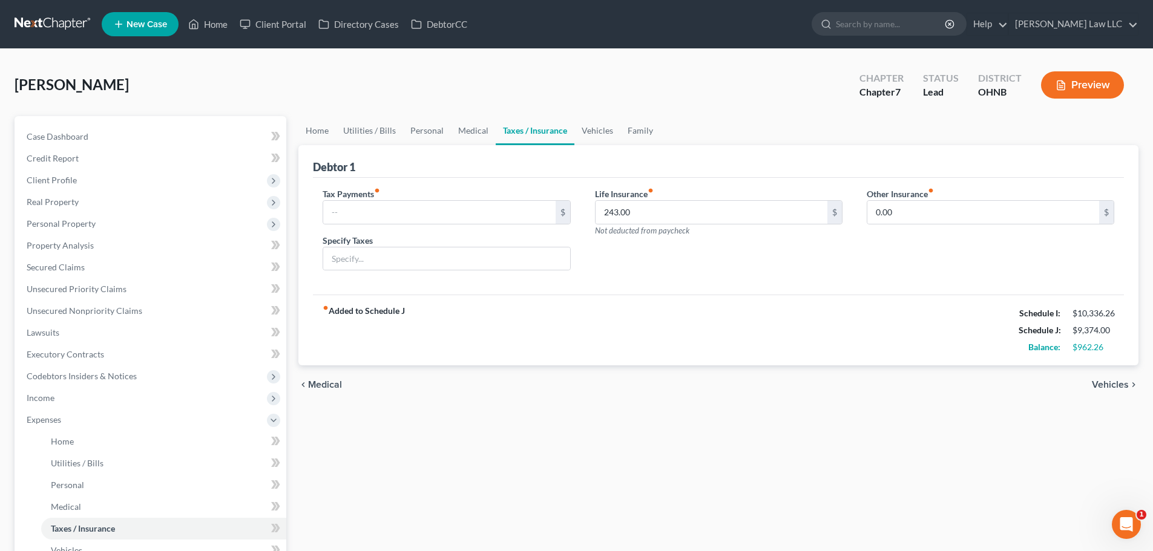
click at [661, 129] on ul "Home Utilities / Bills Personal Medical Taxes / Insurance Vehicles Family" at bounding box center [718, 130] width 840 height 29
click at [631, 132] on link "Family" at bounding box center [640, 130] width 40 height 29
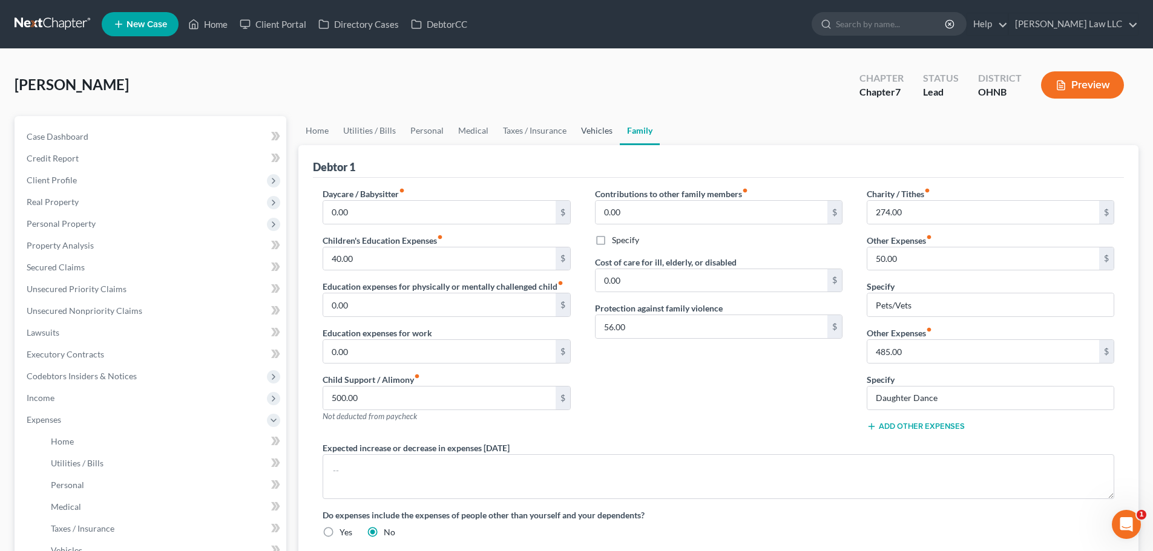
click at [590, 131] on link "Vehicles" at bounding box center [597, 130] width 46 height 29
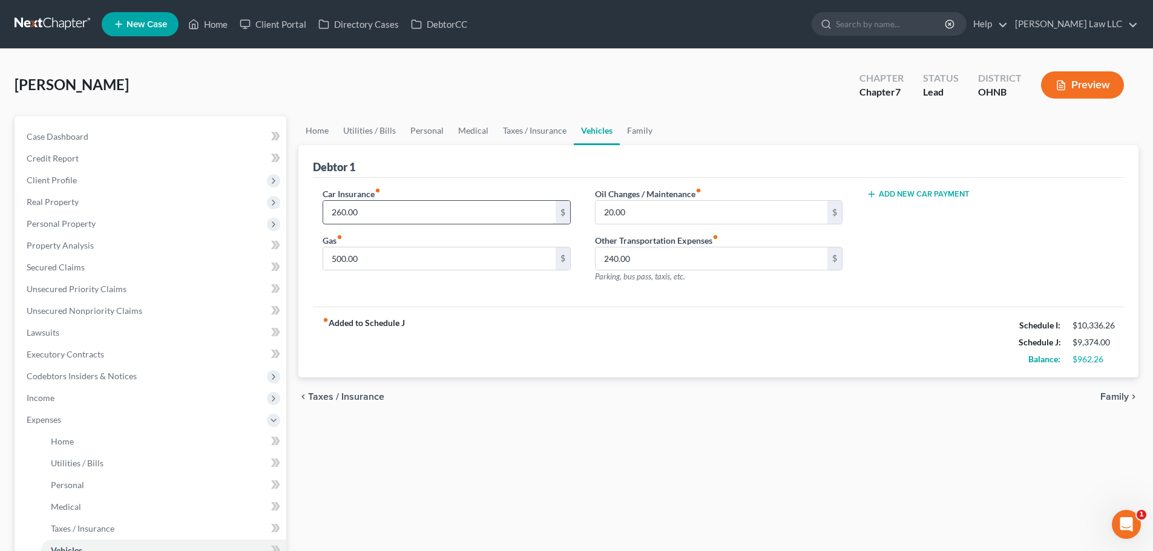
click at [451, 217] on input "260.00" at bounding box center [439, 212] width 232 height 23
click at [505, 160] on div "Debtor 1" at bounding box center [718, 161] width 811 height 33
click at [430, 211] on input "278" at bounding box center [439, 212] width 232 height 23
type input "125"
click at [475, 172] on div "Debtor 1" at bounding box center [718, 161] width 811 height 33
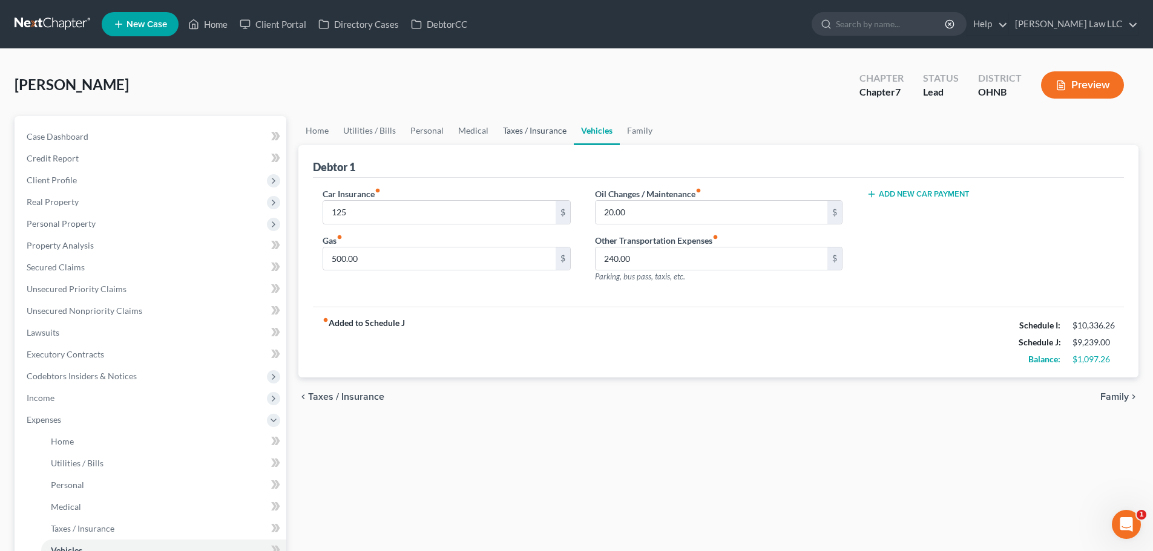
click at [523, 130] on link "Taxes / Insurance" at bounding box center [535, 130] width 78 height 29
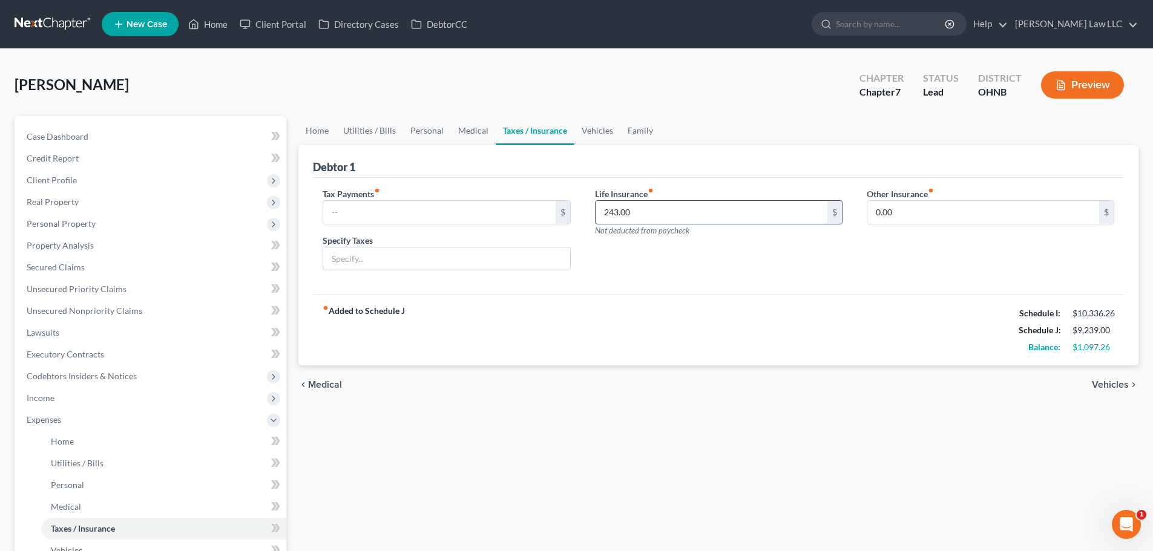
click at [669, 213] on input "243.00" at bounding box center [711, 212] width 232 height 23
type input "278"
click at [719, 153] on div "Debtor 1" at bounding box center [718, 161] width 811 height 33
click at [595, 128] on link "Vehicles" at bounding box center [597, 130] width 46 height 29
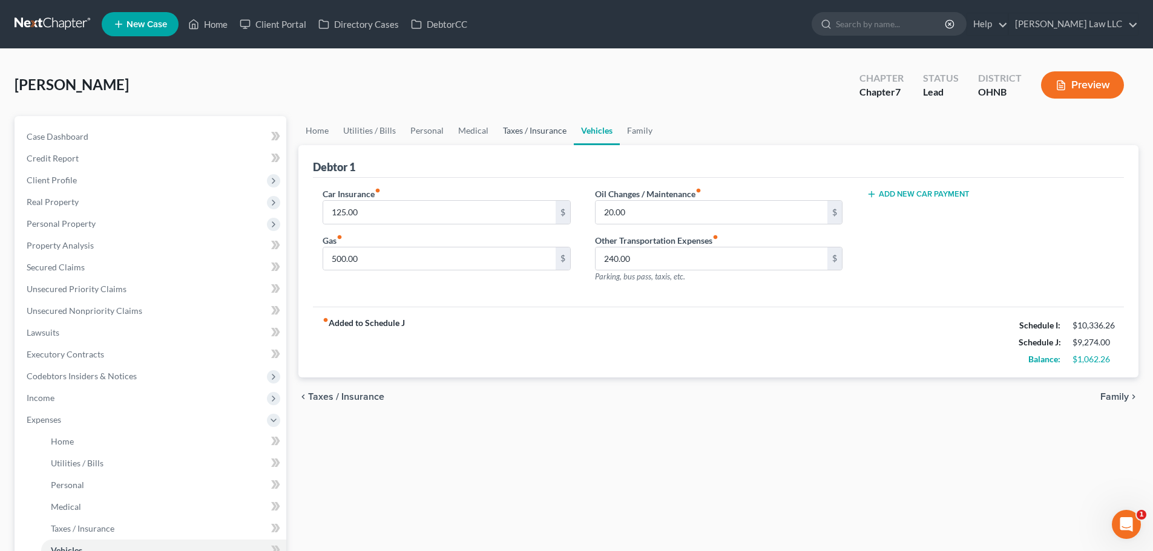
click at [537, 131] on link "Taxes / Insurance" at bounding box center [535, 130] width 78 height 29
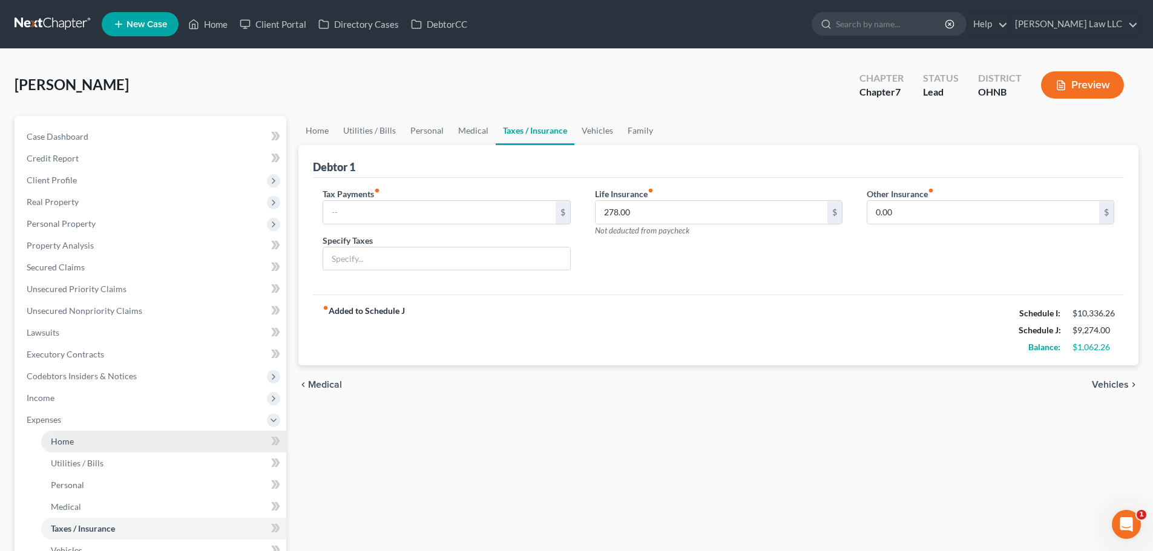
click at [71, 446] on span "Home" at bounding box center [62, 441] width 23 height 10
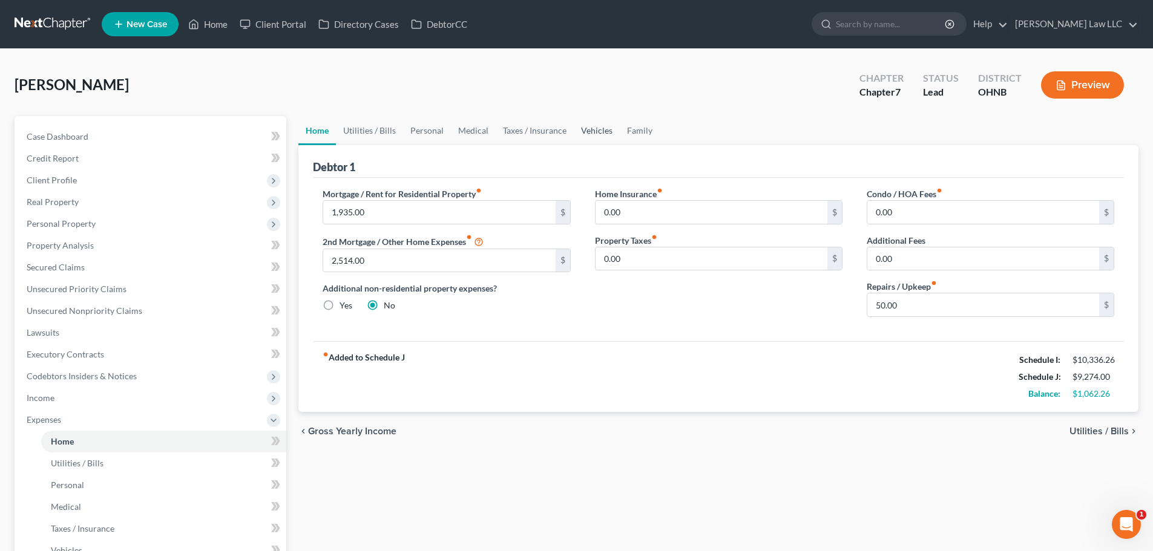
click at [598, 134] on link "Vehicles" at bounding box center [597, 130] width 46 height 29
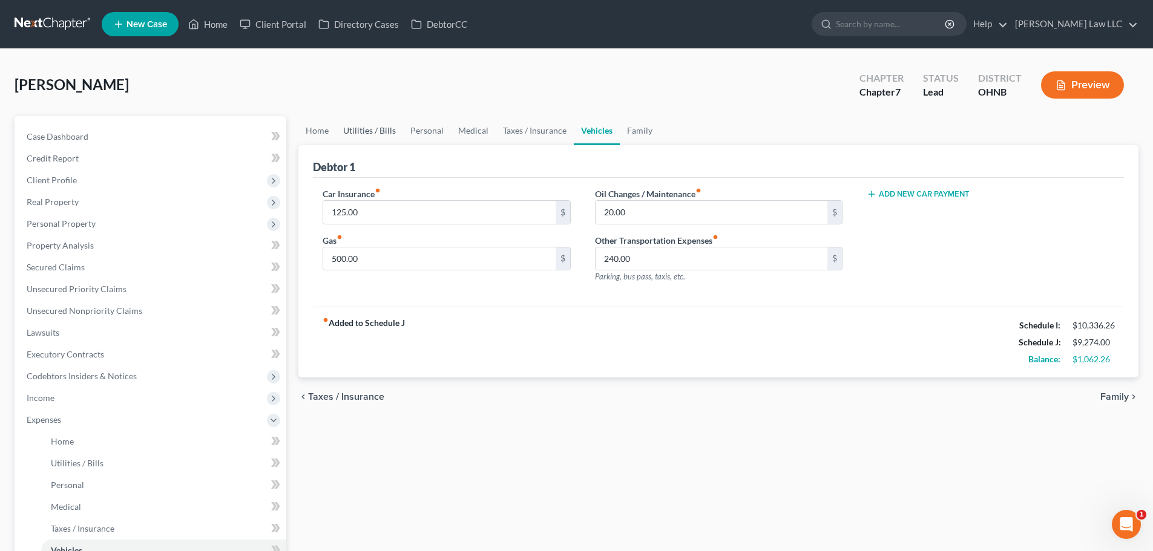
click at [365, 136] on link "Utilities / Bills" at bounding box center [369, 130] width 67 height 29
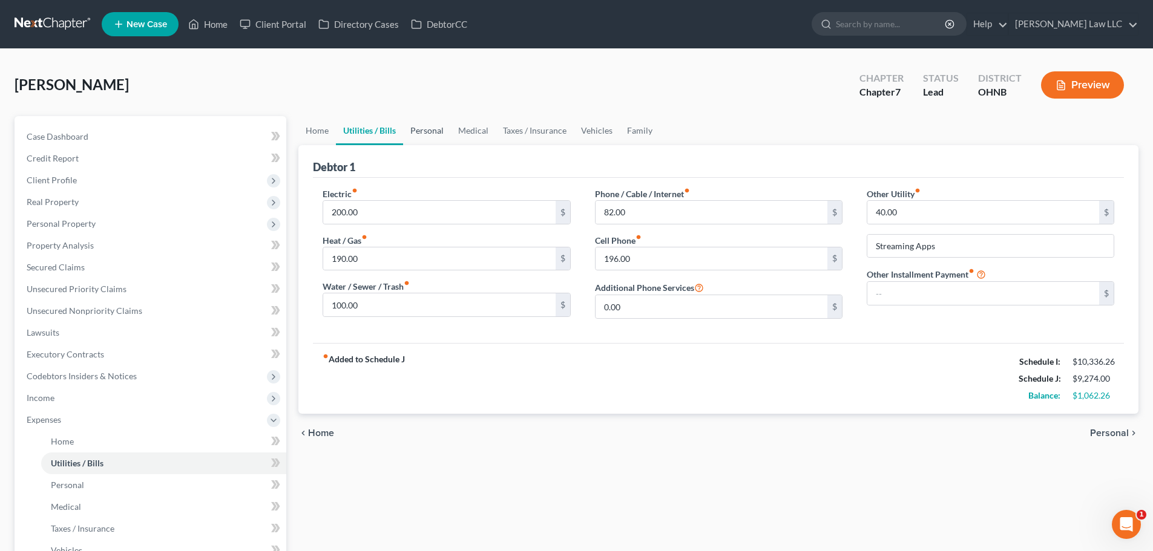
click at [436, 135] on link "Personal" at bounding box center [427, 130] width 48 height 29
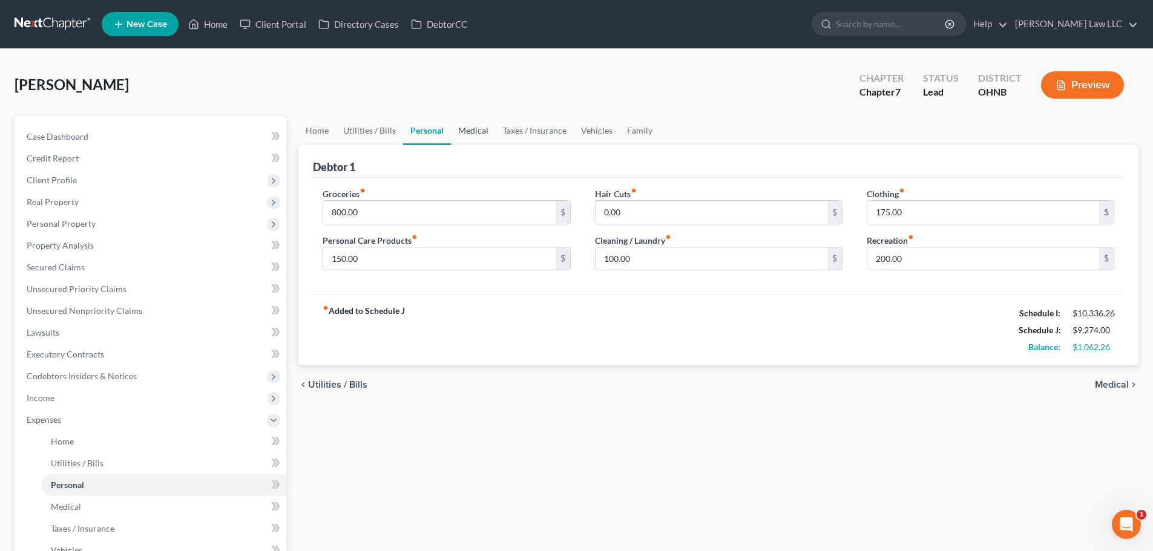
click at [470, 132] on link "Medical" at bounding box center [473, 130] width 45 height 29
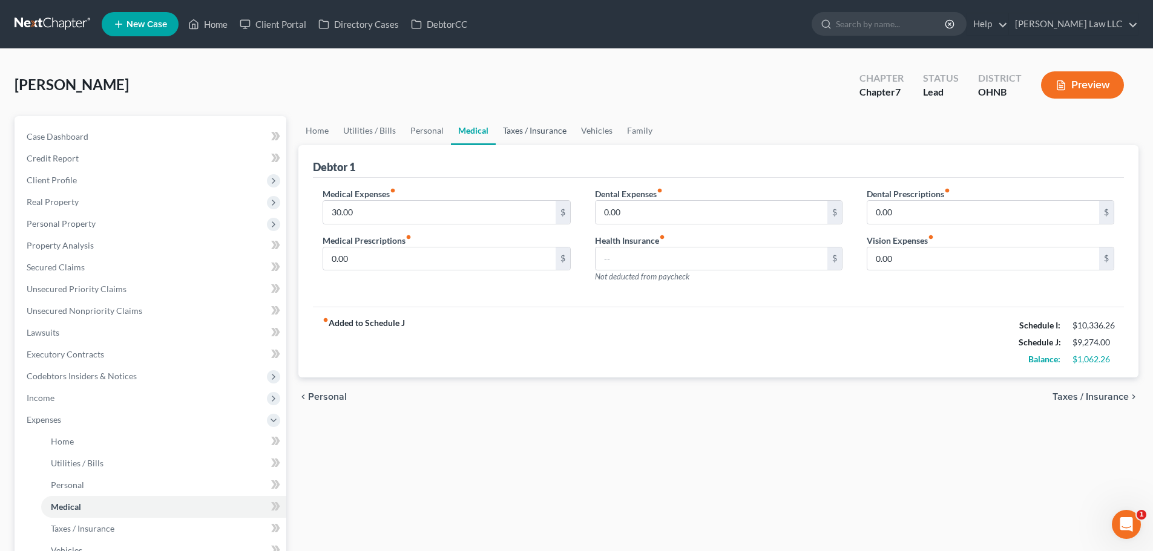
click at [552, 128] on link "Taxes / Insurance" at bounding box center [535, 130] width 78 height 29
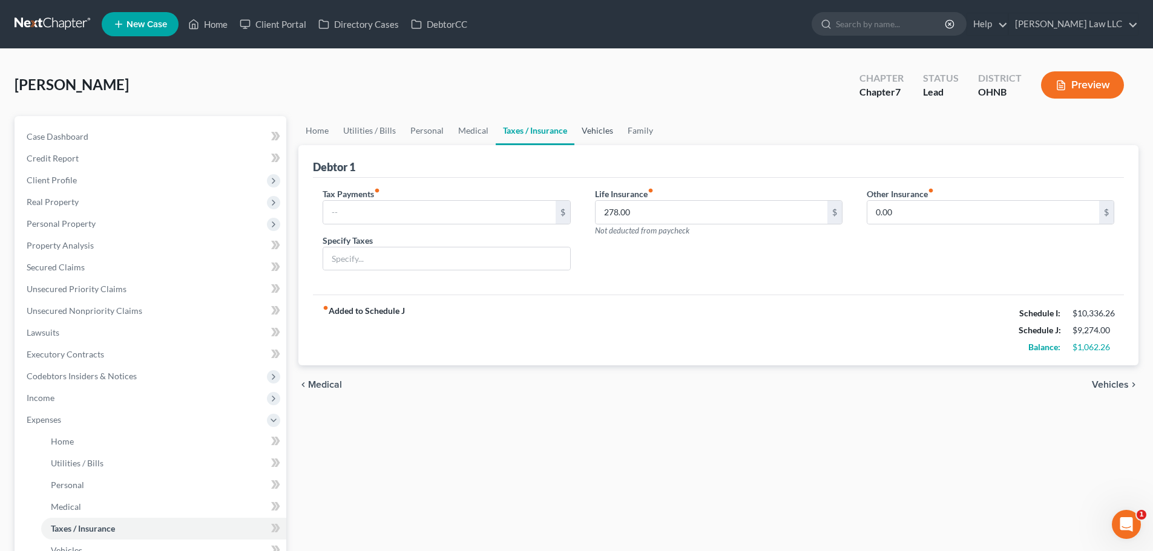
click at [597, 129] on link "Vehicles" at bounding box center [597, 130] width 46 height 29
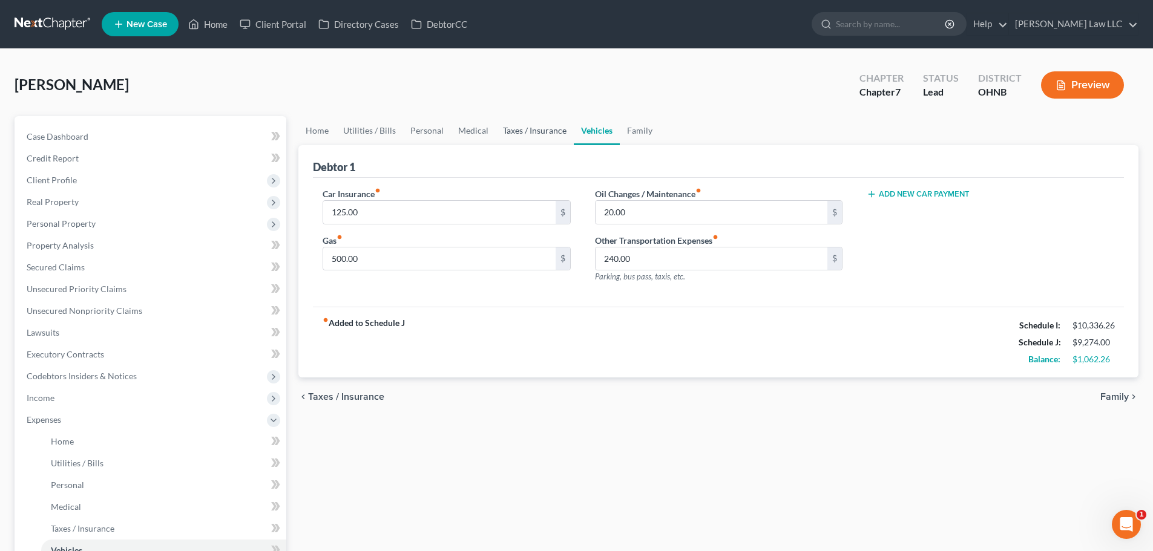
click at [556, 142] on link "Taxes / Insurance" at bounding box center [535, 130] width 78 height 29
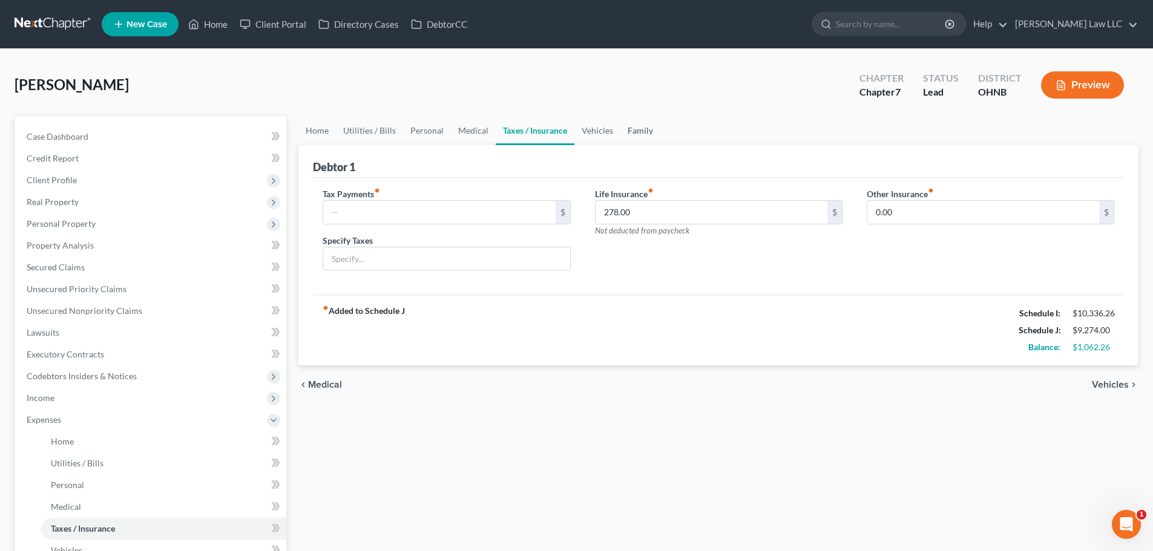
click at [637, 135] on link "Family" at bounding box center [640, 130] width 40 height 29
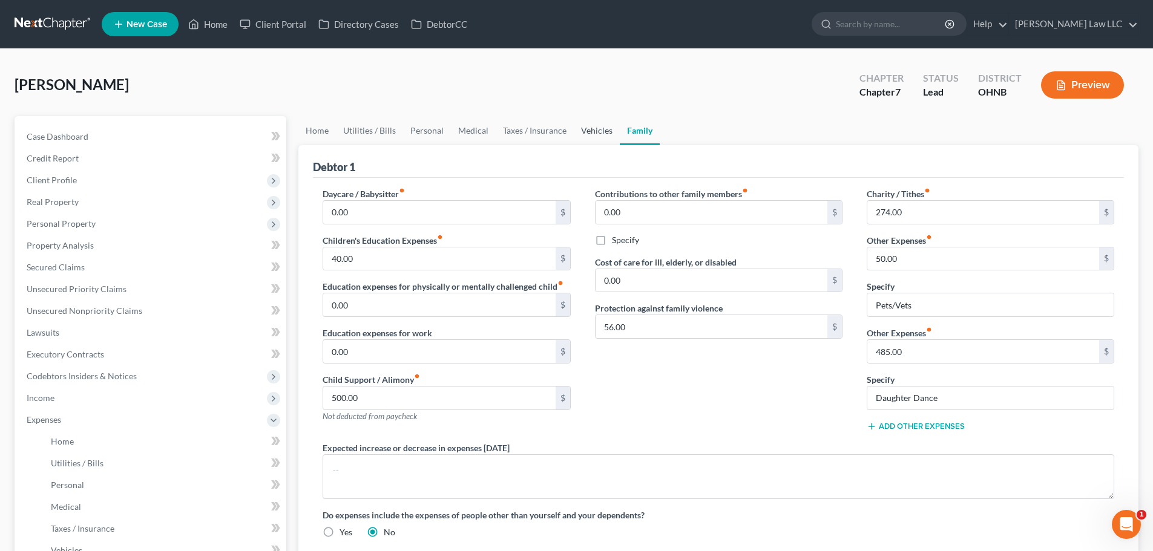
click at [594, 125] on link "Vehicles" at bounding box center [597, 130] width 46 height 29
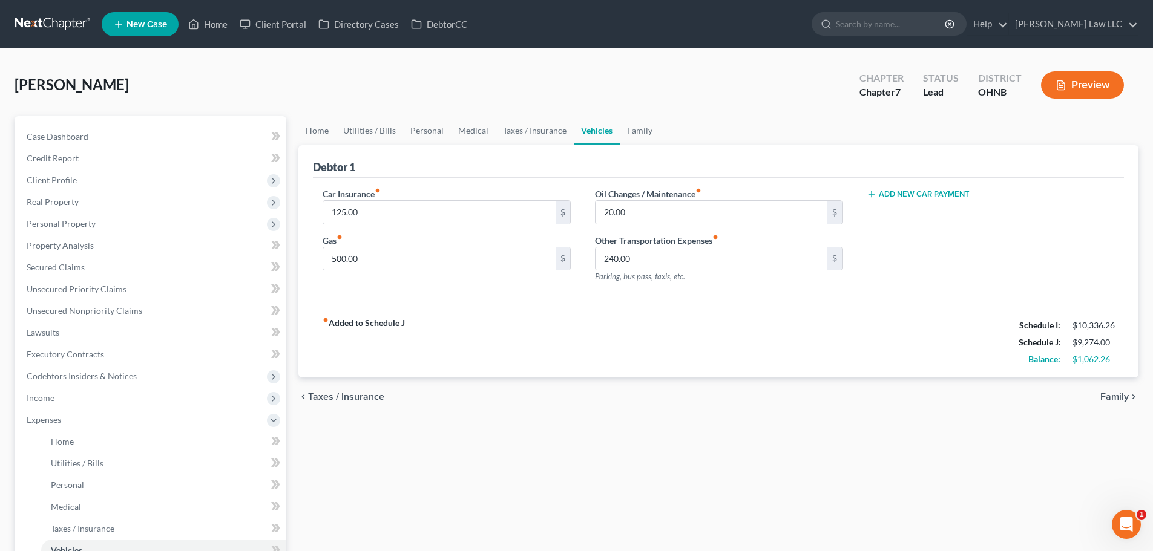
click at [948, 189] on div "Add New Car Payment" at bounding box center [990, 194] width 247 height 12
click at [943, 194] on button "Add New Car Payment" at bounding box center [918, 194] width 103 height 10
click at [888, 211] on input "text" at bounding box center [972, 212] width 210 height 23
type input "528"
click at [791, 148] on div "Debtor 1" at bounding box center [718, 161] width 811 height 33
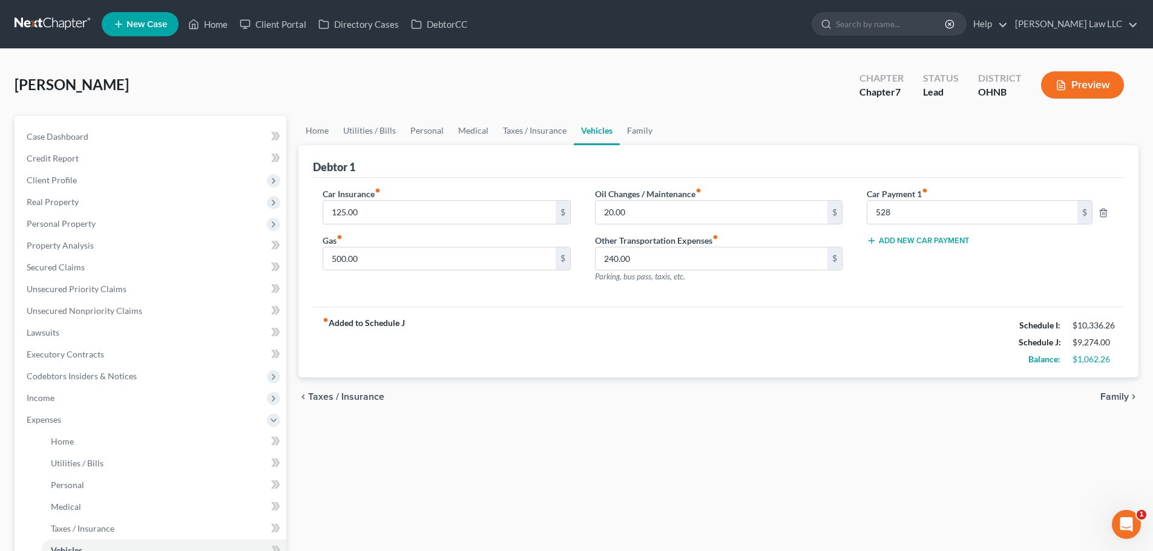
drag, startPoint x: 744, startPoint y: 105, endPoint x: 712, endPoint y: 160, distance: 63.7
click at [742, 103] on div "Louie, Denise Upgraded Chapter Chapter 7 Status Lead District OHNB Preview" at bounding box center [577, 90] width 1124 height 53
click at [640, 127] on link "Family" at bounding box center [640, 130] width 40 height 29
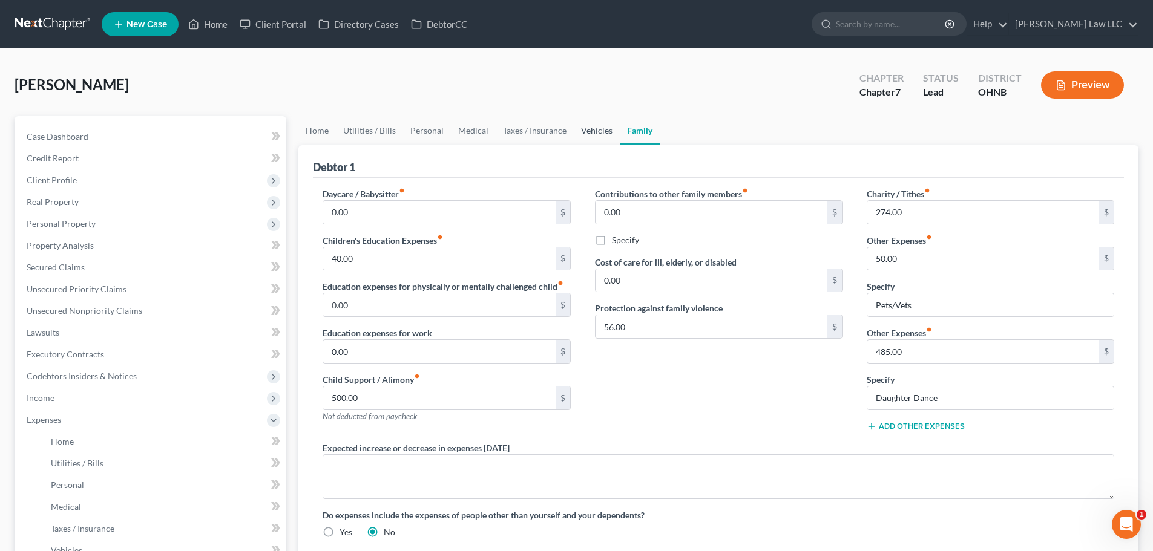
click at [591, 133] on link "Vehicles" at bounding box center [597, 130] width 46 height 29
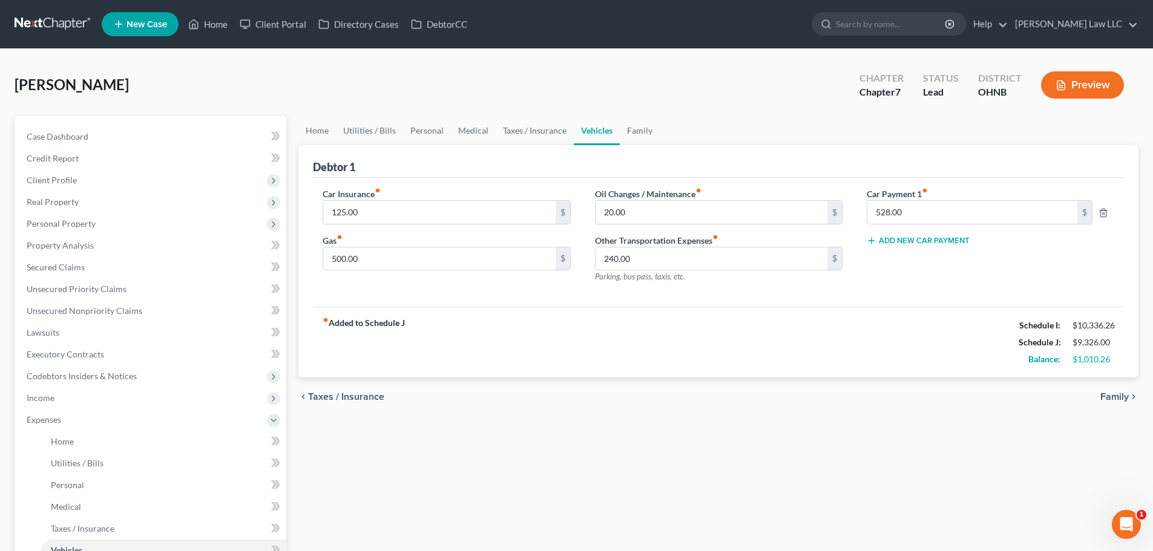
click at [712, 129] on ul "Home Utilities / Bills Personal Medical Taxes / Insurance Vehicles Family" at bounding box center [718, 130] width 840 height 29
click at [661, 114] on div "Louie, Denise Upgraded Chapter Chapter 7 Status Lead District OHNB Preview" at bounding box center [577, 90] width 1124 height 53
click at [626, 137] on link "Family" at bounding box center [640, 130] width 40 height 29
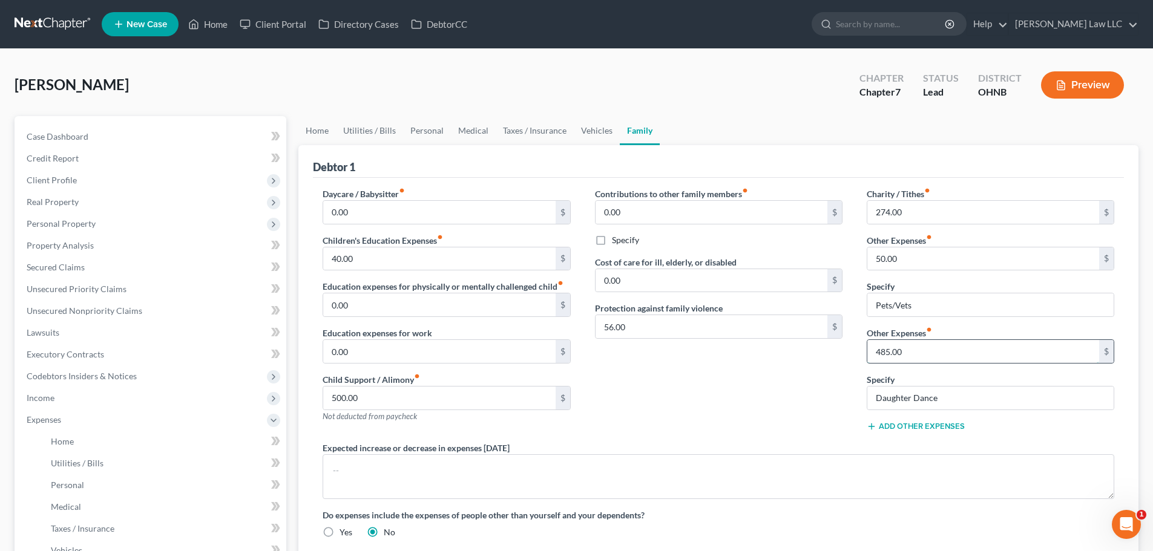
click at [909, 355] on input "485.00" at bounding box center [983, 351] width 232 height 23
type input "530"
click at [621, 125] on link "Family" at bounding box center [640, 130] width 40 height 29
click at [593, 129] on link "Vehicles" at bounding box center [597, 130] width 46 height 29
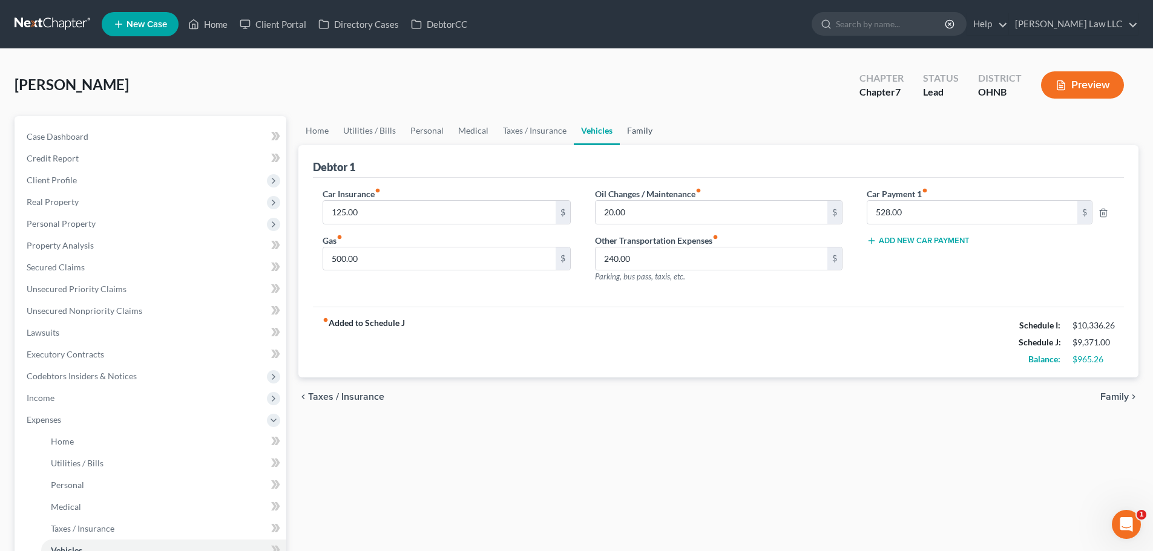
click at [632, 130] on link "Family" at bounding box center [640, 130] width 40 height 29
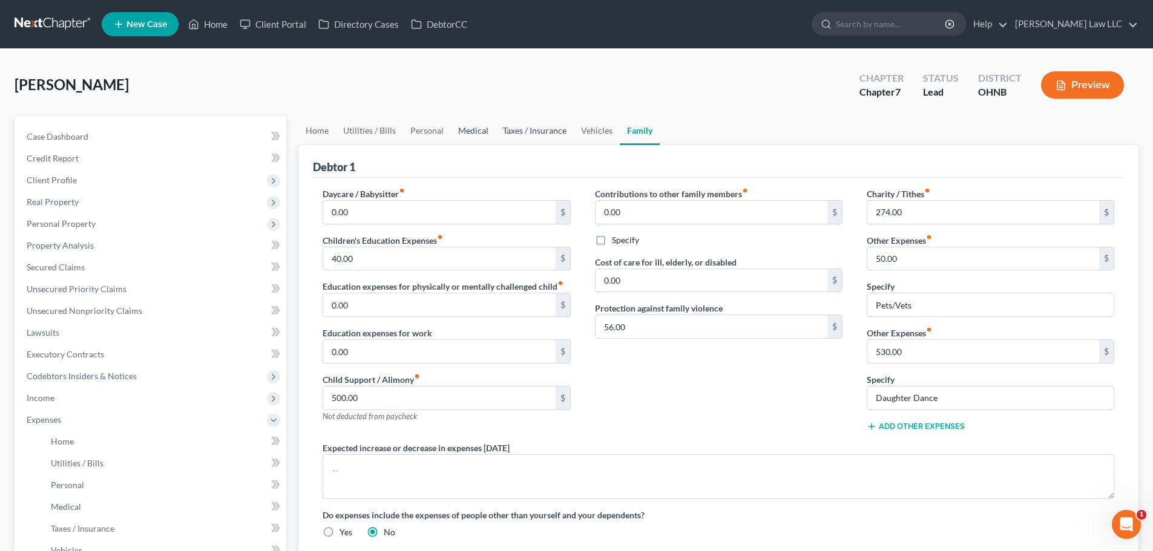
click at [517, 129] on link "Taxes / Insurance" at bounding box center [535, 130] width 78 height 29
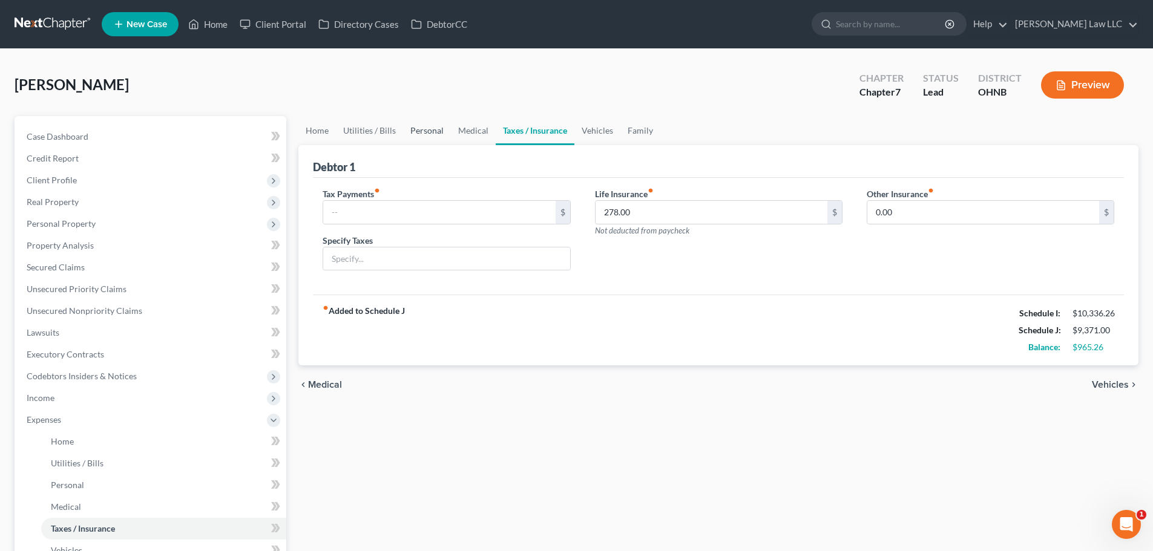
click at [411, 126] on link "Personal" at bounding box center [427, 130] width 48 height 29
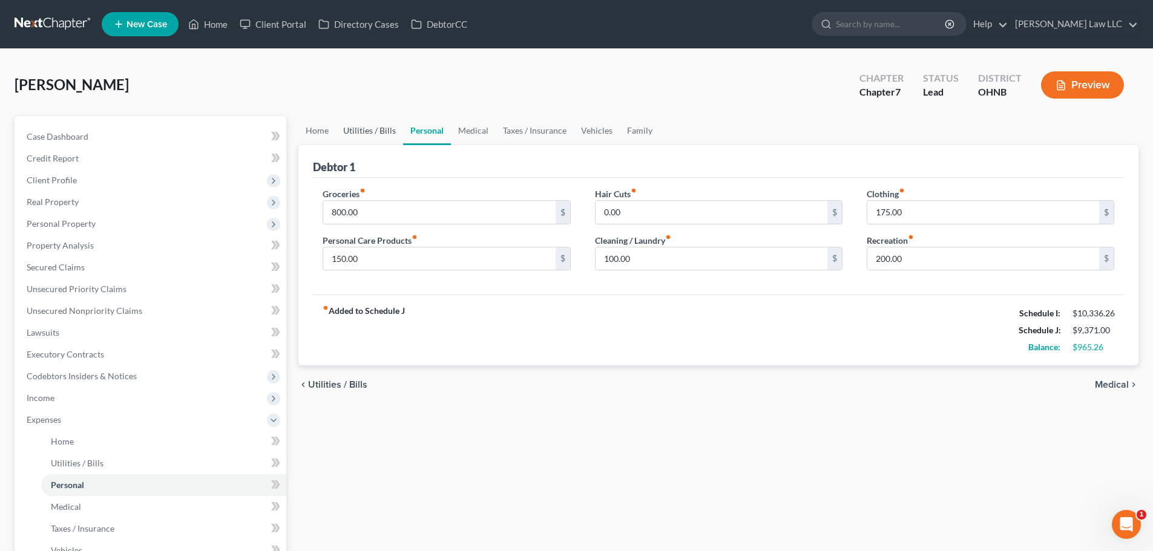
drag, startPoint x: 380, startPoint y: 126, endPoint x: 337, endPoint y: 127, distance: 43.0
click at [379, 126] on link "Utilities / Bills" at bounding box center [369, 130] width 67 height 29
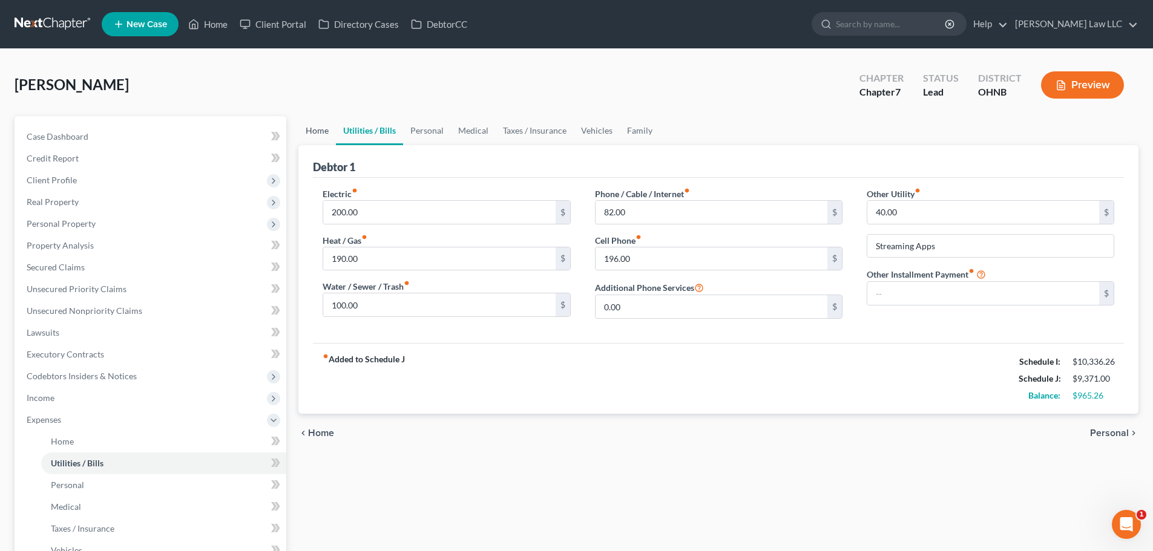
click at [321, 128] on link "Home" at bounding box center [317, 130] width 38 height 29
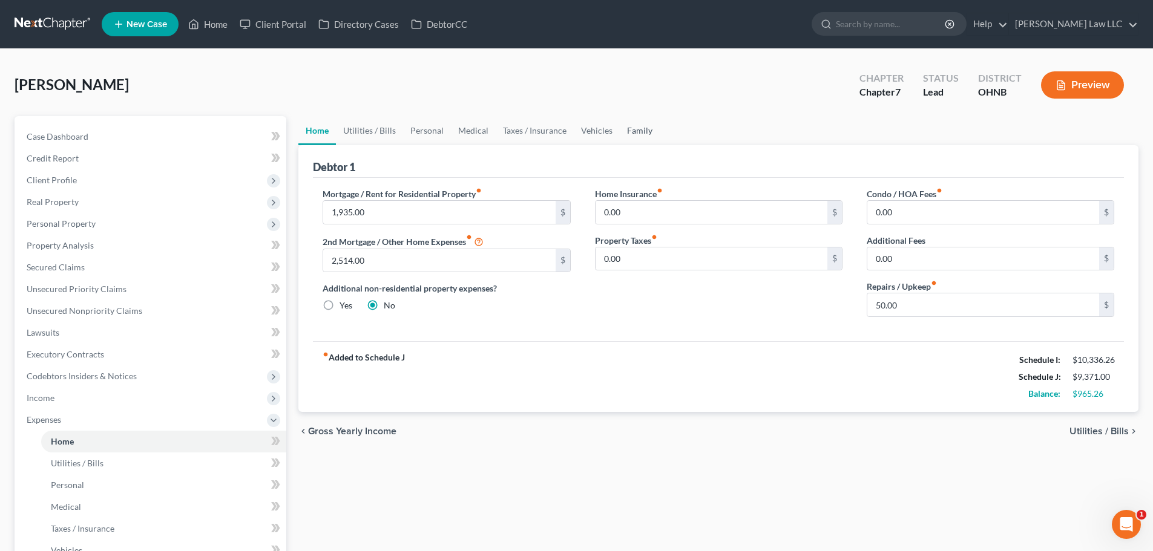
click at [624, 129] on link "Family" at bounding box center [640, 130] width 40 height 29
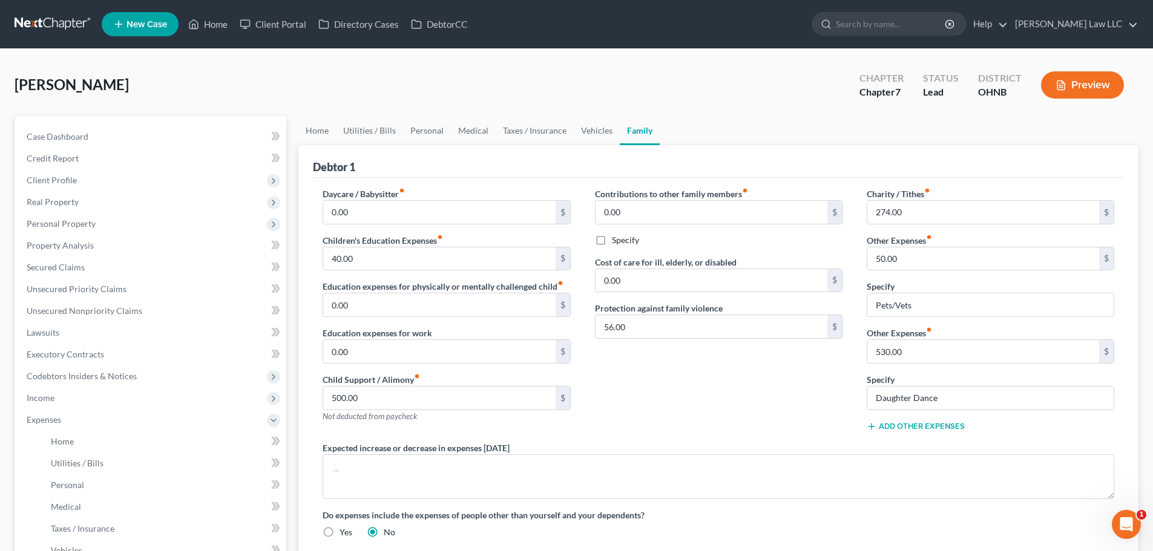
click at [664, 89] on div "Louie, Denise Upgraded Chapter Chapter 7 Status Lead District OHNB Preview" at bounding box center [577, 90] width 1124 height 53
click at [59, 188] on span "Client Profile" at bounding box center [151, 180] width 269 height 22
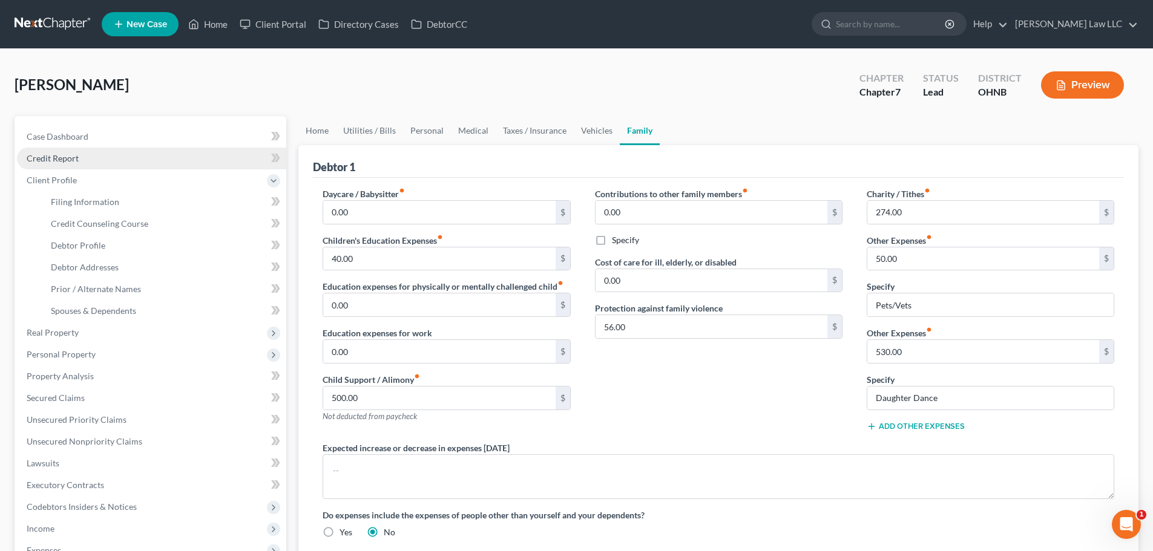
click at [74, 154] on span "Credit Report" at bounding box center [53, 158] width 52 height 10
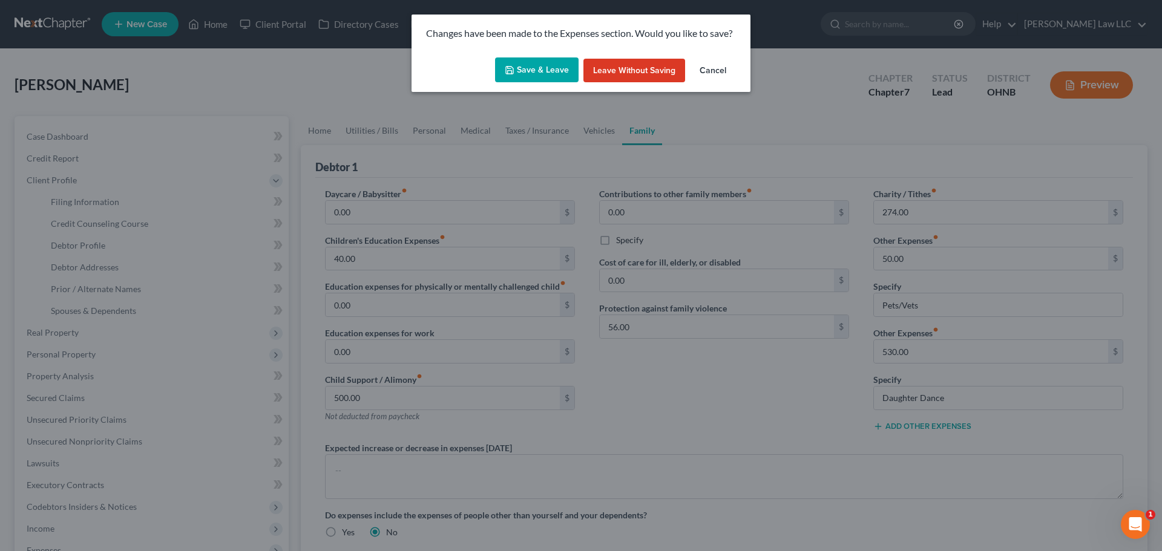
click at [77, 131] on div "Changes have been made to the Expenses section. Would you like to save? Save & …" at bounding box center [581, 275] width 1162 height 551
click at [520, 71] on button "Save & Leave" at bounding box center [537, 69] width 84 height 25
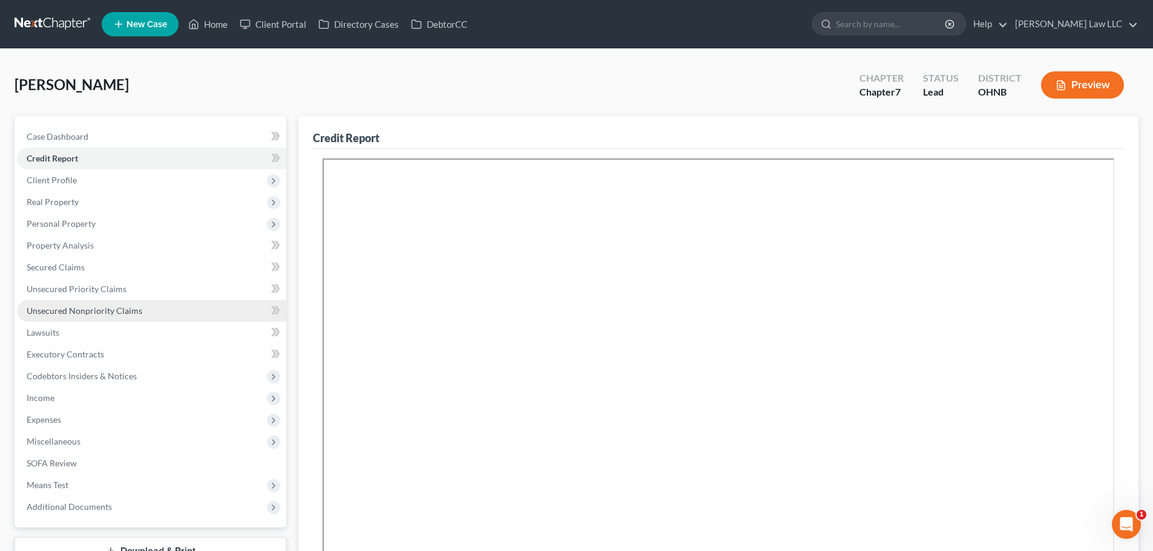
click at [82, 316] on link "Unsecured Nonpriority Claims" at bounding box center [151, 311] width 269 height 22
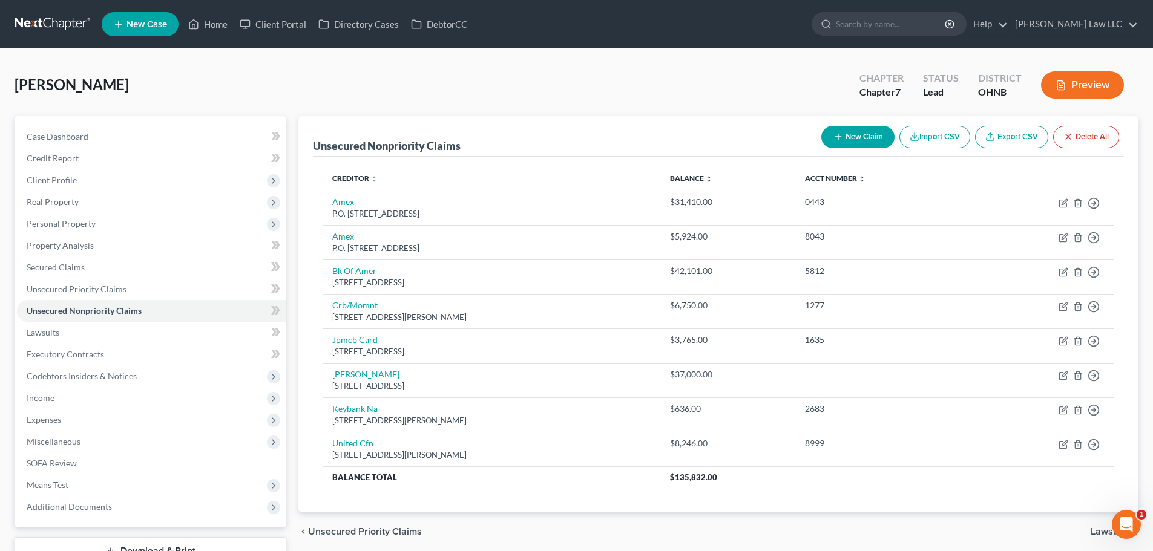
click at [856, 136] on button "New Claim" at bounding box center [857, 137] width 73 height 22
select select "0"
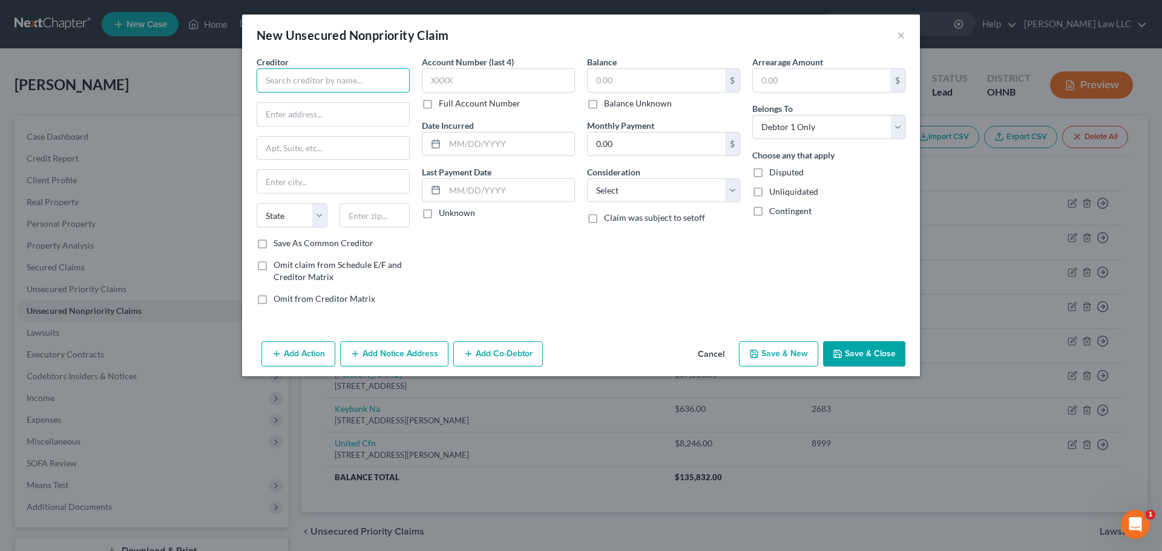
click at [313, 82] on input "text" at bounding box center [333, 80] width 153 height 24
click at [342, 60] on div "Creditor * Macy's" at bounding box center [333, 74] width 153 height 37
click at [321, 73] on input "Macy's" at bounding box center [333, 80] width 153 height 24
type input "Macy's Credit"
click at [303, 112] on input "text" at bounding box center [333, 114] width 152 height 23
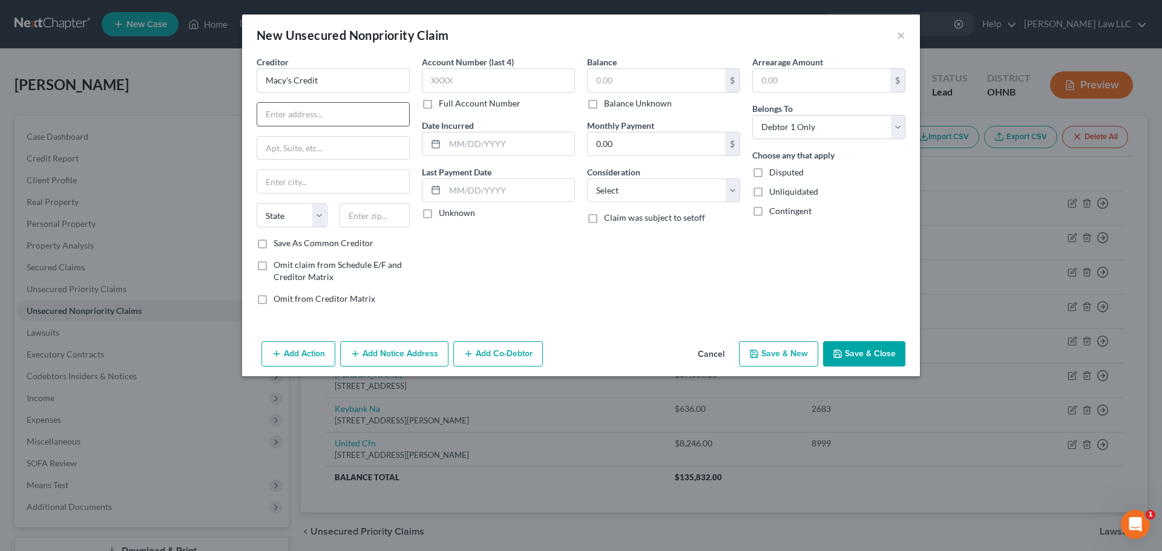
paste input "P.O. Box 9001094"
type input "P.O. Box 9001094"
click at [369, 223] on input "text" at bounding box center [374, 215] width 71 height 24
type input "40290"
click at [587, 284] on div "Balance $ Balance Unknown Balance Undetermined $ Balance Unknown Monthly Paymen…" at bounding box center [663, 185] width 165 height 259
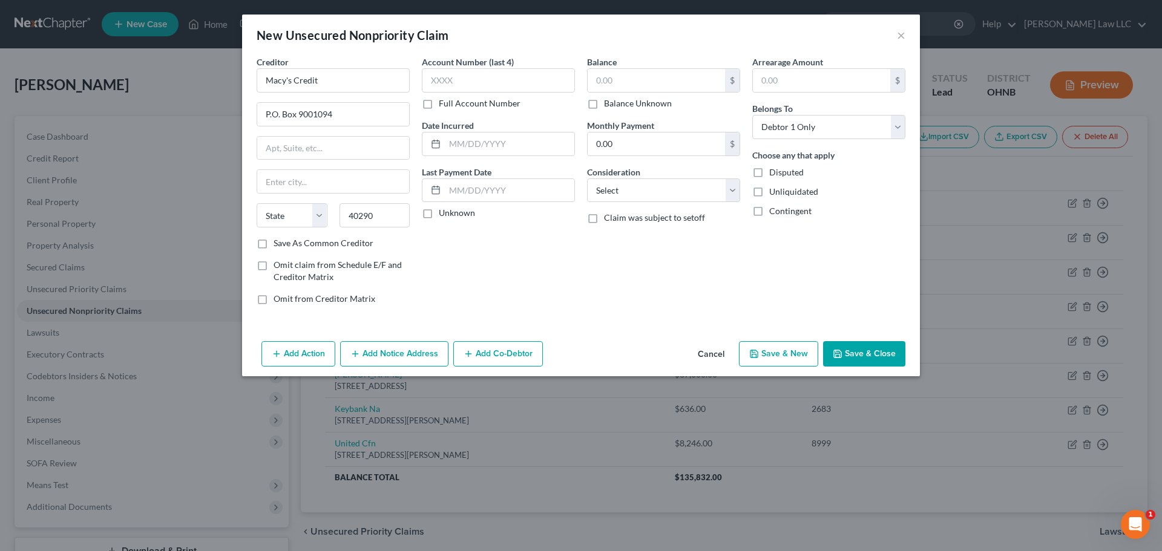
type input "Louisville"
select select "18"
click at [647, 89] on input "text" at bounding box center [656, 80] width 137 height 23
click at [632, 278] on div "Balance 500.00 $ Balance Unknown Balance Undetermined 500 $ Balance Unknown Mon…" at bounding box center [663, 185] width 165 height 259
click at [856, 358] on button "Save & Close" at bounding box center [864, 353] width 82 height 25
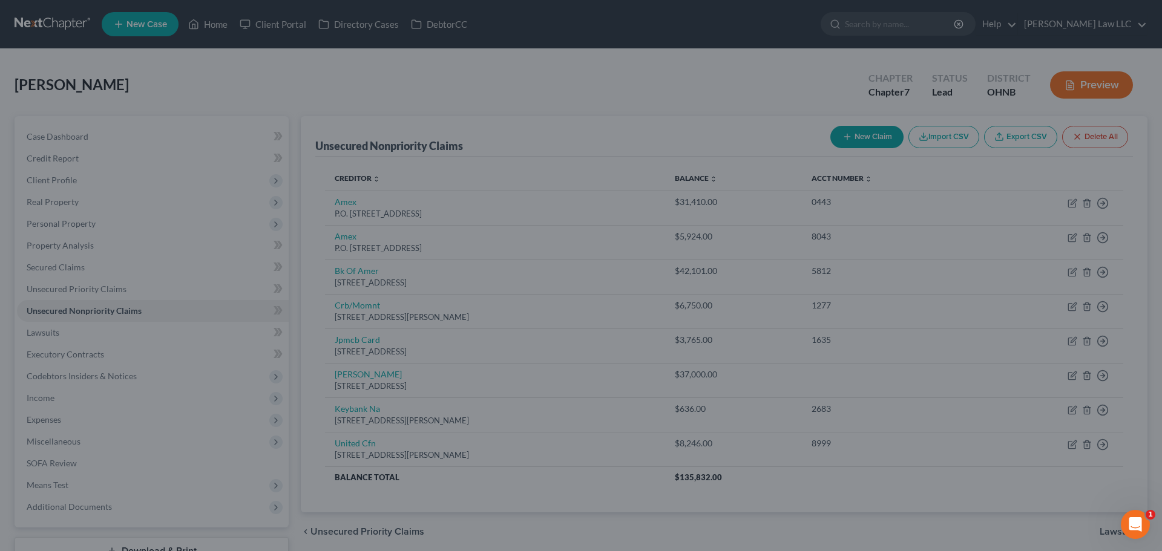
type input "500.00"
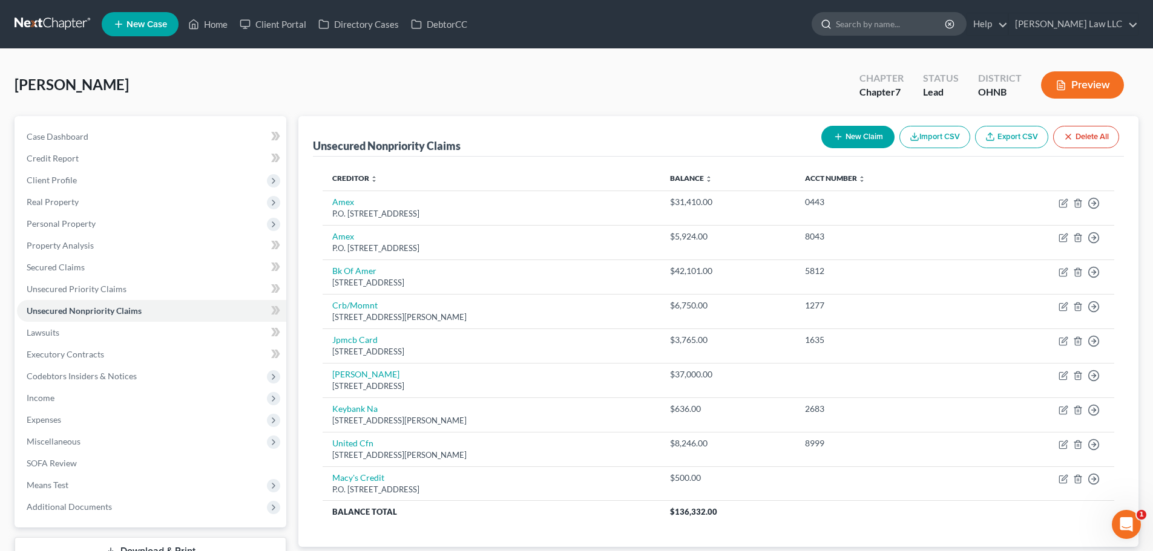
click at [928, 30] on input "search" at bounding box center [891, 24] width 111 height 22
type input "[PERSON_NAME]"
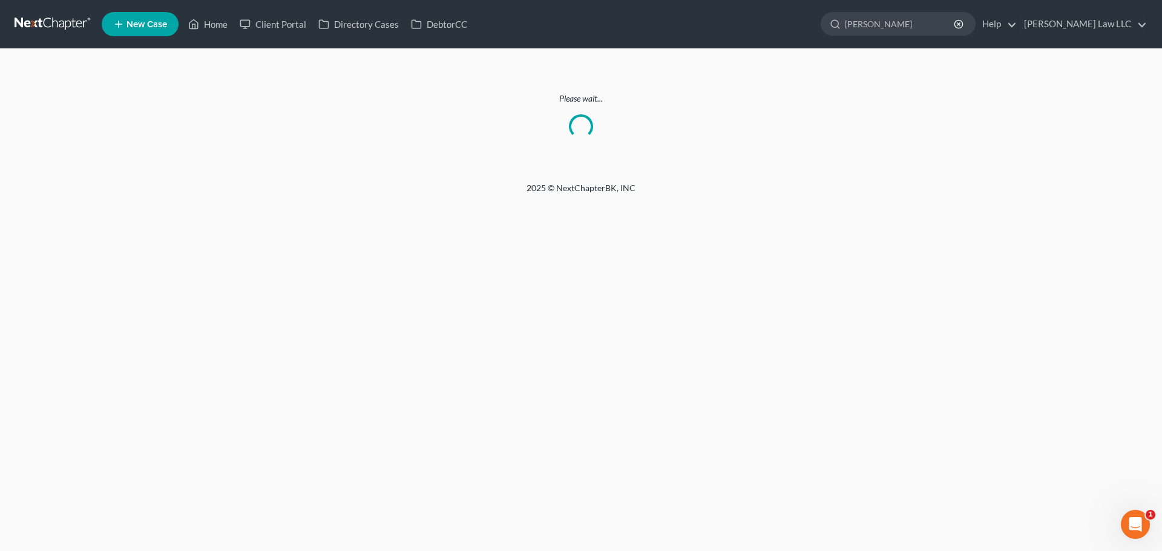
click at [28, 24] on link at bounding box center [53, 24] width 77 height 22
click at [30, 22] on link at bounding box center [53, 24] width 77 height 22
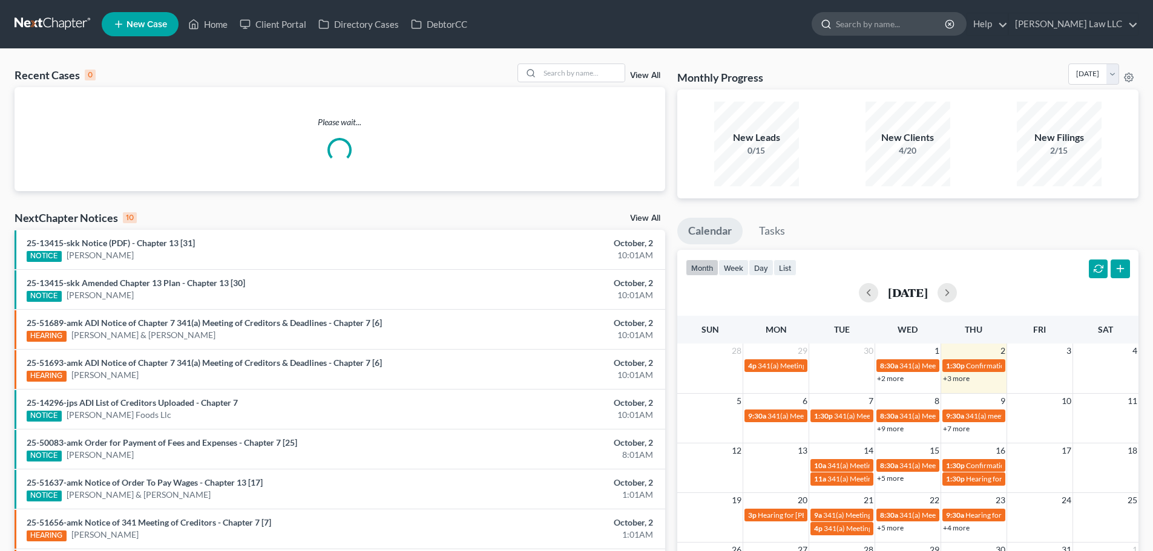
click at [878, 29] on input "search" at bounding box center [891, 24] width 111 height 22
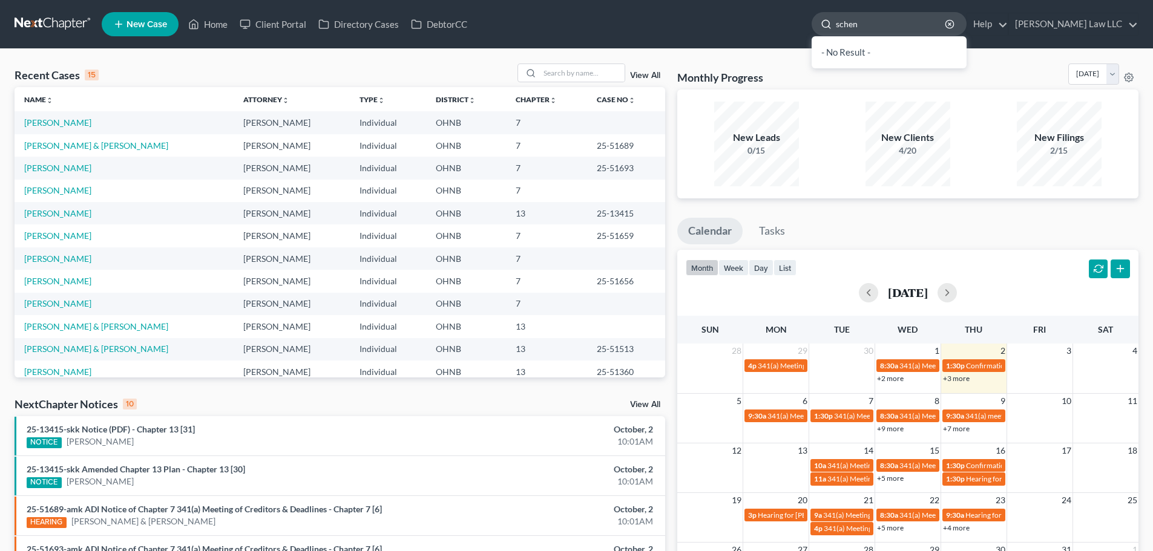
type input "[PERSON_NAME]"
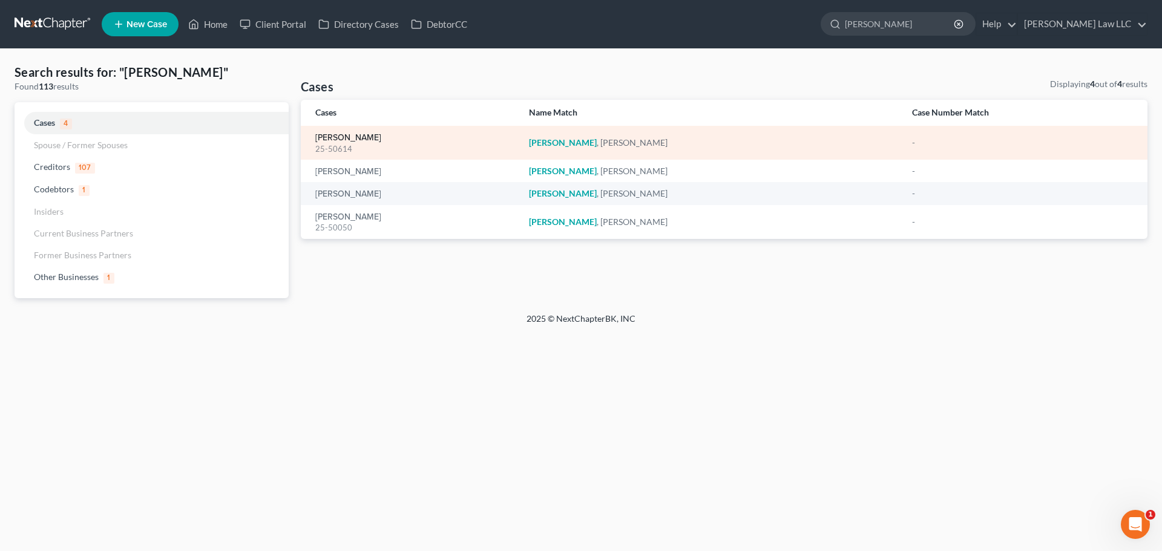
click at [361, 139] on link "[PERSON_NAME]" at bounding box center [348, 138] width 66 height 8
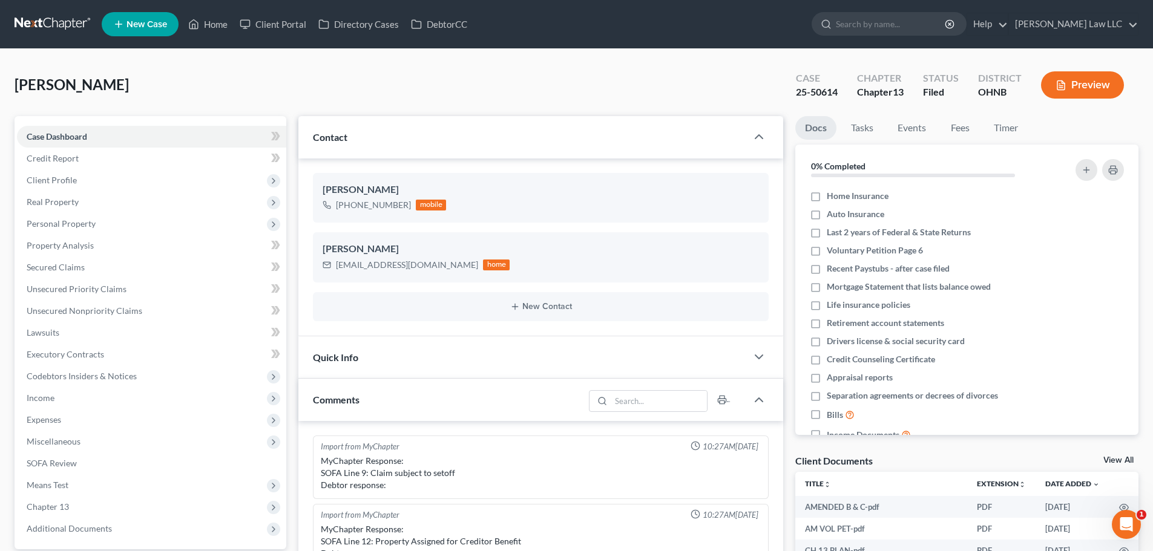
scroll to position [444, 0]
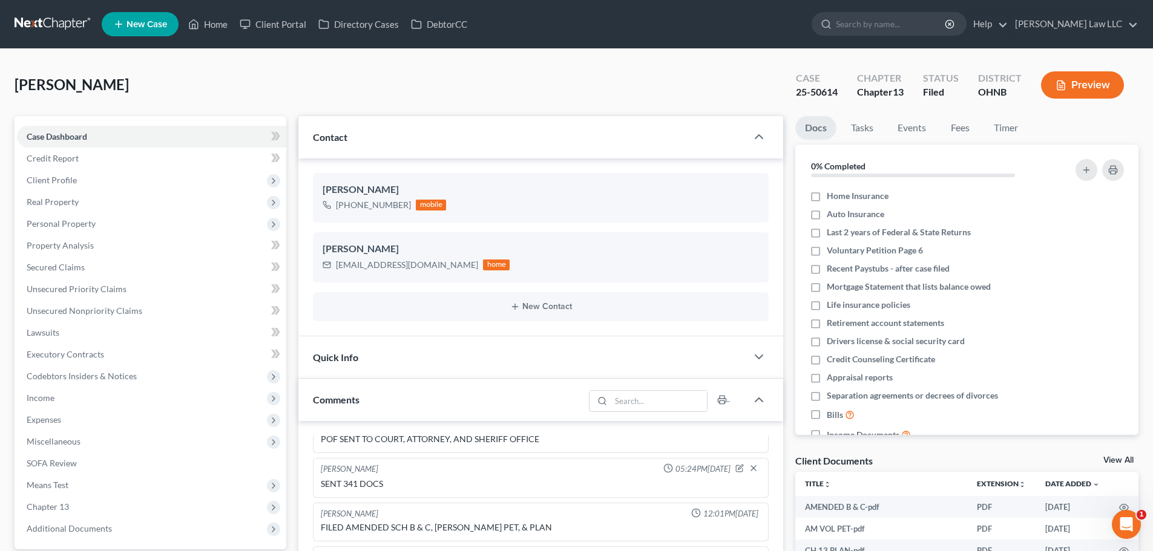
click at [825, 101] on div "Case 25-50614" at bounding box center [816, 86] width 61 height 36
click at [825, 91] on div "25-50614" at bounding box center [817, 92] width 42 height 14
copy div "25-50614"
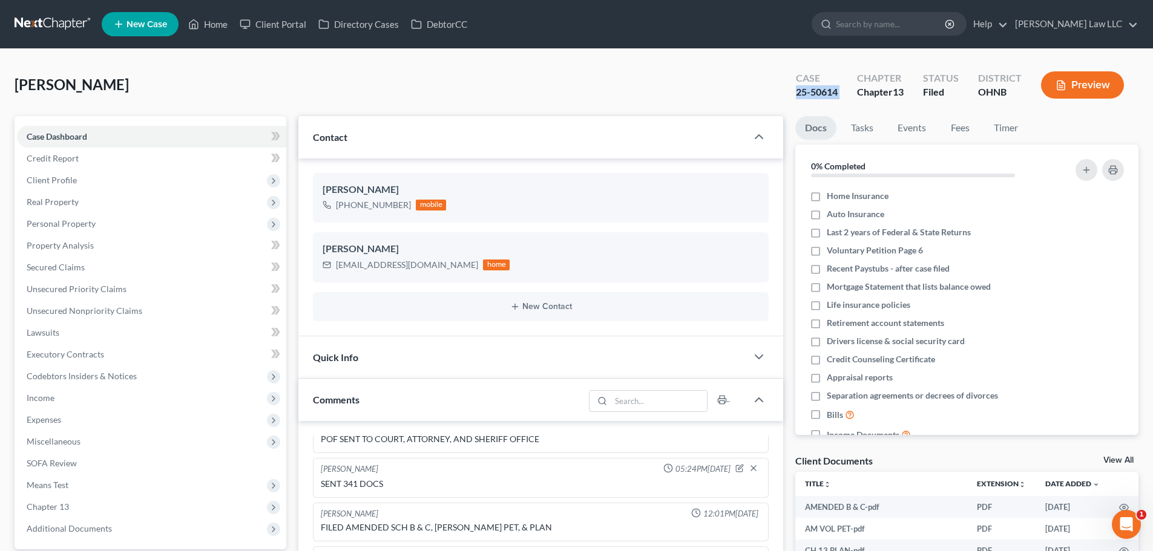
copy div "25-50614"
click at [887, 31] on input "search" at bounding box center [891, 24] width 111 height 22
type input "[PERSON_NAME]"
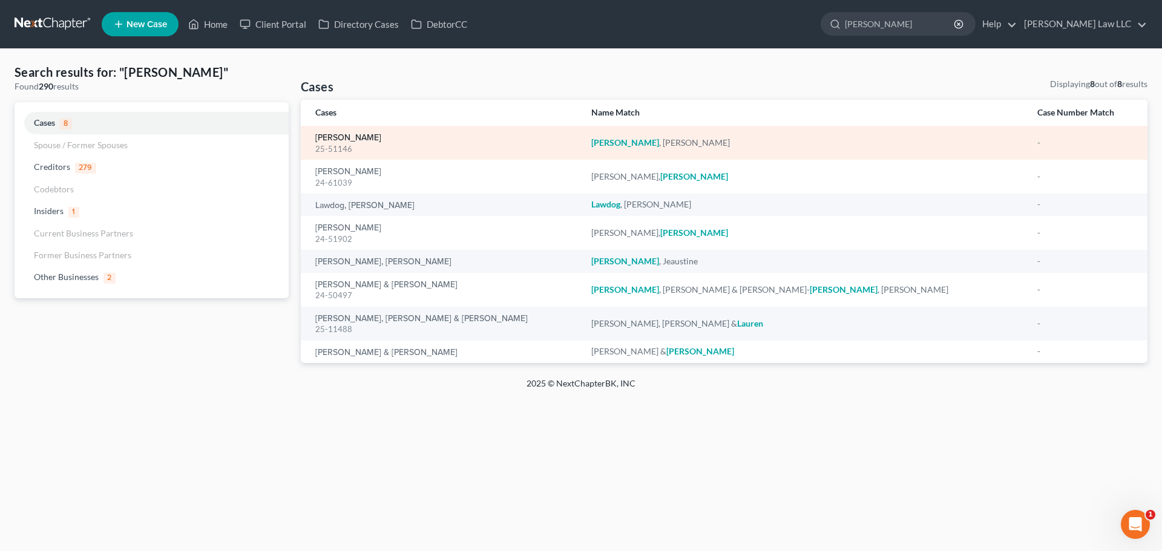
click at [357, 137] on link "[PERSON_NAME]" at bounding box center [348, 138] width 66 height 8
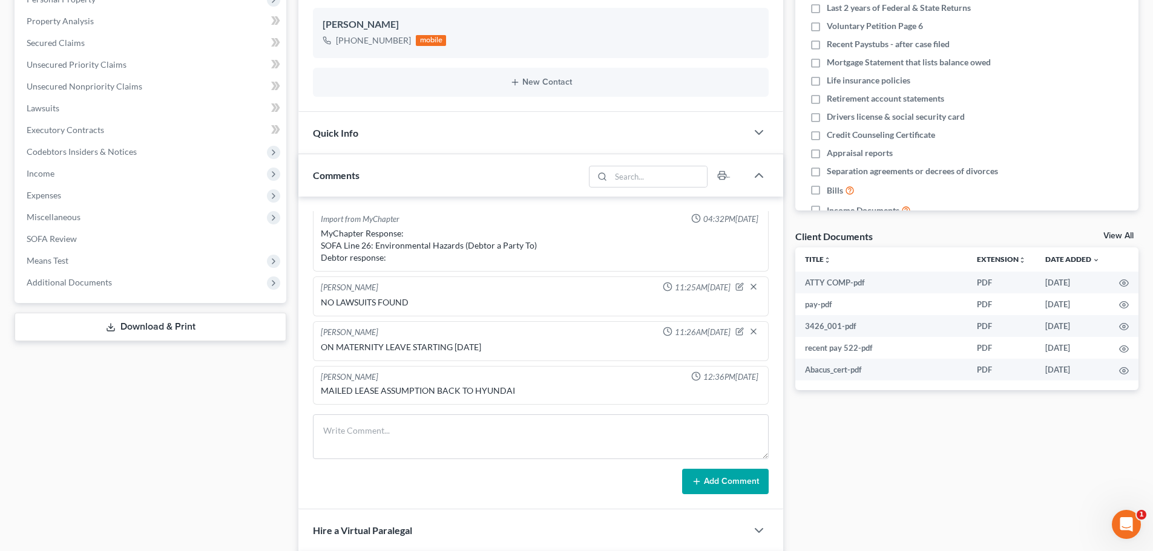
scroll to position [242, 0]
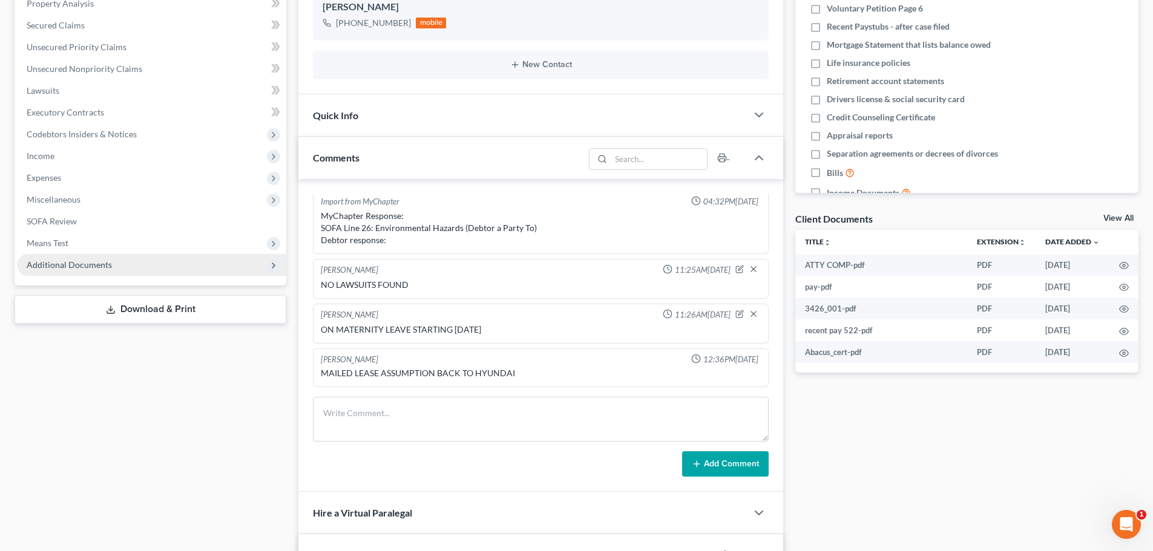
click at [87, 261] on span "Additional Documents" at bounding box center [69, 265] width 85 height 10
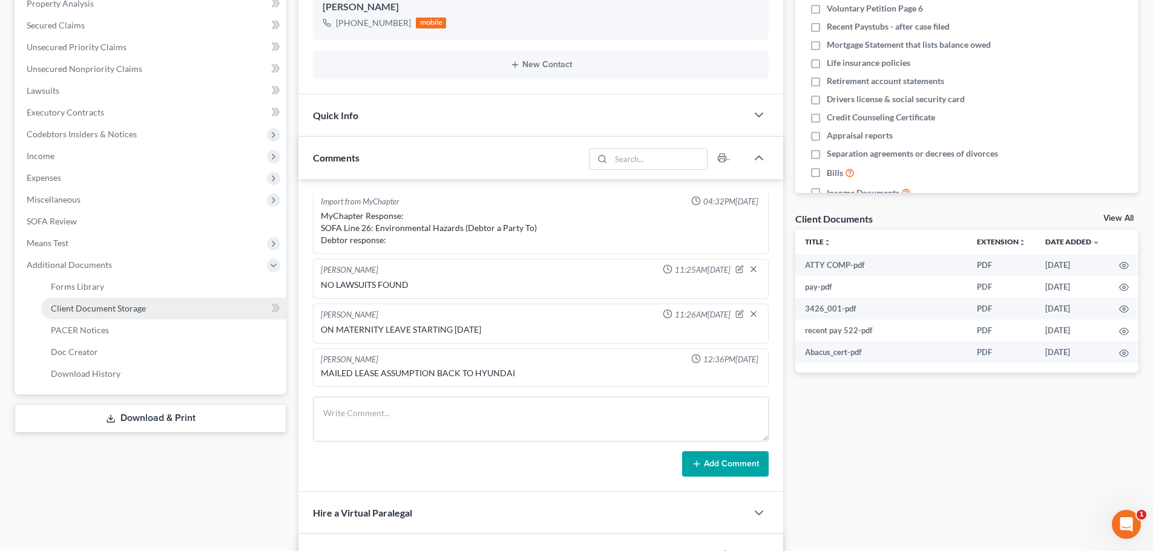
click at [140, 313] on span "Client Document Storage" at bounding box center [98, 308] width 95 height 10
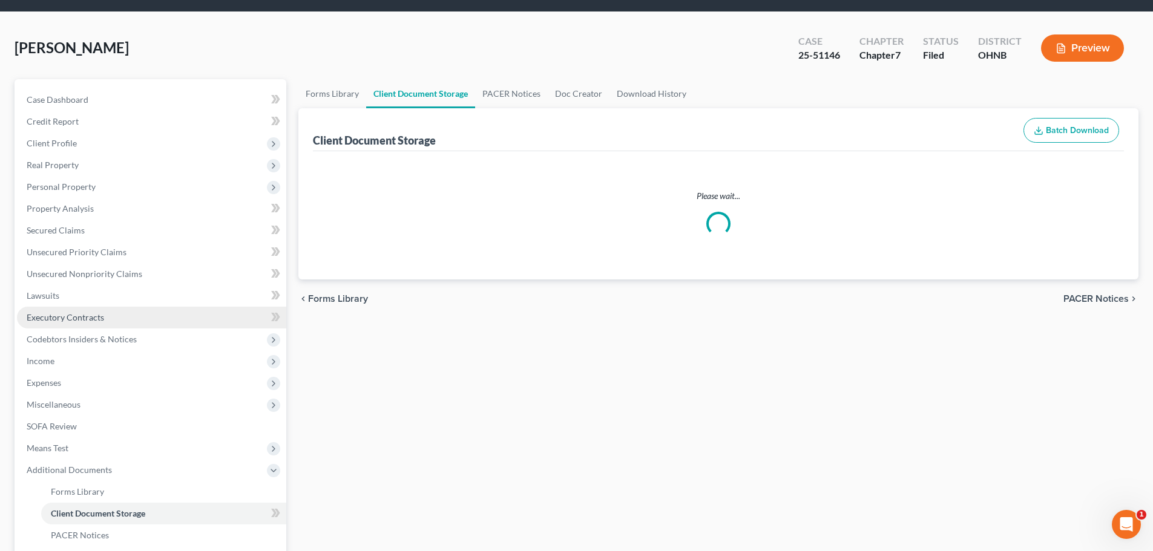
select select "5"
select select "20"
select select "16"
select select "20"
select select "18"
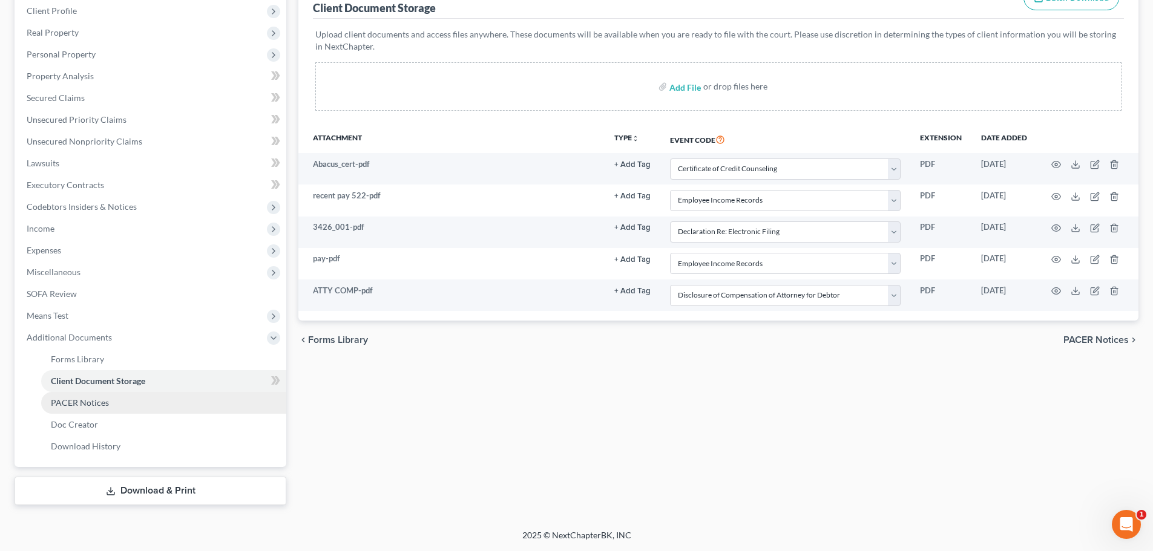
click at [95, 409] on link "PACER Notices" at bounding box center [163, 403] width 245 height 22
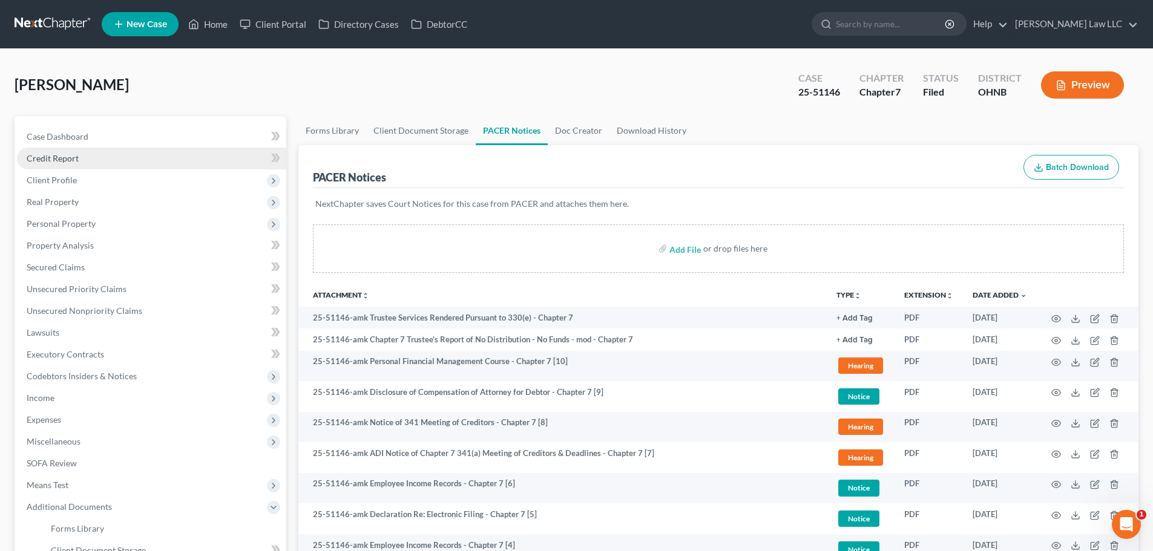
click at [94, 157] on link "Credit Report" at bounding box center [151, 159] width 269 height 22
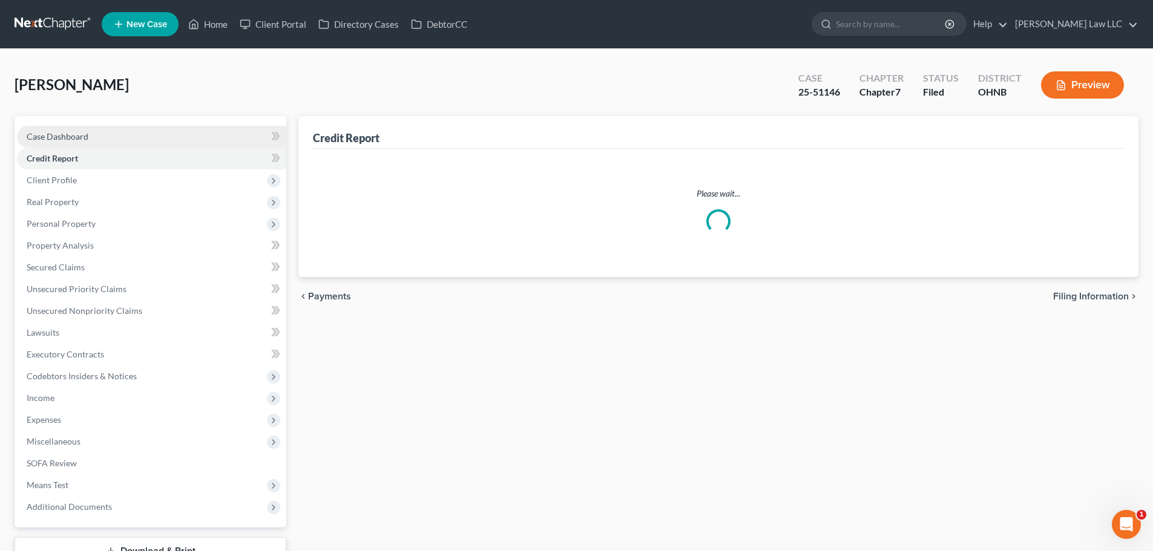
click at [90, 142] on link "Case Dashboard" at bounding box center [151, 137] width 269 height 22
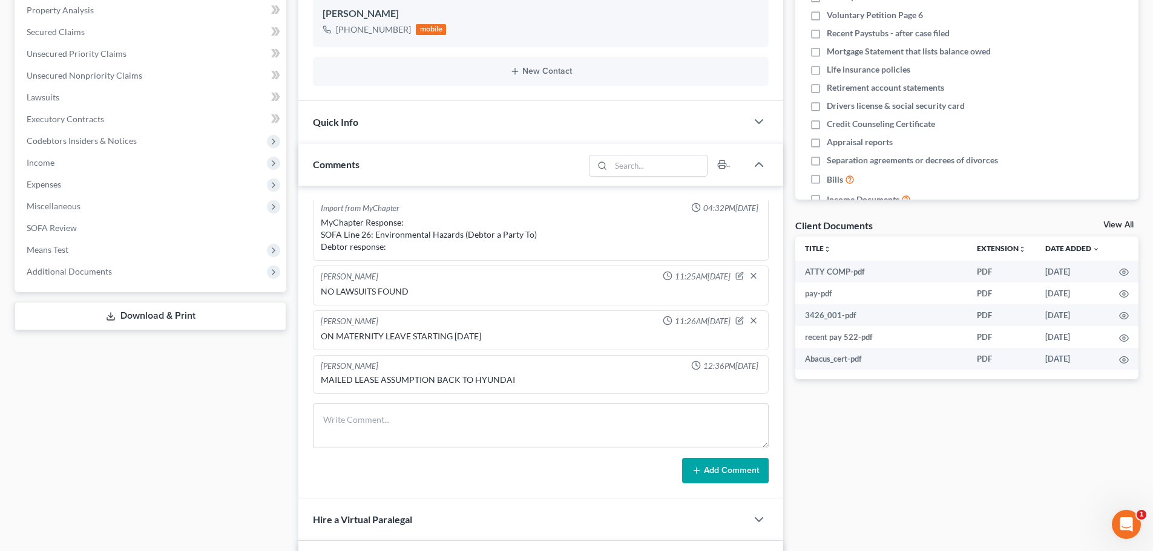
scroll to position [242, 0]
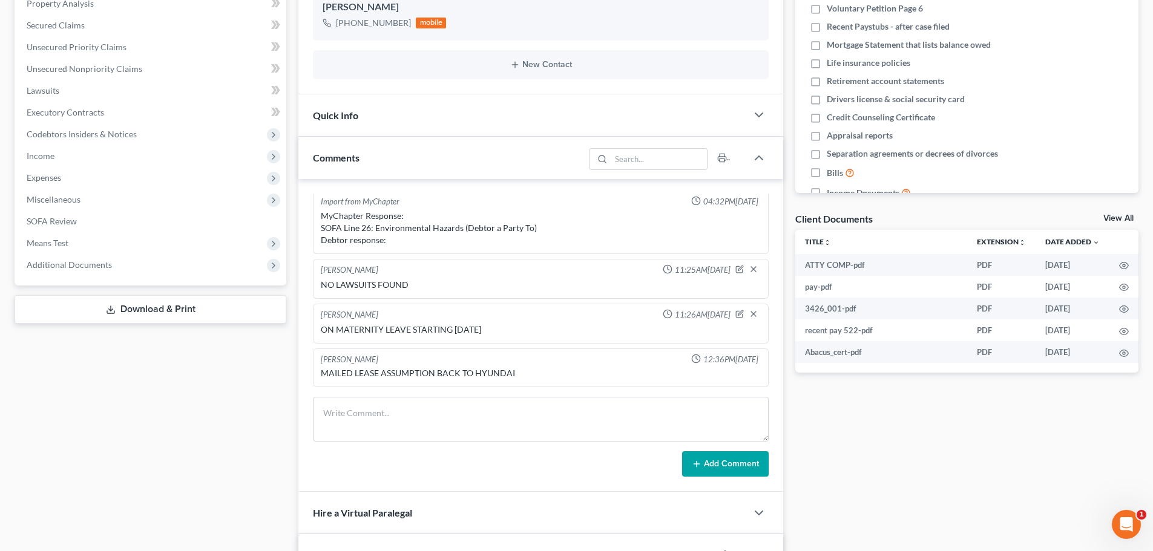
click at [258, 413] on div "Case Dashboard Payments Invoices Payments Payments Credit Report Client Profile" at bounding box center [150, 488] width 284 height 1229
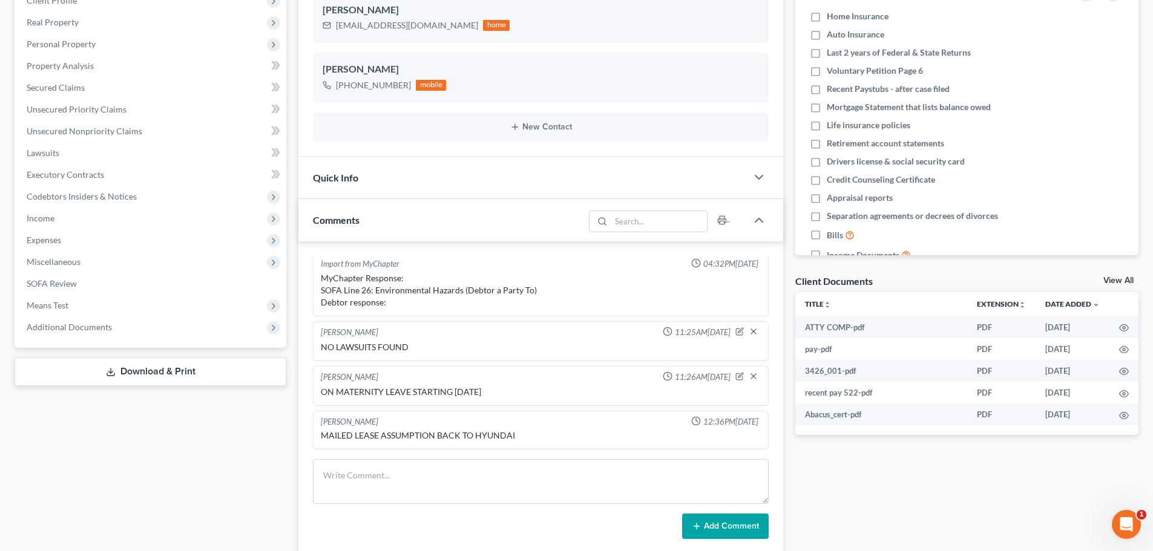
scroll to position [0, 0]
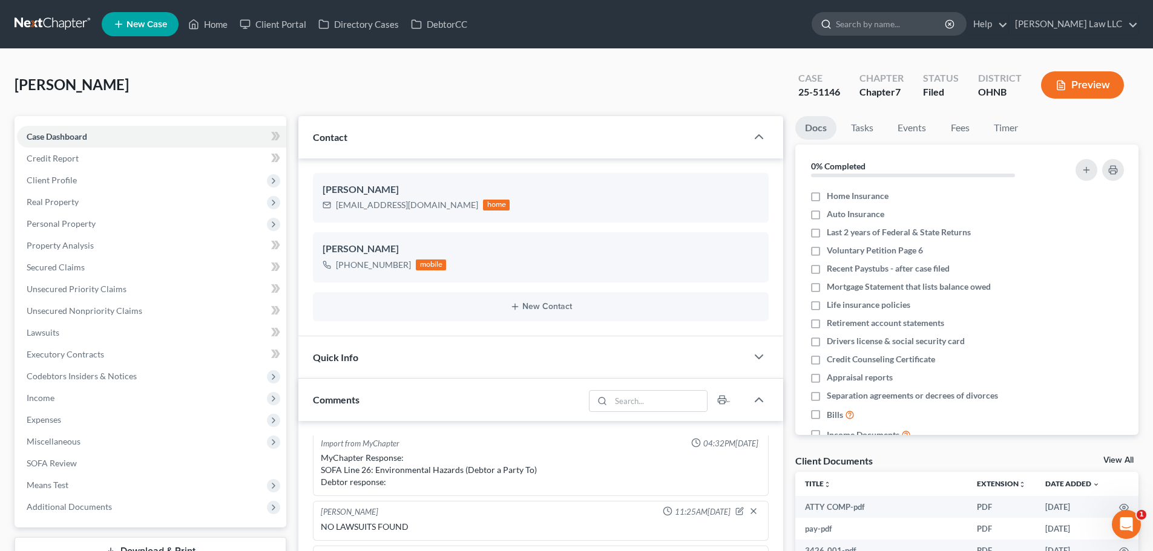
click at [893, 24] on input "search" at bounding box center [891, 24] width 111 height 22
type input "[PERSON_NAME]"
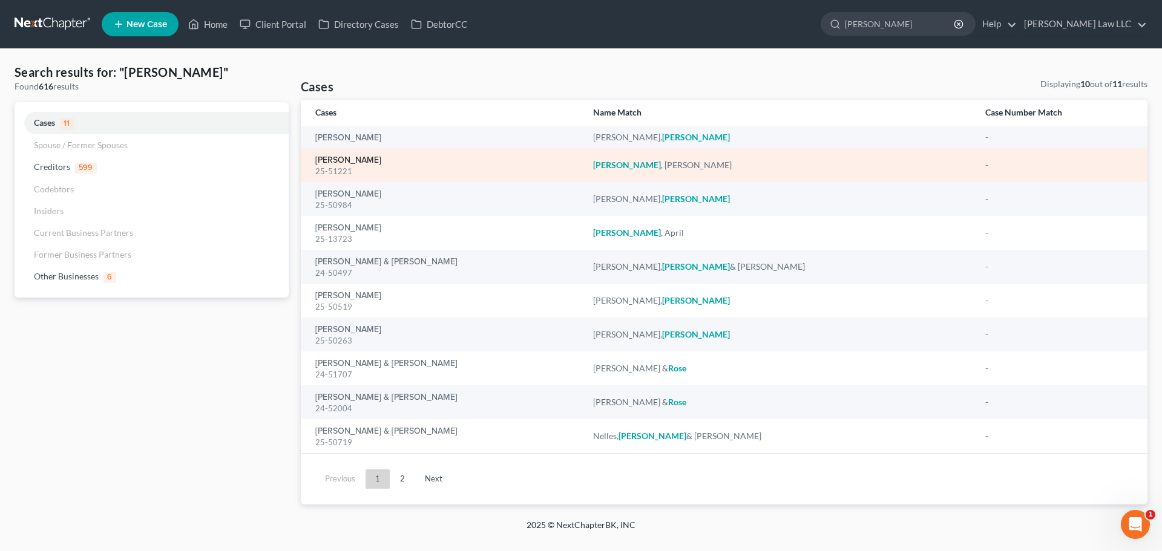
click at [352, 161] on link "[PERSON_NAME]" at bounding box center [348, 160] width 66 height 8
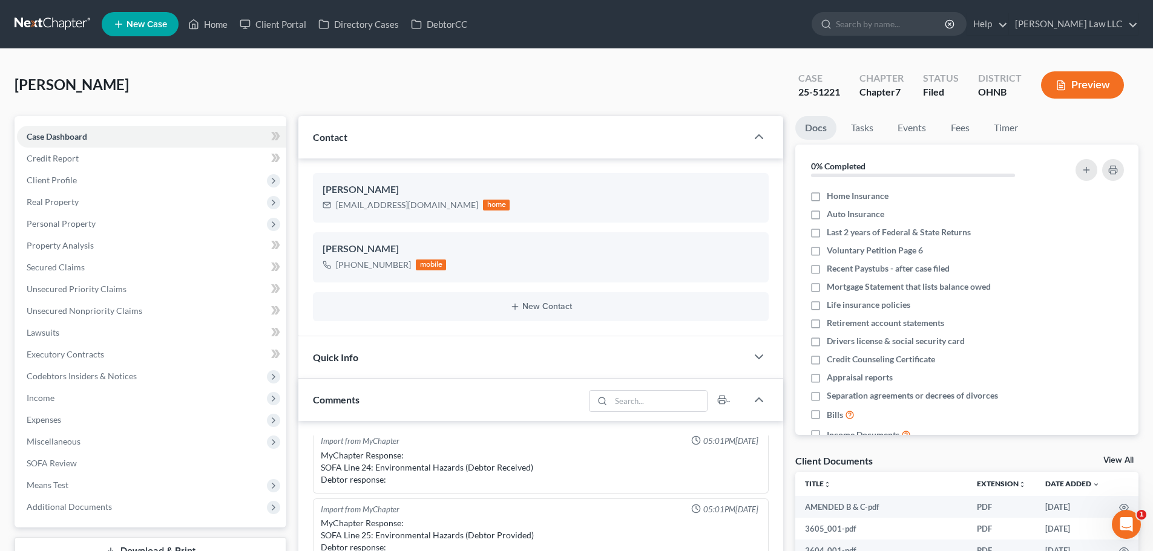
scroll to position [253, 0]
click at [73, 508] on span "Additional Documents" at bounding box center [69, 507] width 85 height 10
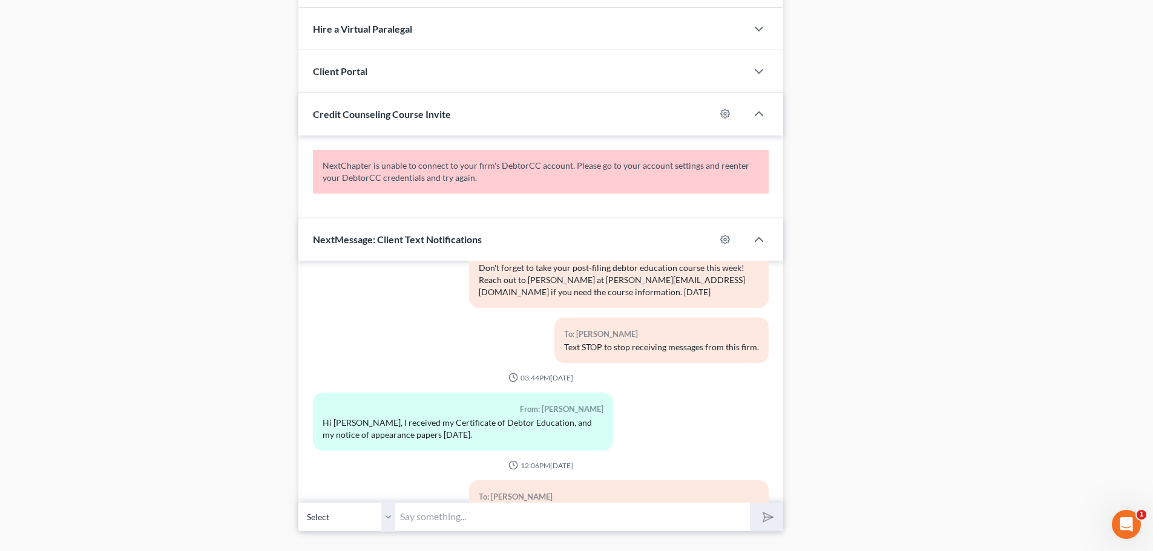
scroll to position [0, 0]
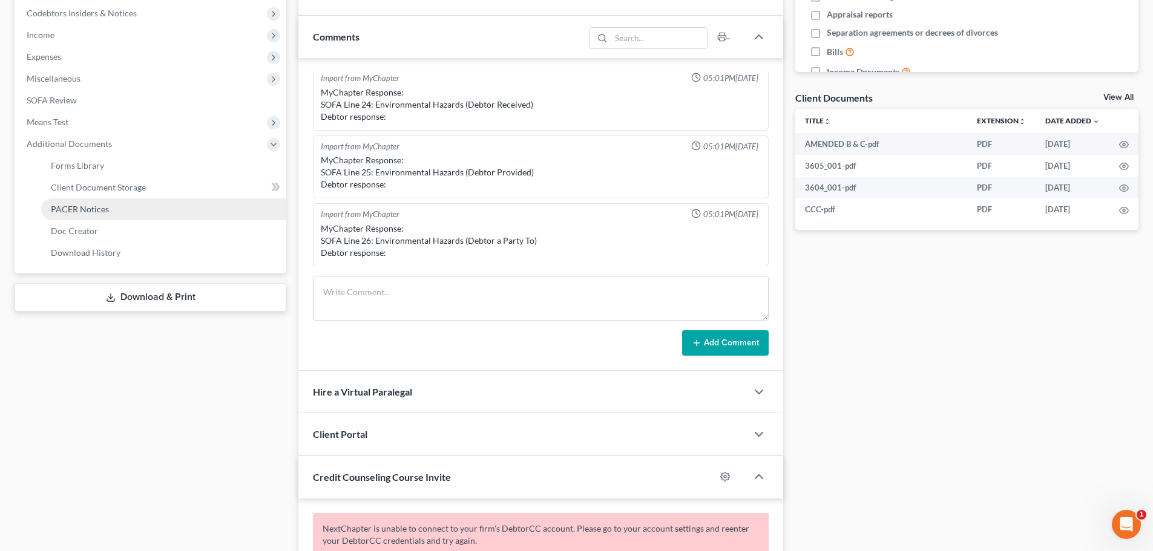
click at [112, 217] on link "PACER Notices" at bounding box center [163, 209] width 245 height 22
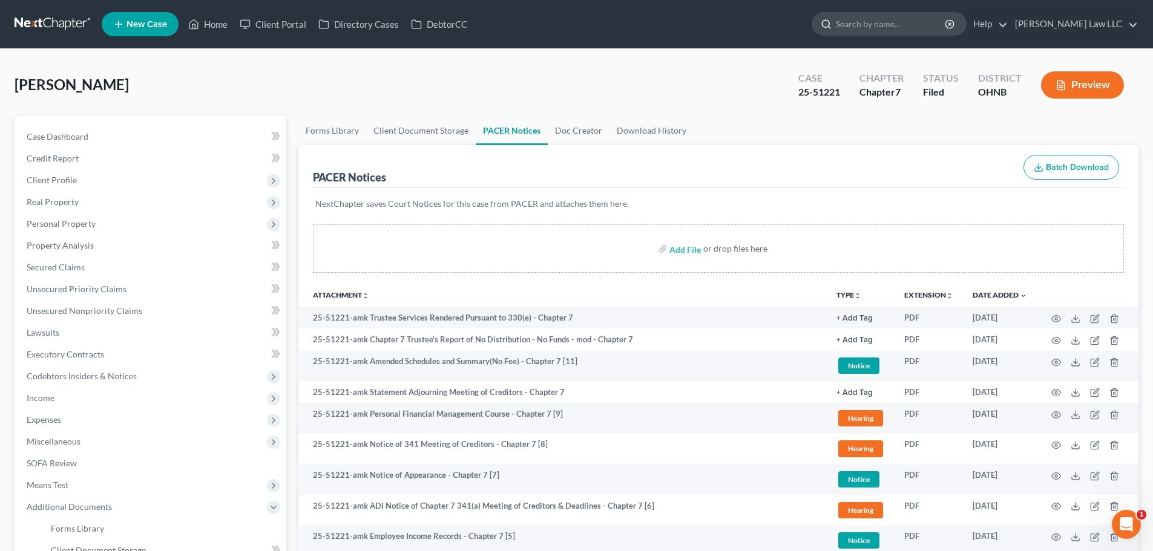
click at [920, 33] on input "search" at bounding box center [891, 24] width 111 height 22
type input "[PERSON_NAME]"
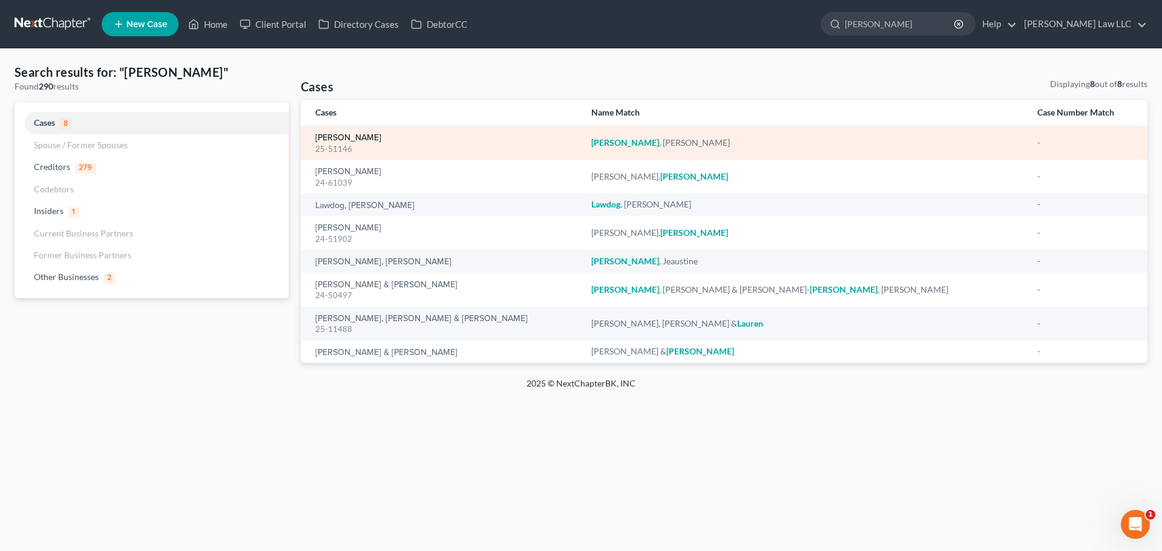
click at [362, 137] on link "[PERSON_NAME]" at bounding box center [348, 138] width 66 height 8
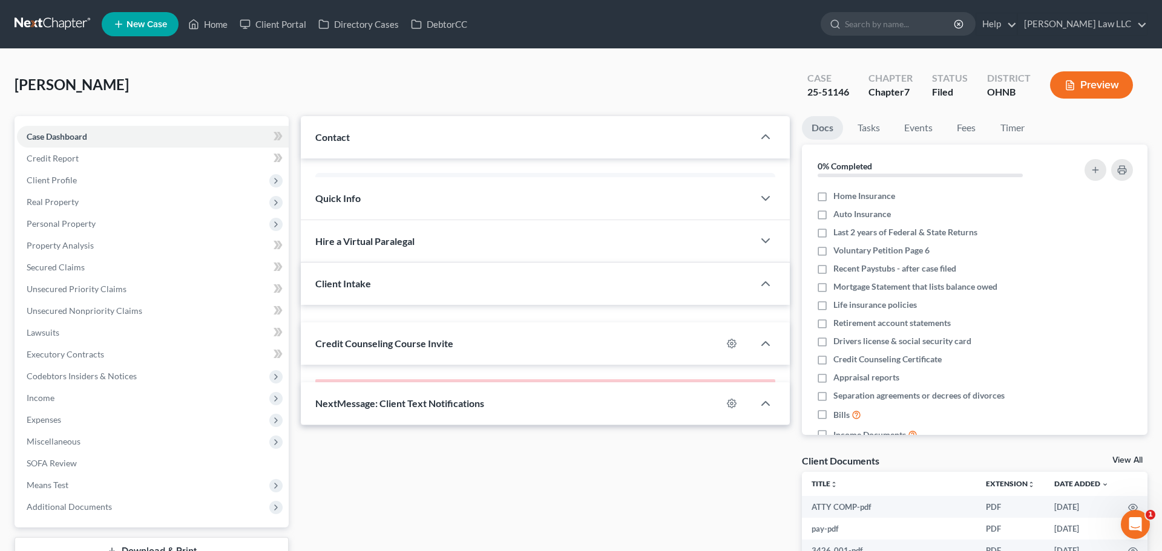
click at [369, 139] on div "Contact" at bounding box center [527, 137] width 453 height 42
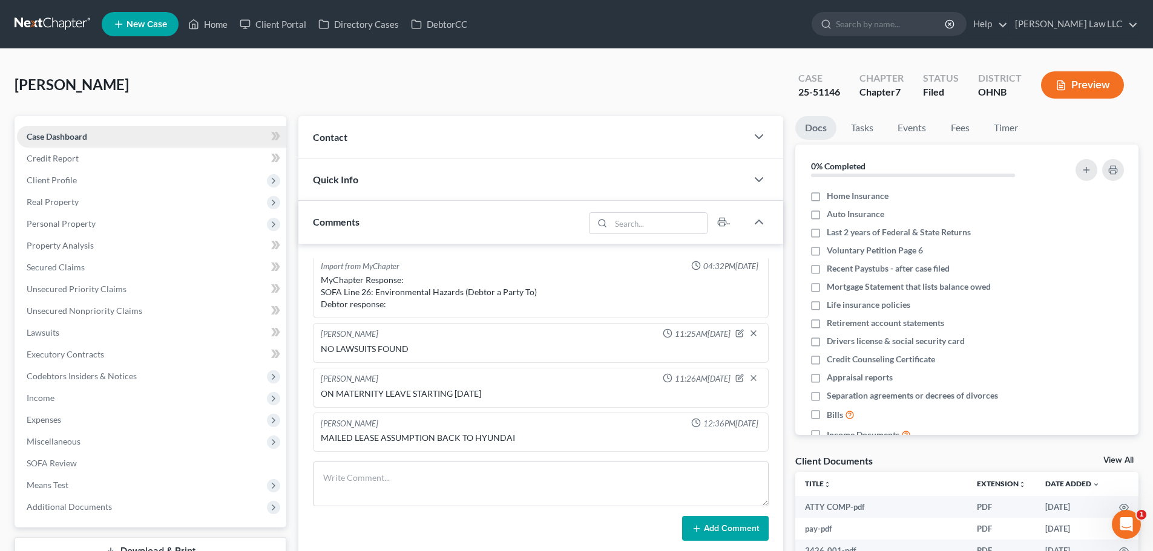
scroll to position [65, 0]
click at [70, 215] on span "Personal Property" at bounding box center [151, 224] width 269 height 22
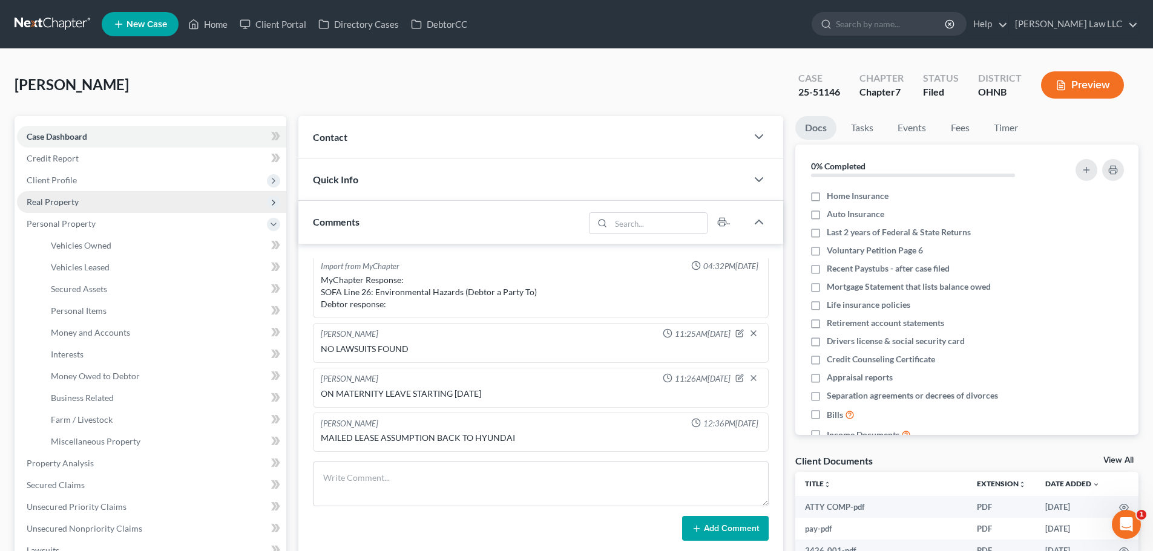
click at [70, 205] on span "Real Property" at bounding box center [53, 202] width 52 height 10
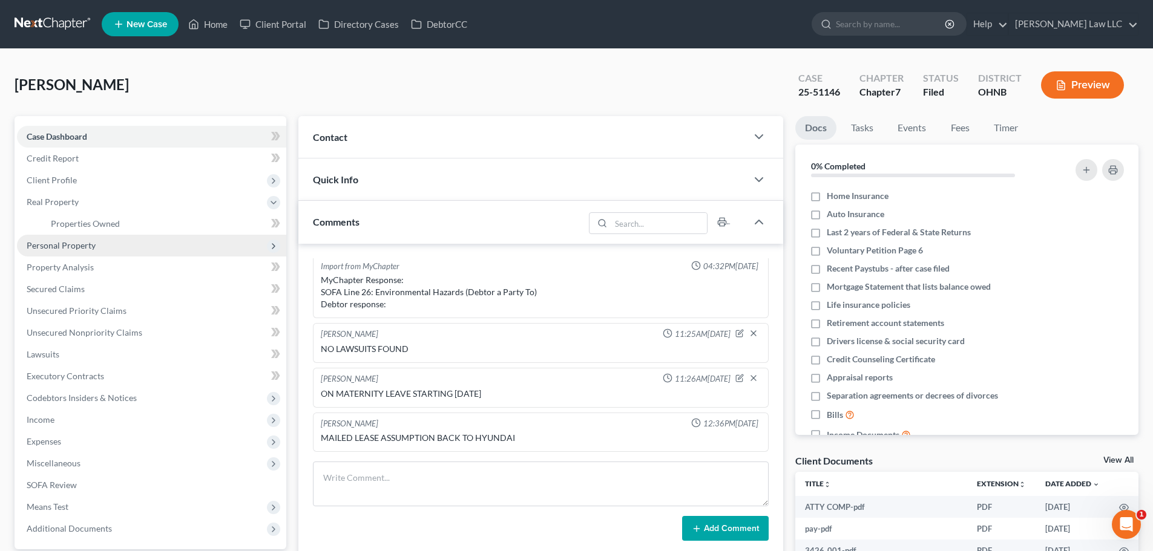
click at [93, 252] on span "Personal Property" at bounding box center [151, 246] width 269 height 22
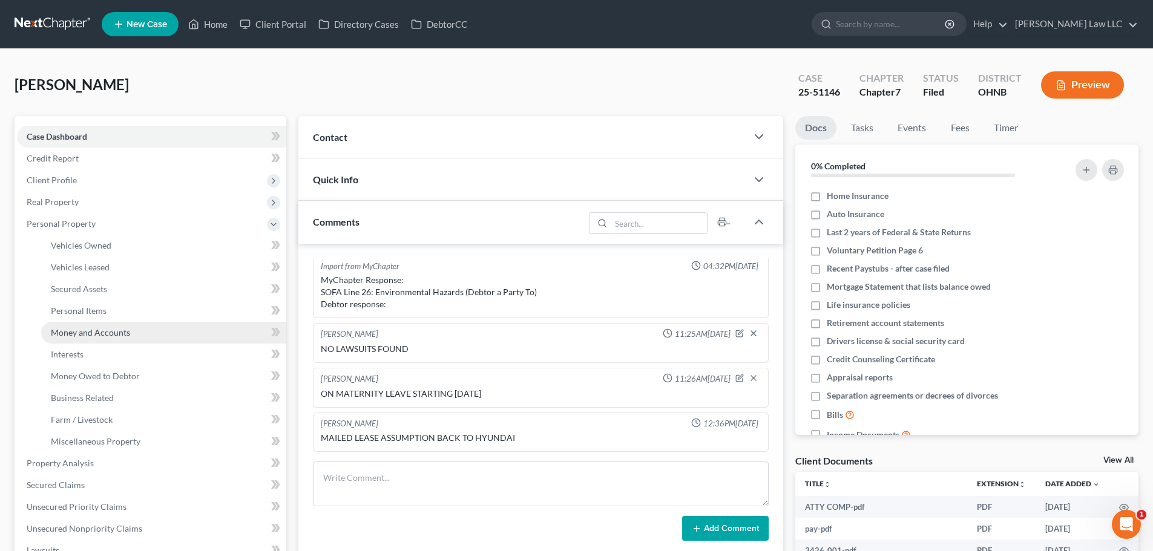
click at [102, 332] on span "Money and Accounts" at bounding box center [90, 332] width 79 height 10
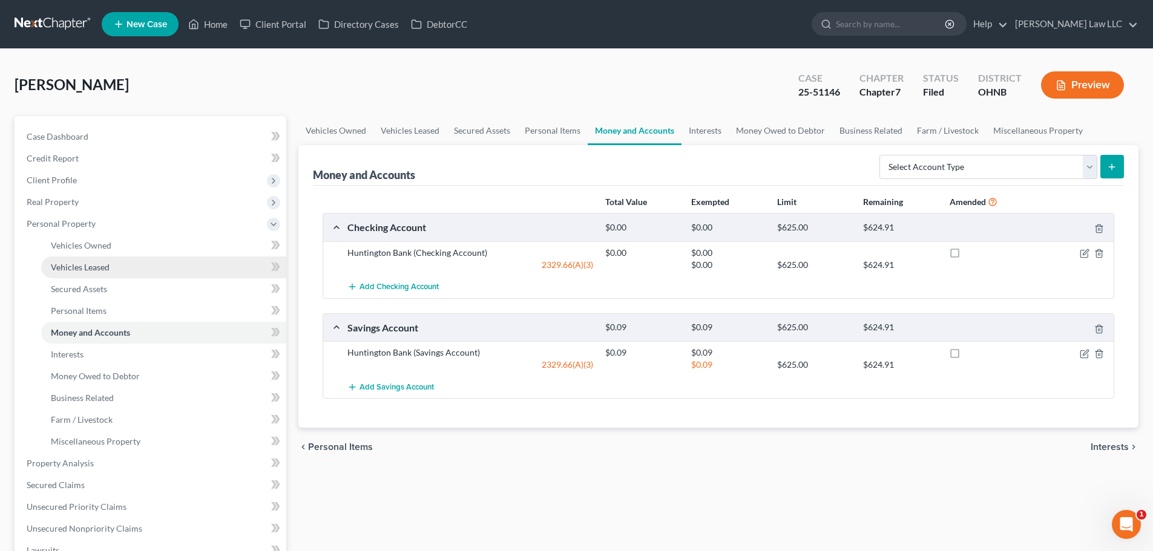
click at [93, 266] on span "Vehicles Leased" at bounding box center [80, 267] width 59 height 10
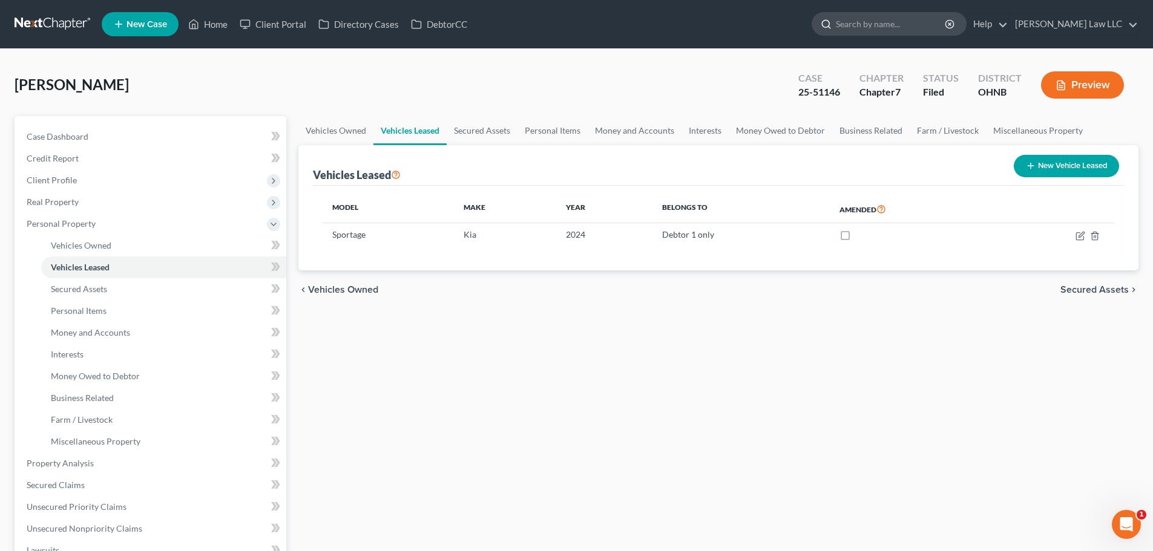
click at [905, 22] on input "search" at bounding box center [891, 24] width 111 height 22
type input "[PERSON_NAME]"
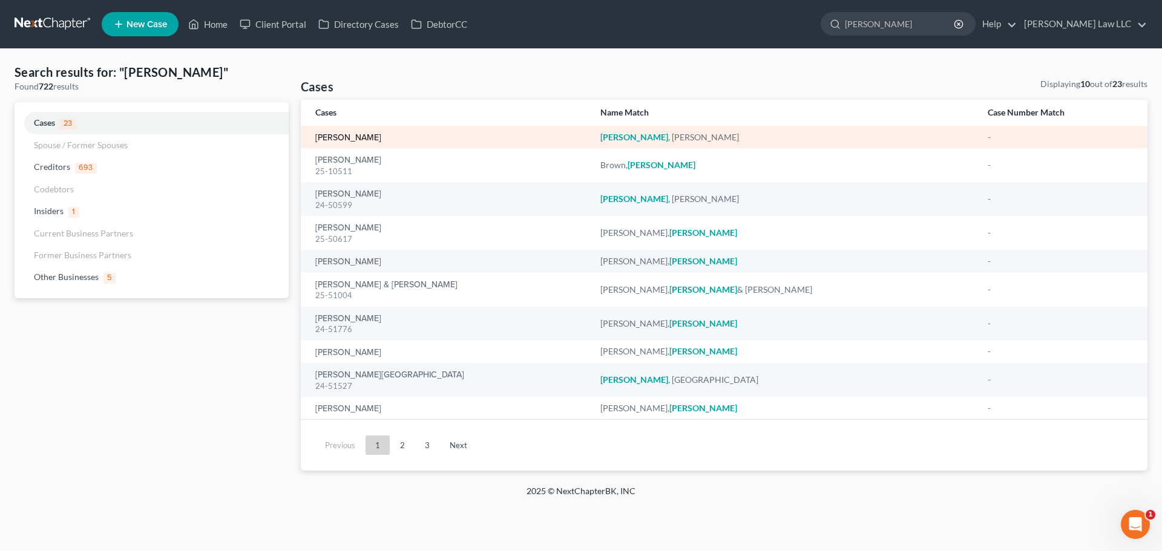
click at [372, 137] on link "[PERSON_NAME]" at bounding box center [348, 138] width 66 height 8
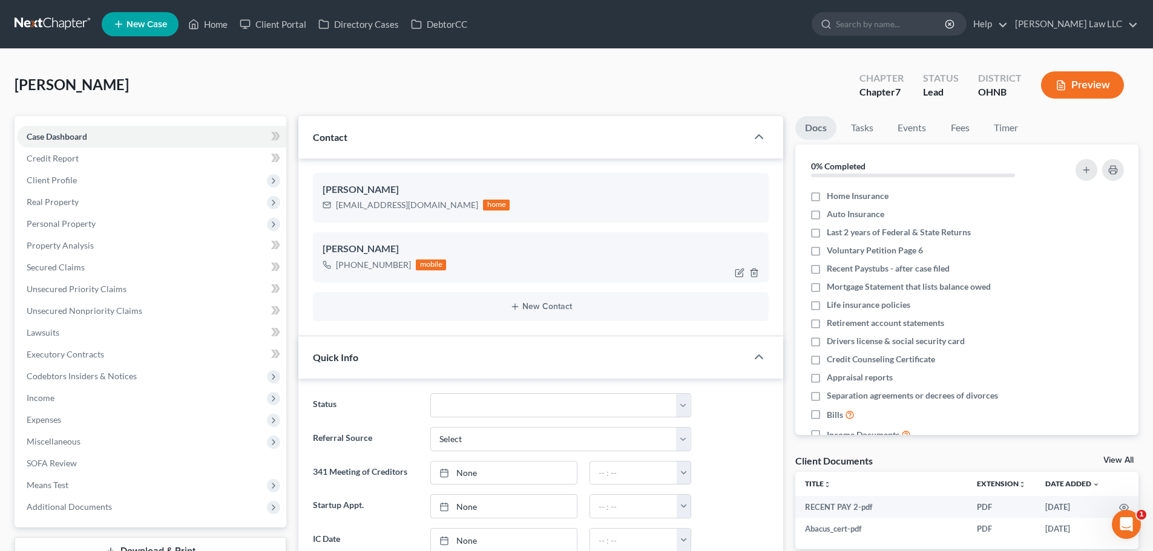
scroll to position [210, 0]
click at [899, 27] on input "search" at bounding box center [891, 24] width 111 height 22
type input "[GEOGRAPHIC_DATA]"
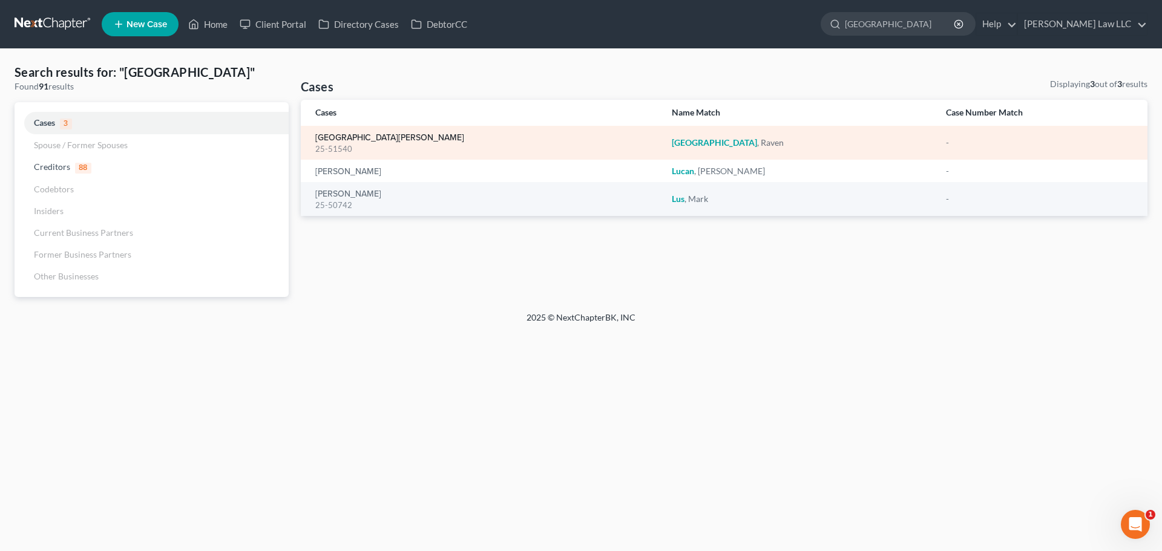
click at [329, 138] on link "[GEOGRAPHIC_DATA][PERSON_NAME]" at bounding box center [389, 138] width 149 height 8
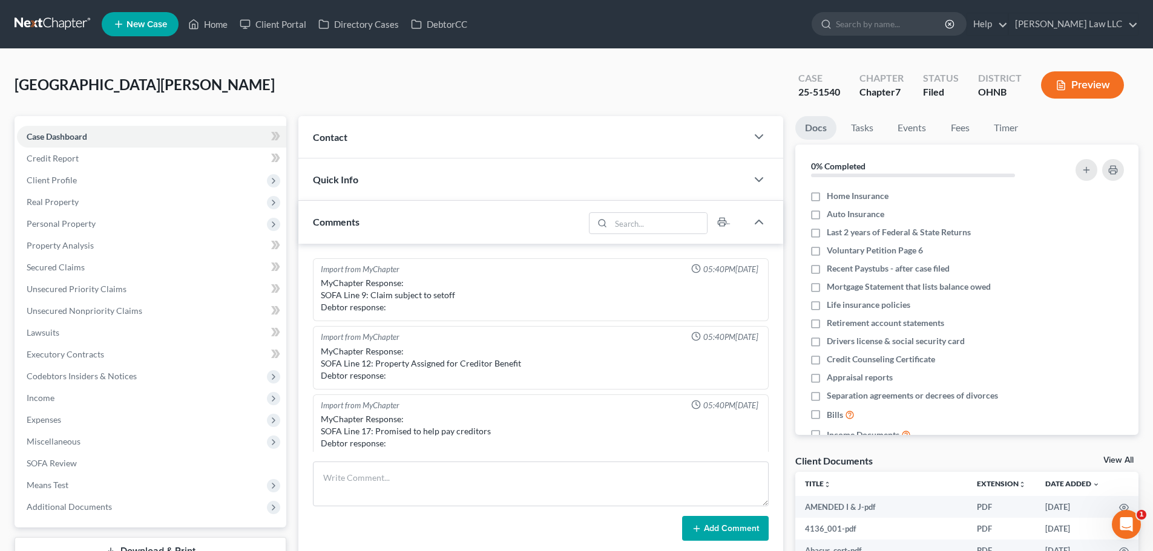
scroll to position [266, 0]
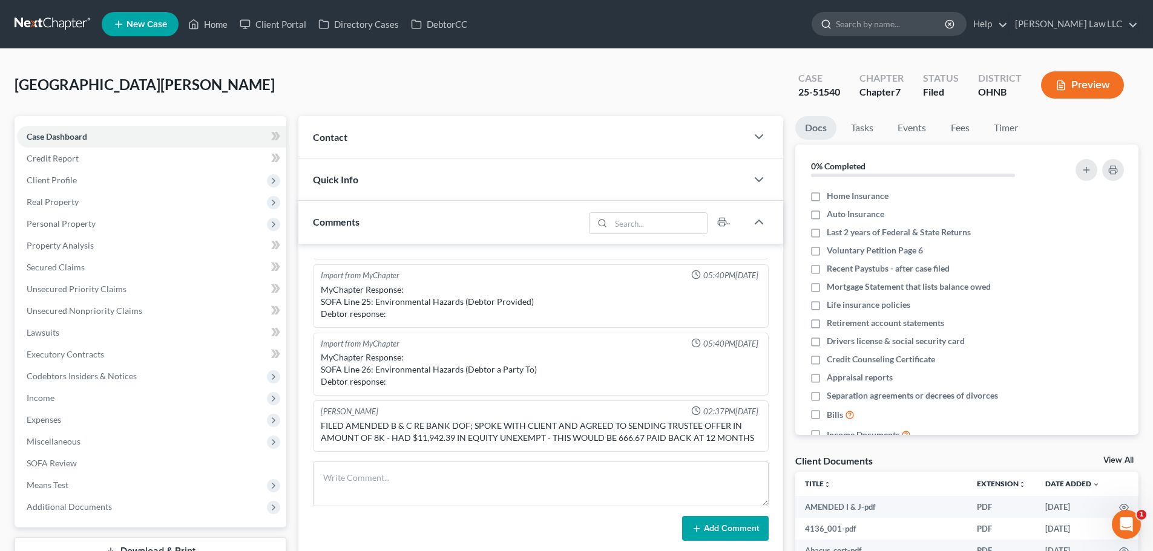
click at [939, 24] on input "search" at bounding box center [891, 24] width 111 height 22
type input "[PERSON_NAME]"
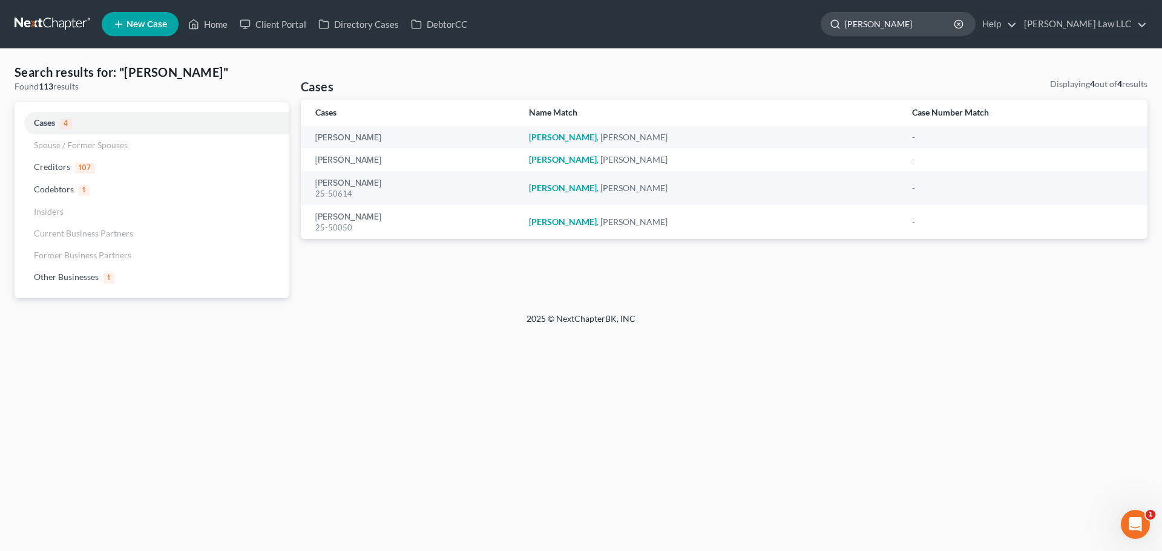
click at [890, 23] on input "[PERSON_NAME]" at bounding box center [900, 24] width 111 height 22
type input "g"
type input "gam"
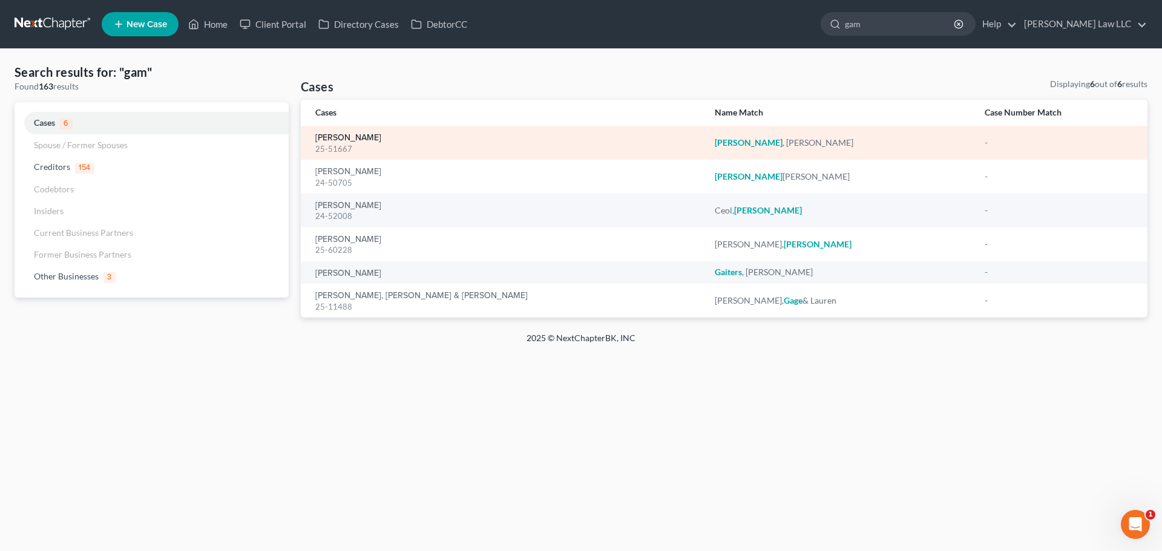
click at [354, 142] on link "[PERSON_NAME]" at bounding box center [348, 138] width 66 height 8
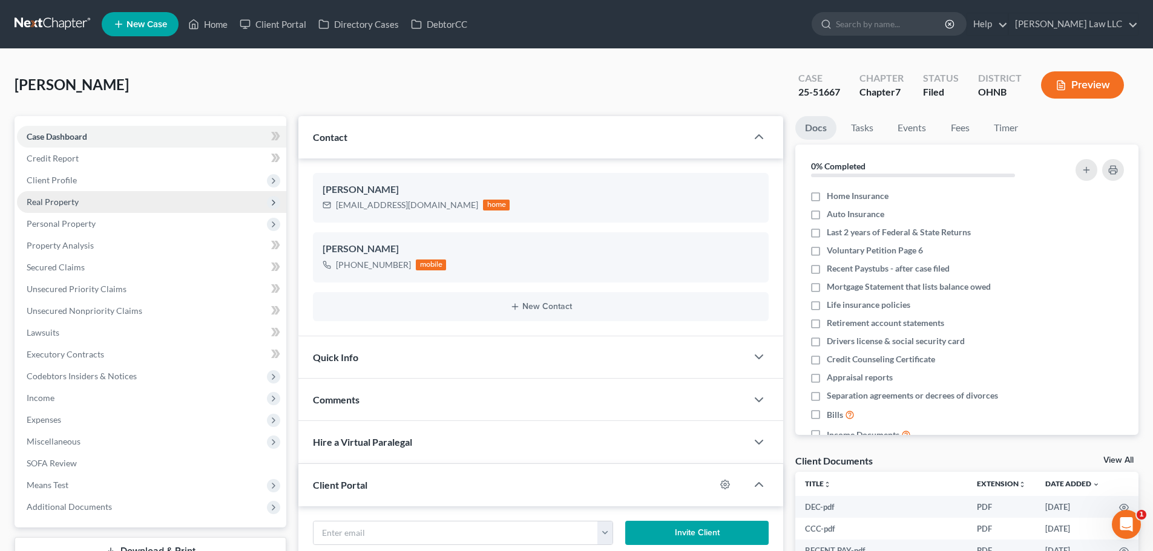
click at [61, 175] on span "Client Profile" at bounding box center [52, 180] width 50 height 10
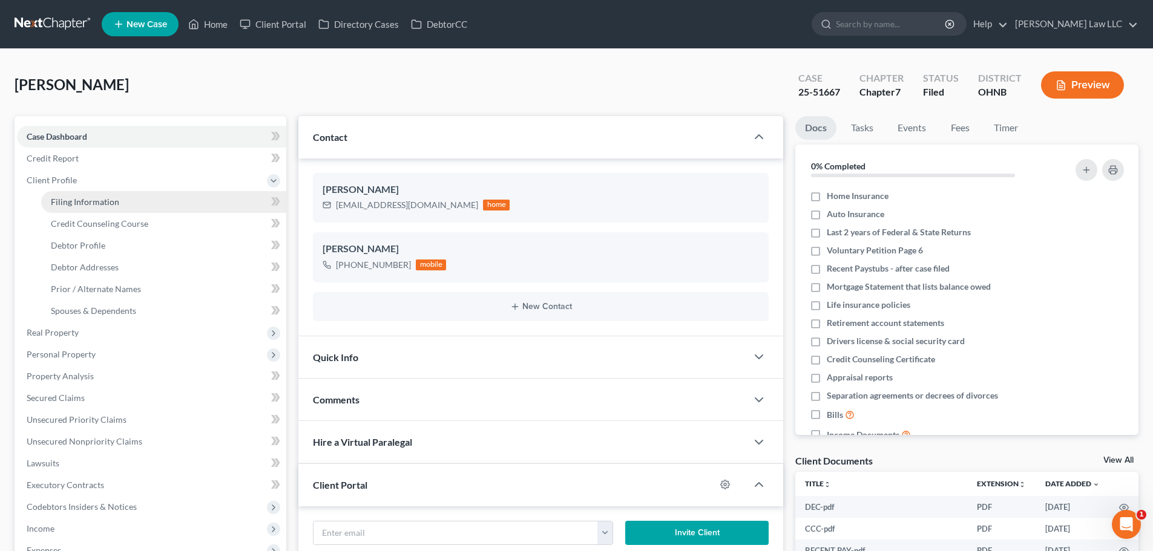
click at [80, 200] on span "Filing Information" at bounding box center [85, 202] width 68 height 10
select select "1"
select select "0"
select select "36"
